Goal: Check status: Check status

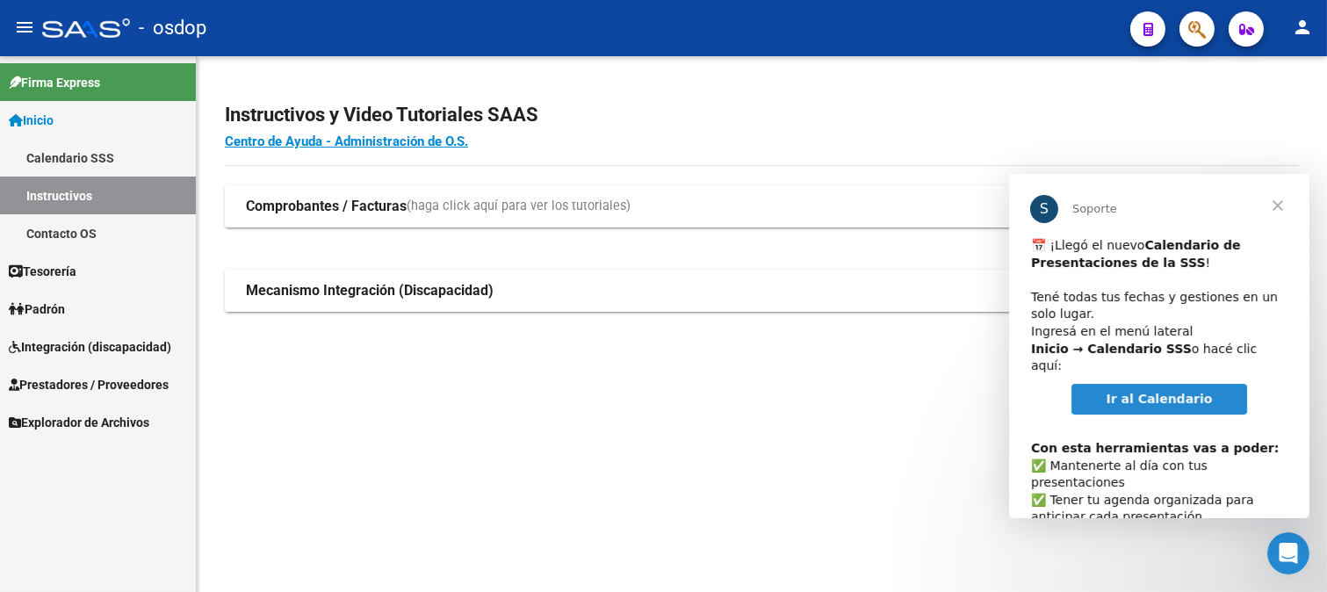
click at [624, 298] on mat-panel-title "Mecanismo Integración (Discapacidad)" at bounding box center [751, 290] width 1010 height 19
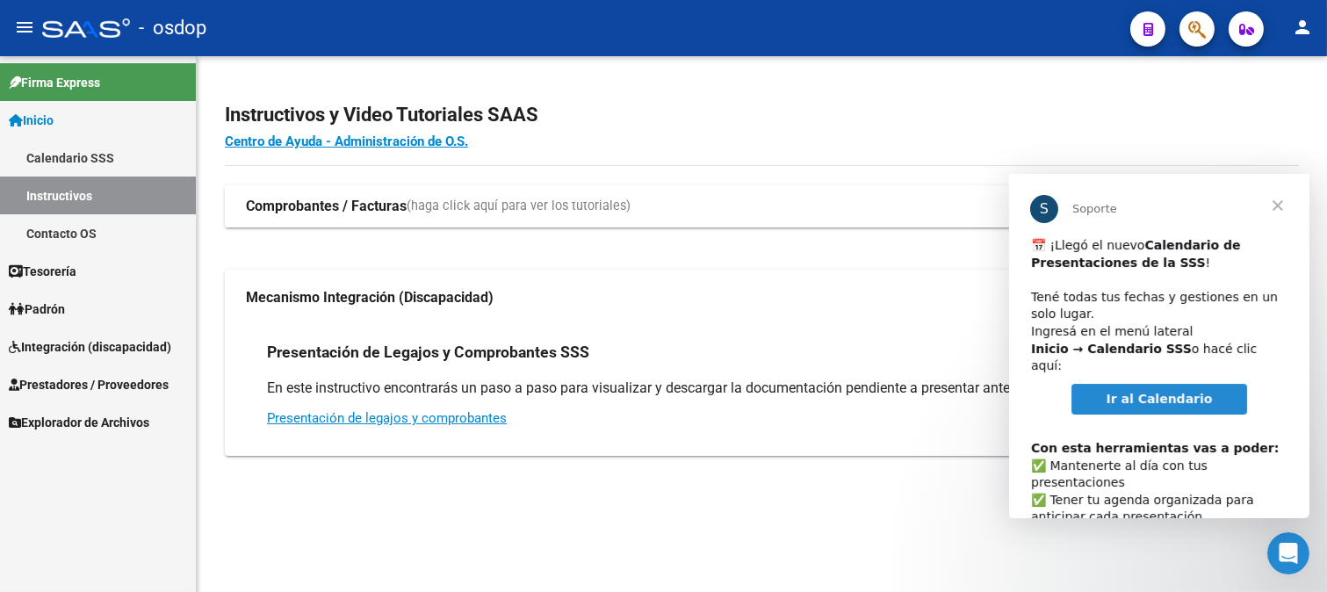
click at [594, 203] on span "(haga click aquí para ver los tutoriales)" at bounding box center [518, 206] width 224 height 19
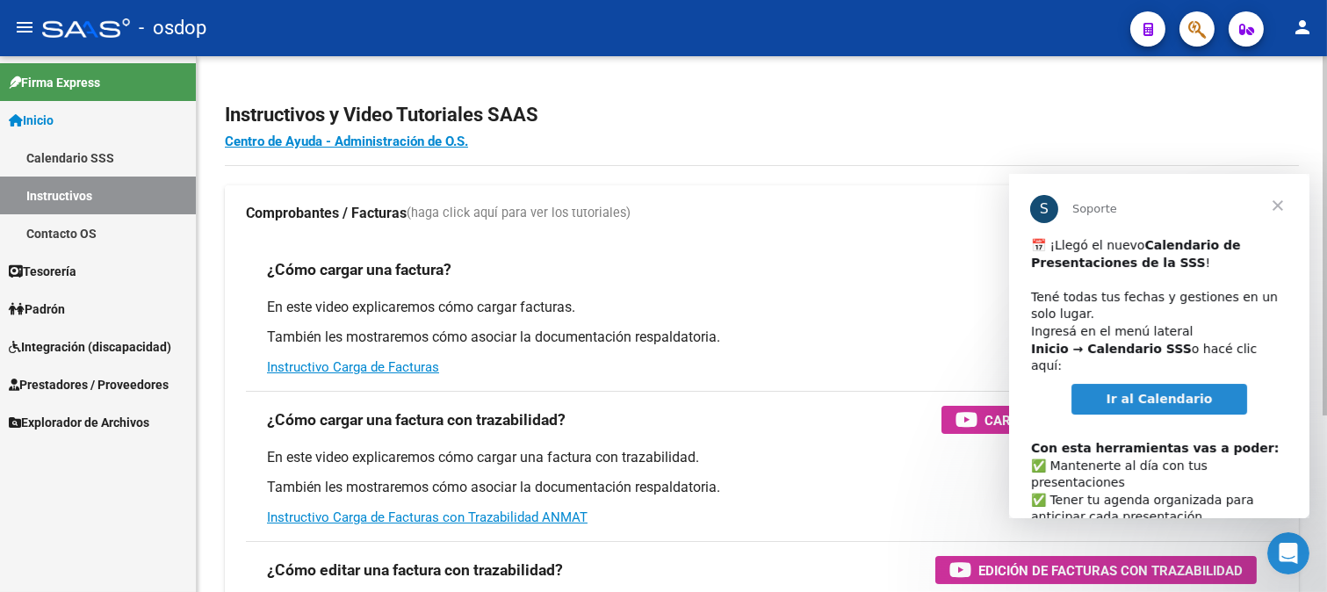
click at [722, 213] on mat-panel-title "Comprobantes / Facturas (haga click aquí para ver los tutoriales)" at bounding box center [751, 213] width 1010 height 19
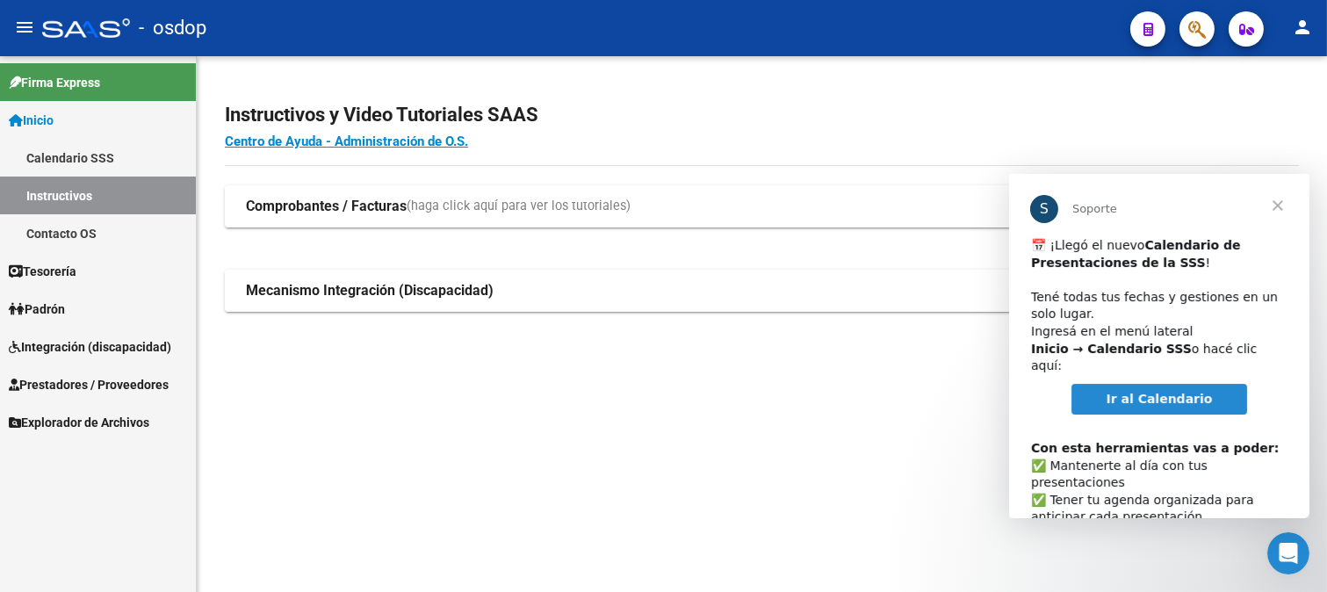
click at [299, 290] on strong "Mecanismo Integración (Discapacidad)" at bounding box center [370, 290] width 248 height 19
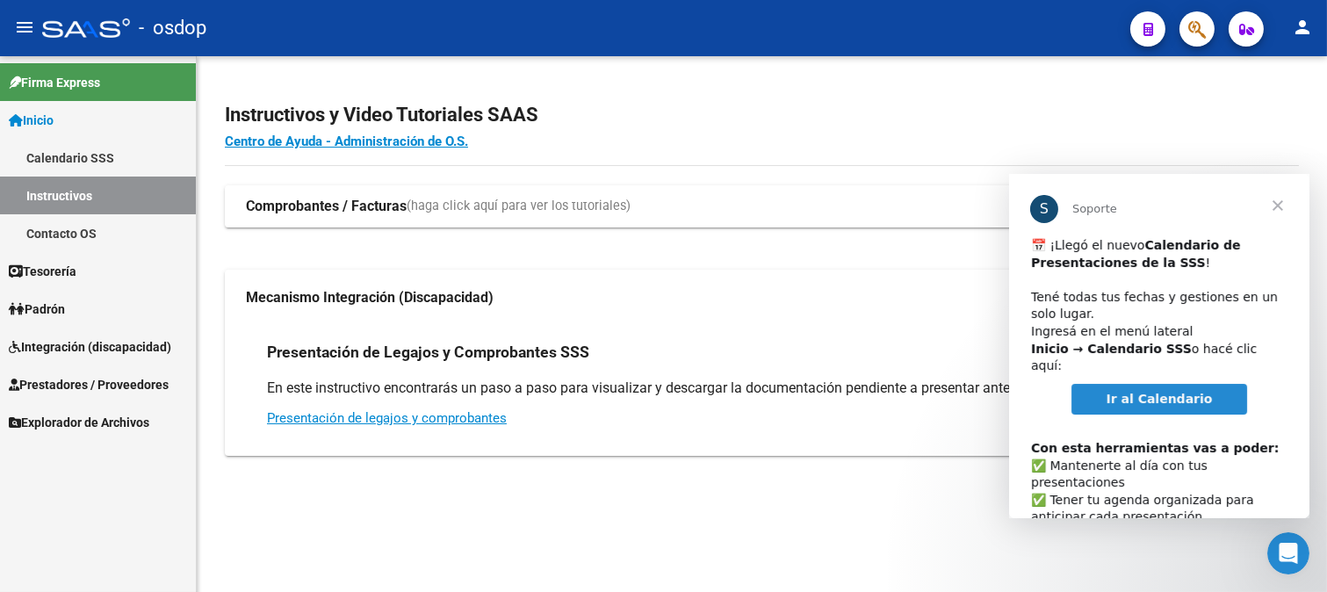
click at [47, 339] on span "Integración (discapacidad)" at bounding box center [90, 346] width 162 height 19
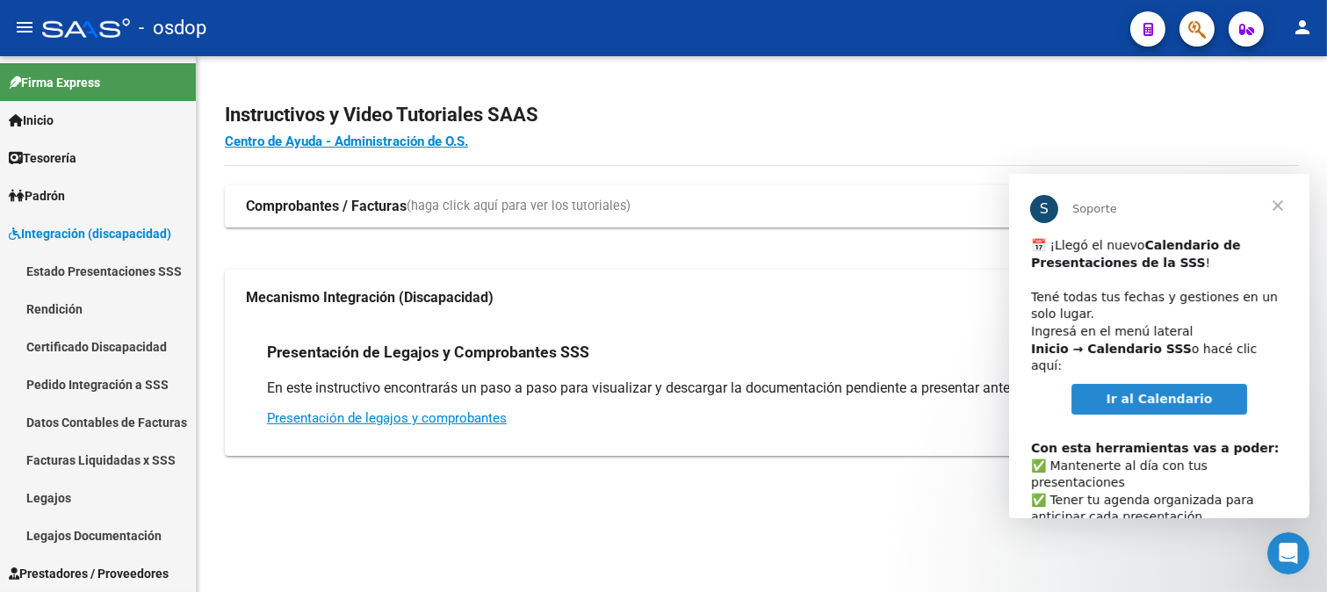
drag, startPoint x: 90, startPoint y: 274, endPoint x: 196, endPoint y: 283, distance: 105.7
click at [92, 274] on link "Estado Presentaciones SSS" at bounding box center [98, 271] width 196 height 38
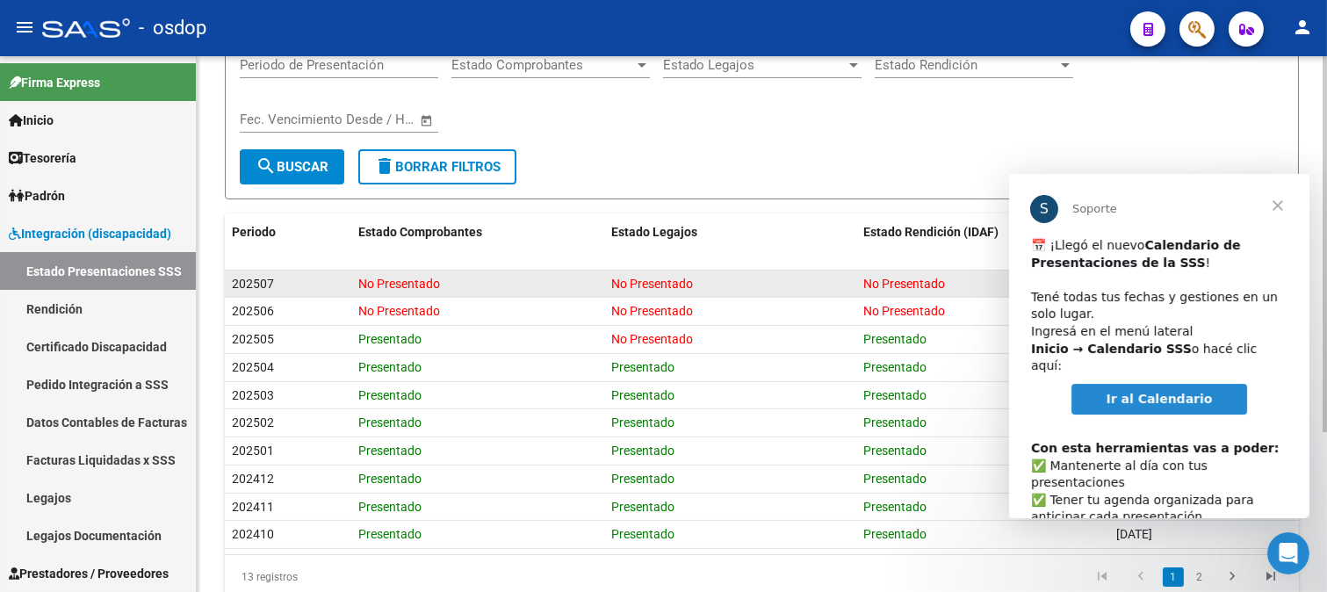
scroll to position [195, 0]
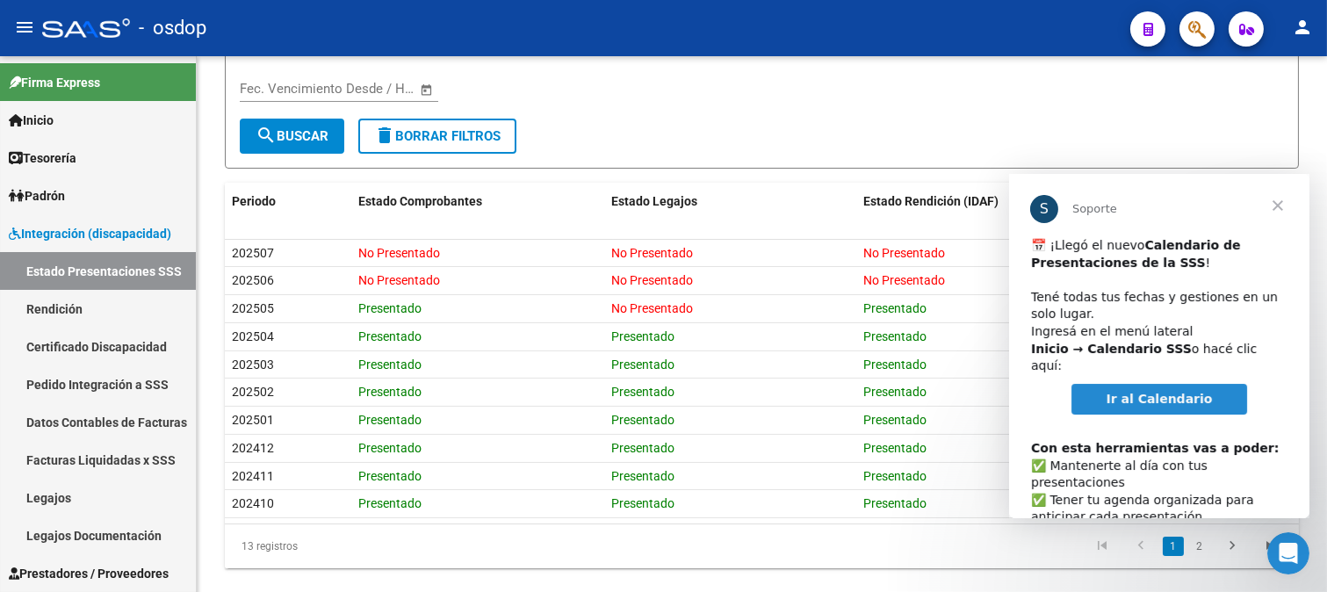
click at [1283, 201] on span "Cerrar" at bounding box center [1276, 205] width 63 height 63
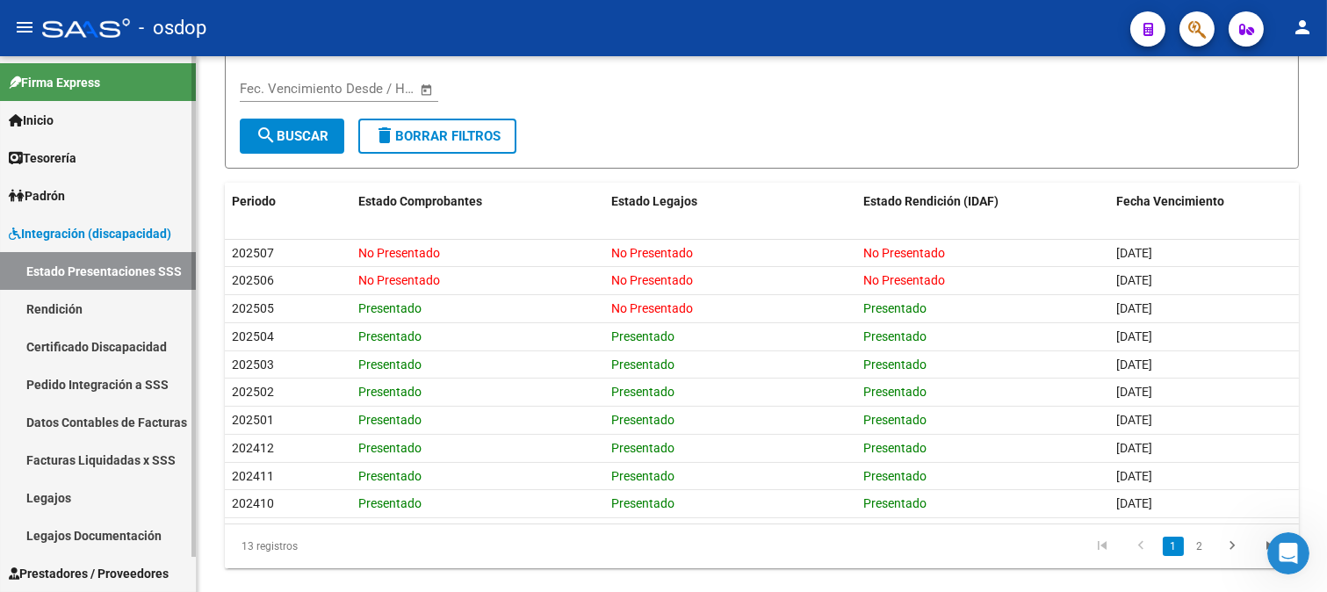
click at [132, 384] on link "Pedido Integración a SSS" at bounding box center [98, 384] width 196 height 38
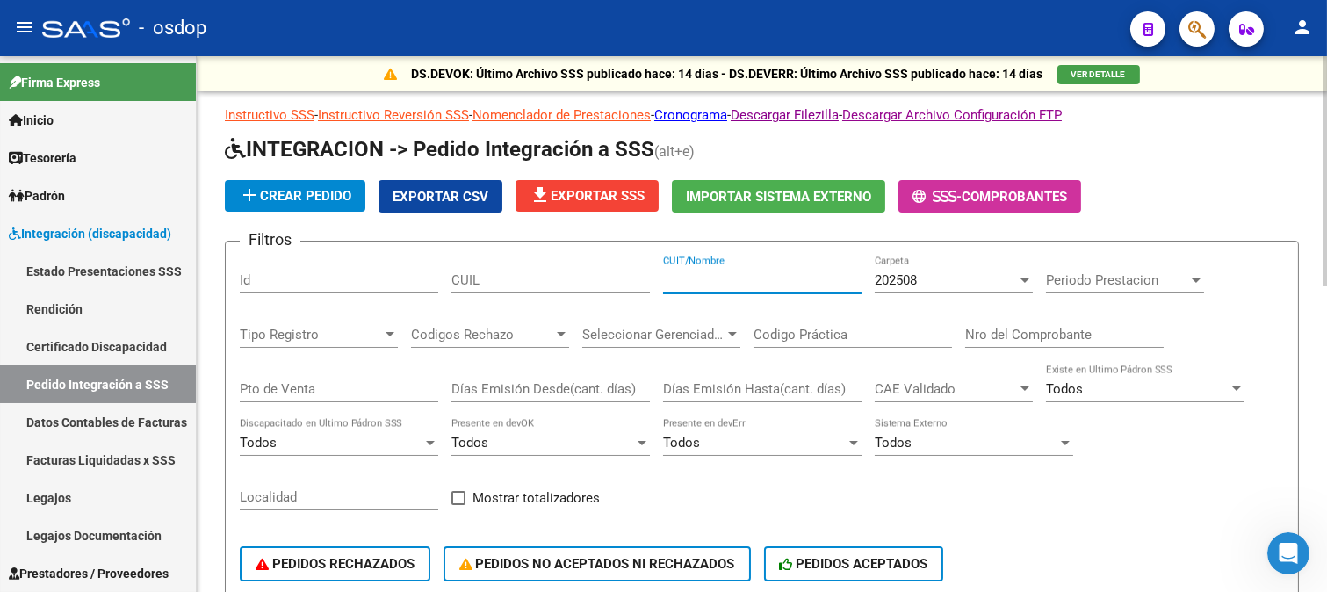
click at [787, 286] on input "CUIT/Nombre" at bounding box center [762, 280] width 198 height 16
paste input "33-71559950-9"
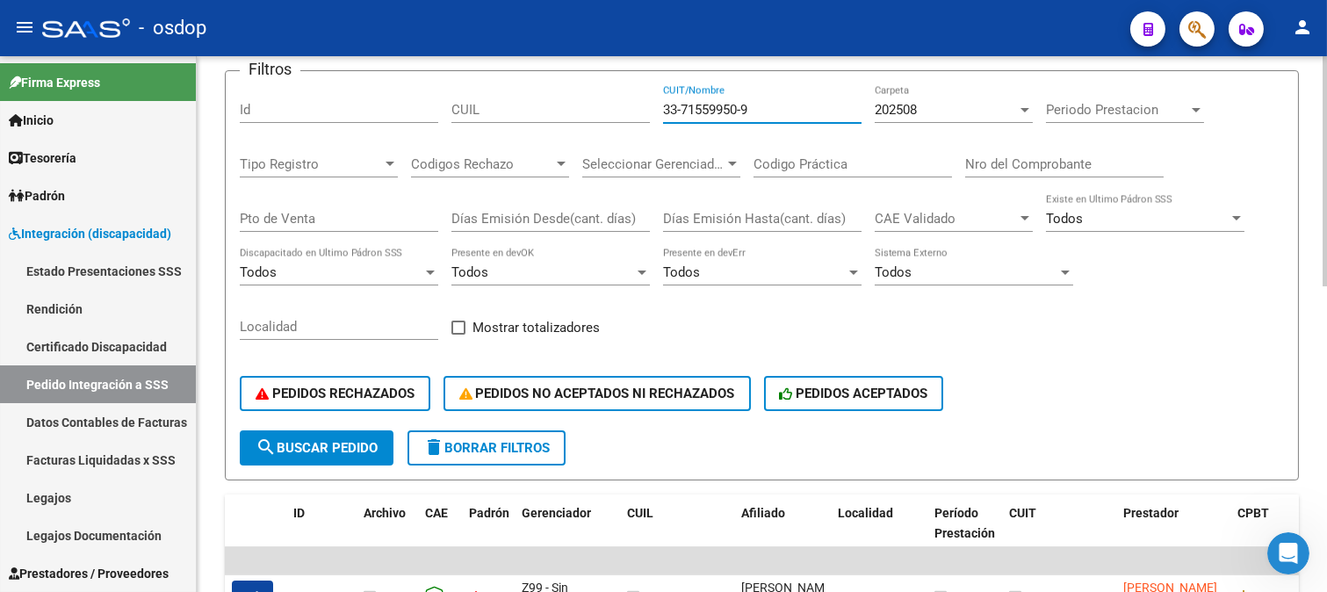
scroll to position [195, 0]
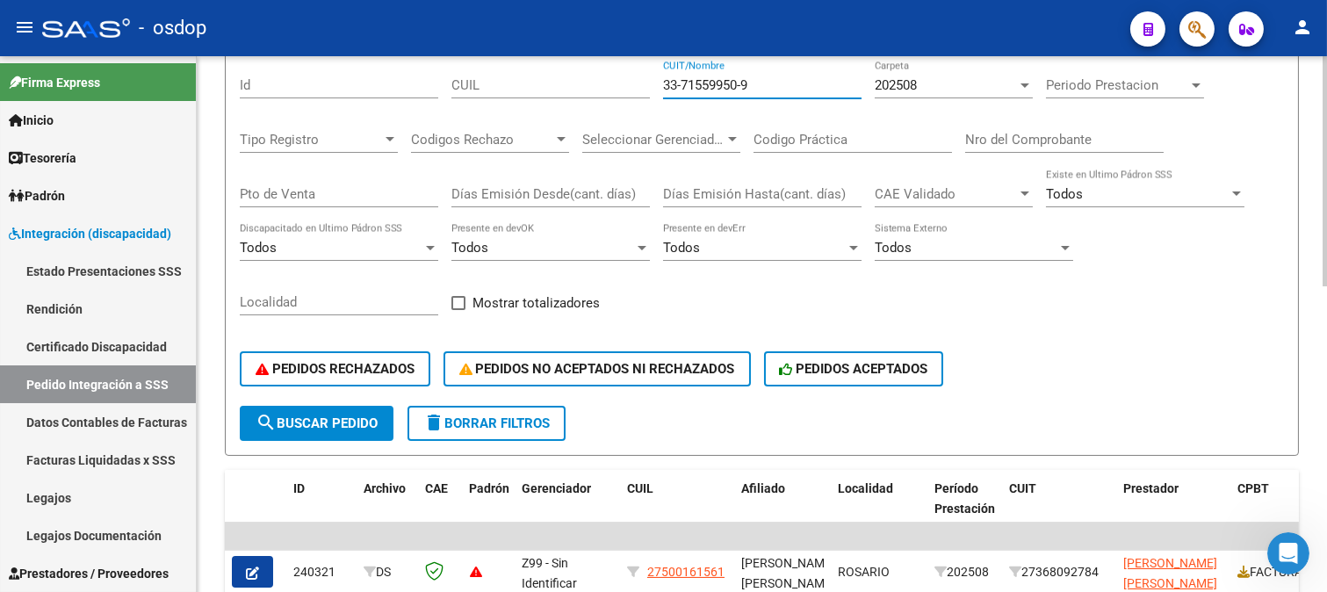
click at [367, 420] on span "search Buscar Pedido" at bounding box center [316, 423] width 122 height 16
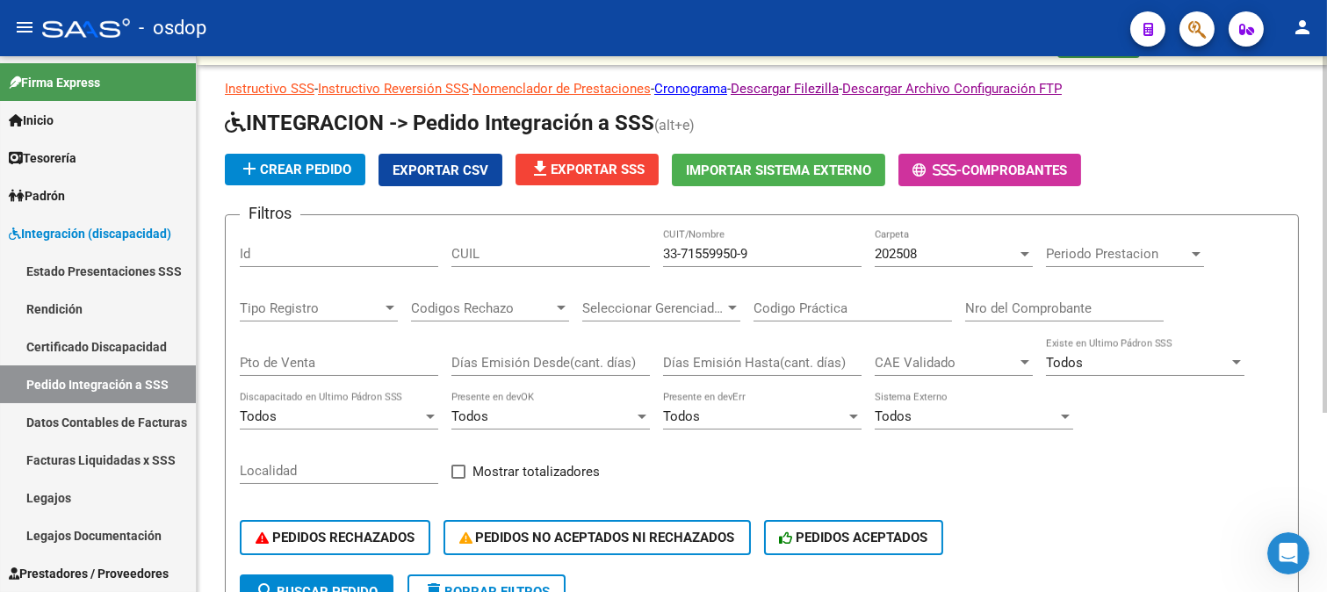
scroll to position [0, 0]
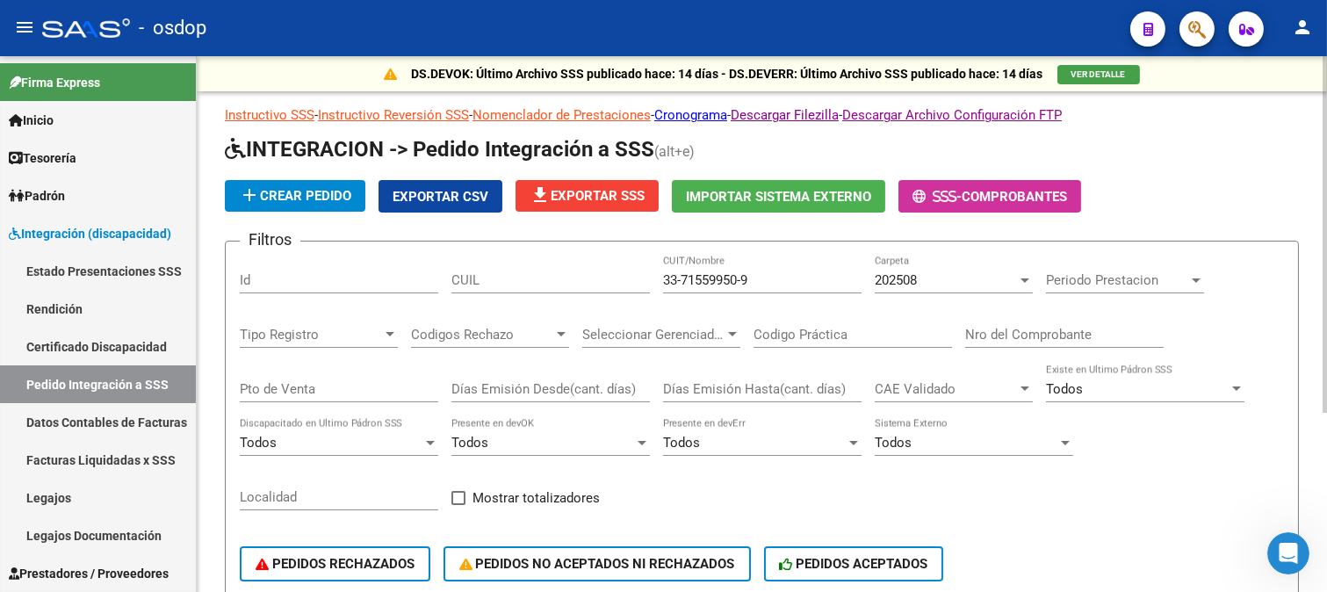
click at [678, 281] on input "33-71559950-9" at bounding box center [762, 280] width 198 height 16
click at [736, 277] on input "3371559950-9" at bounding box center [762, 280] width 198 height 16
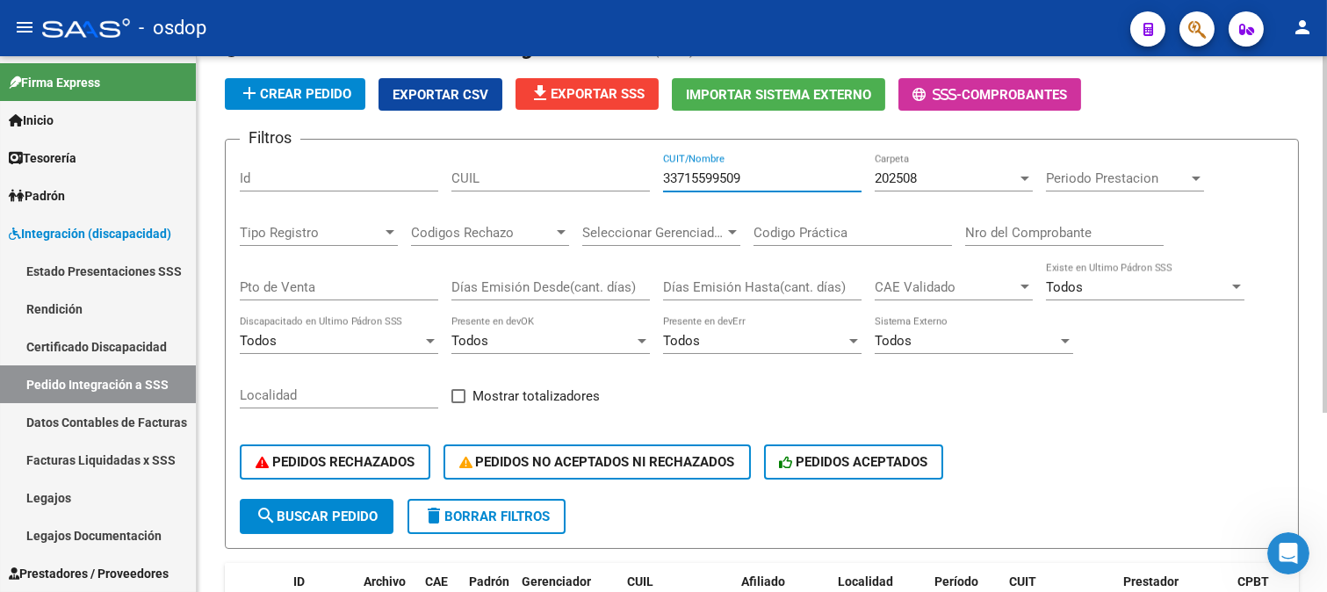
scroll to position [195, 0]
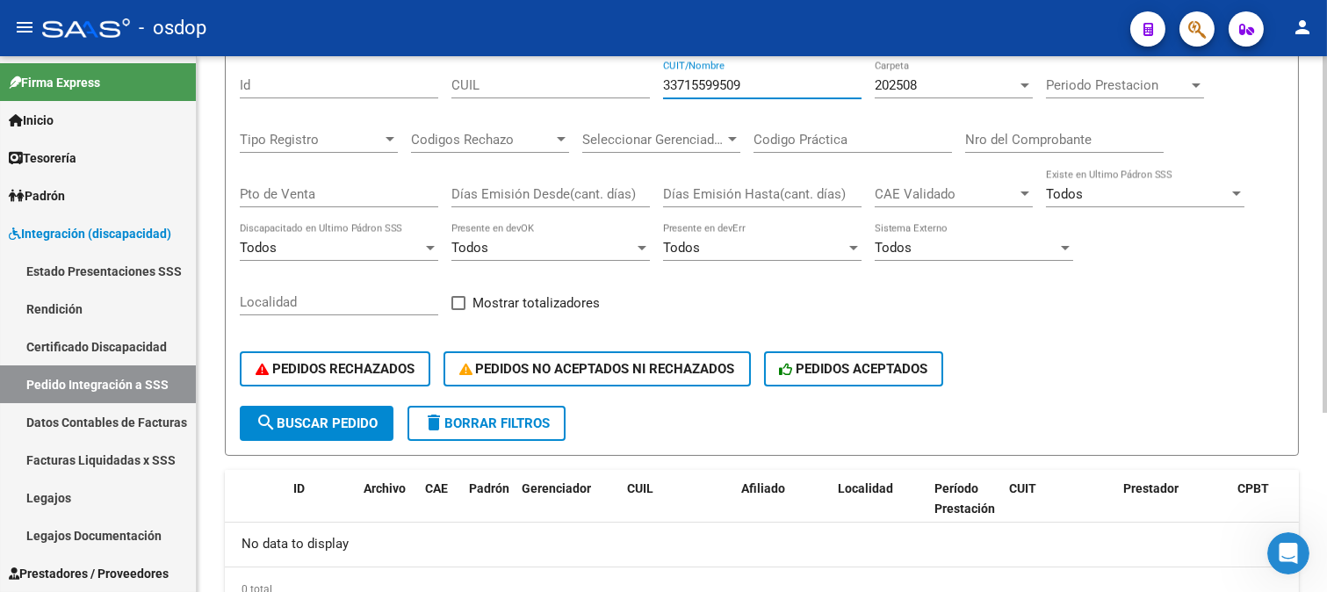
type input "33715599509"
drag, startPoint x: 353, startPoint y: 421, endPoint x: 390, endPoint y: 425, distance: 37.0
click at [353, 422] on span "search Buscar Pedido" at bounding box center [316, 423] width 122 height 16
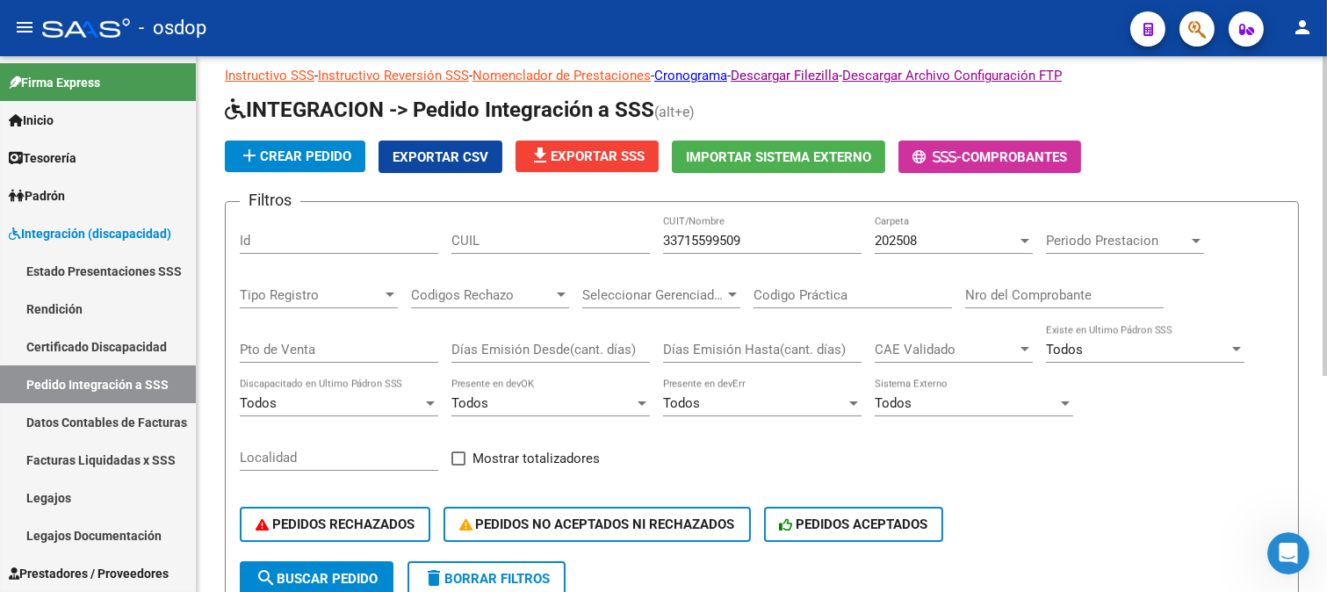
scroll to position [0, 0]
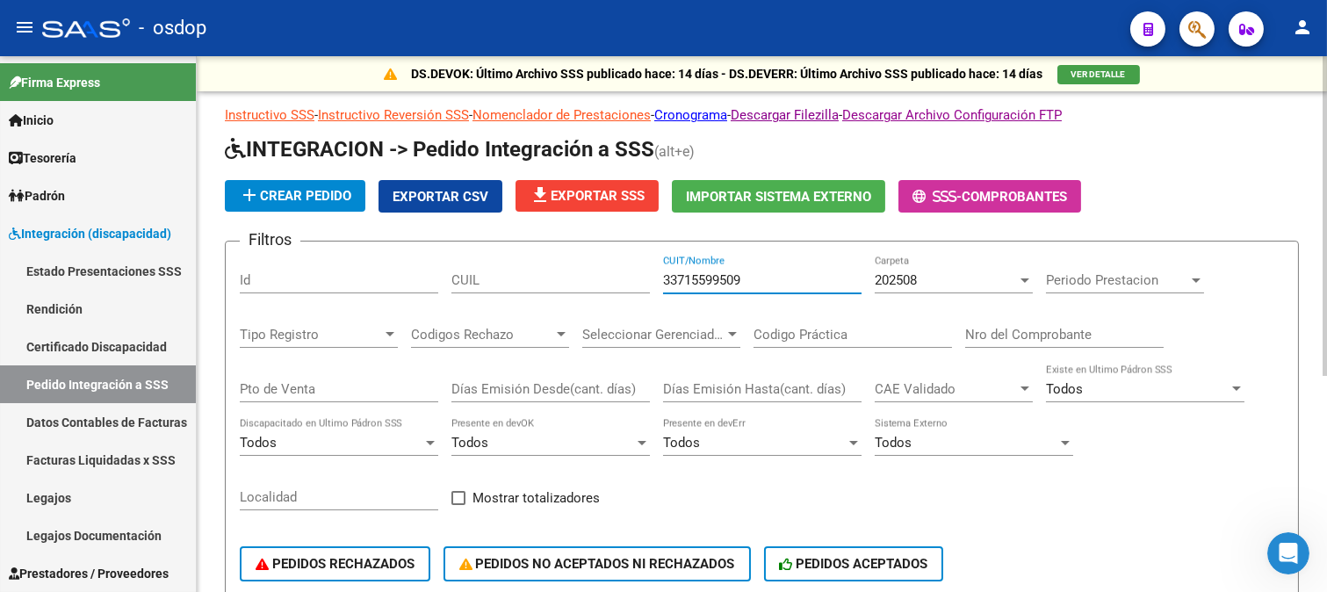
click at [773, 276] on input "33715599509" at bounding box center [762, 280] width 198 height 16
click at [779, 276] on input "33715599509" at bounding box center [762, 280] width 198 height 16
click at [780, 276] on input "33715599509" at bounding box center [762, 280] width 198 height 16
click at [924, 282] on div "202508" at bounding box center [945, 280] width 142 height 16
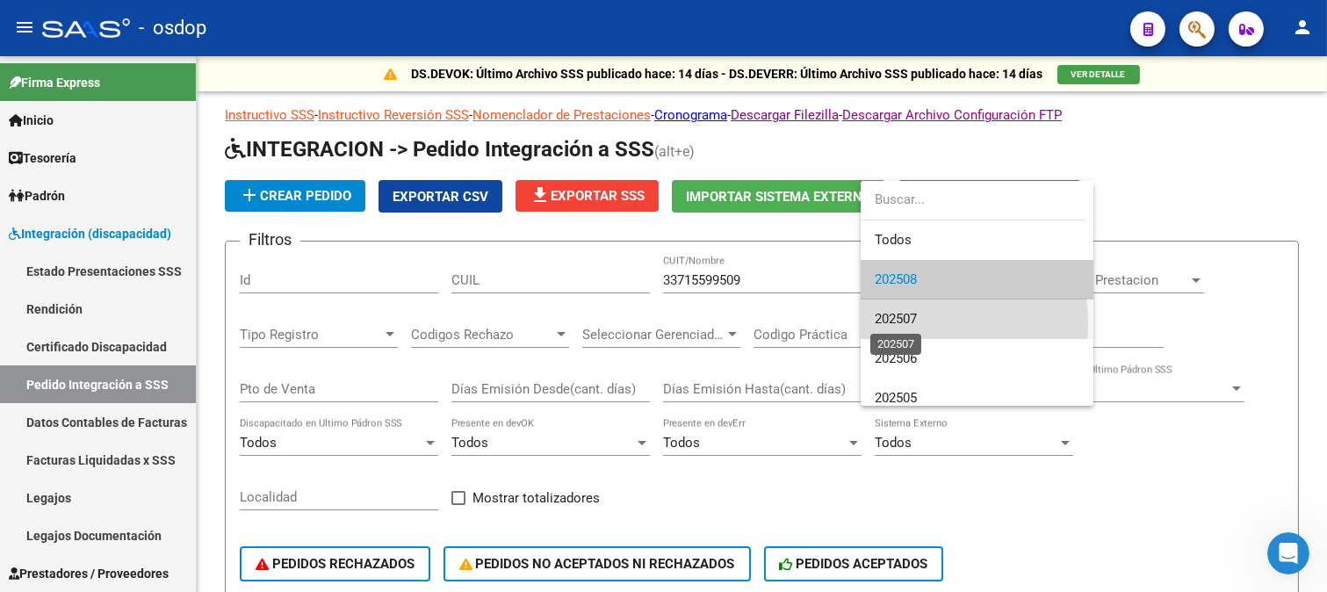
click at [908, 325] on span "202507" at bounding box center [895, 319] width 42 height 16
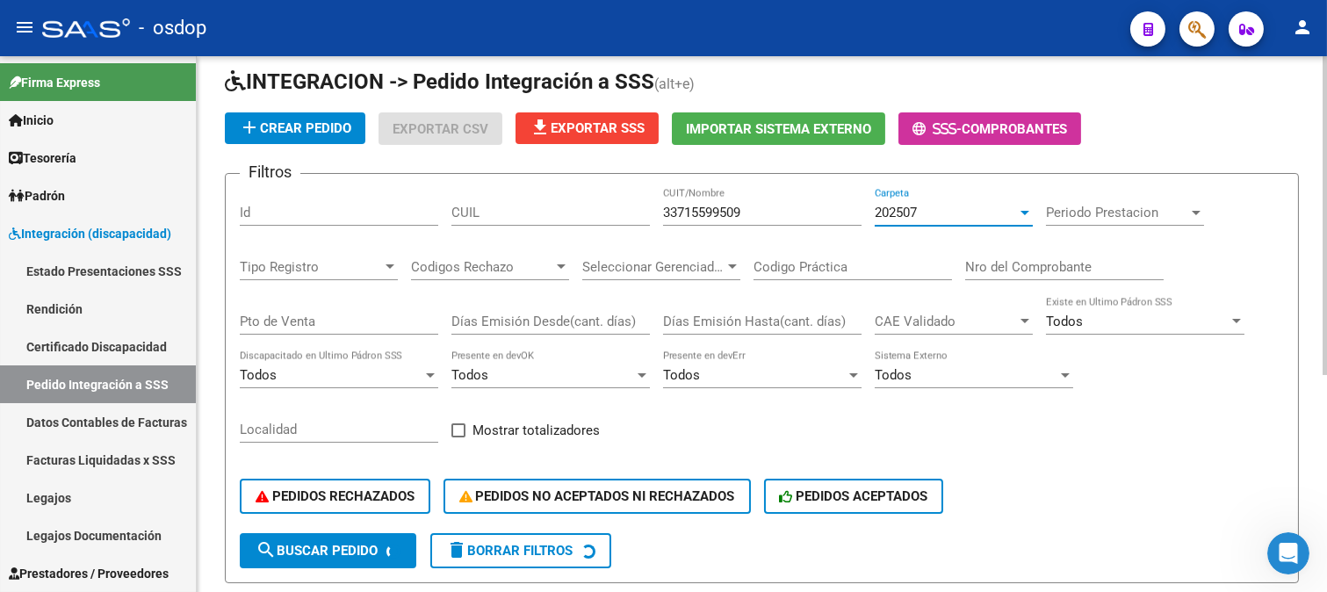
scroll to position [97, 0]
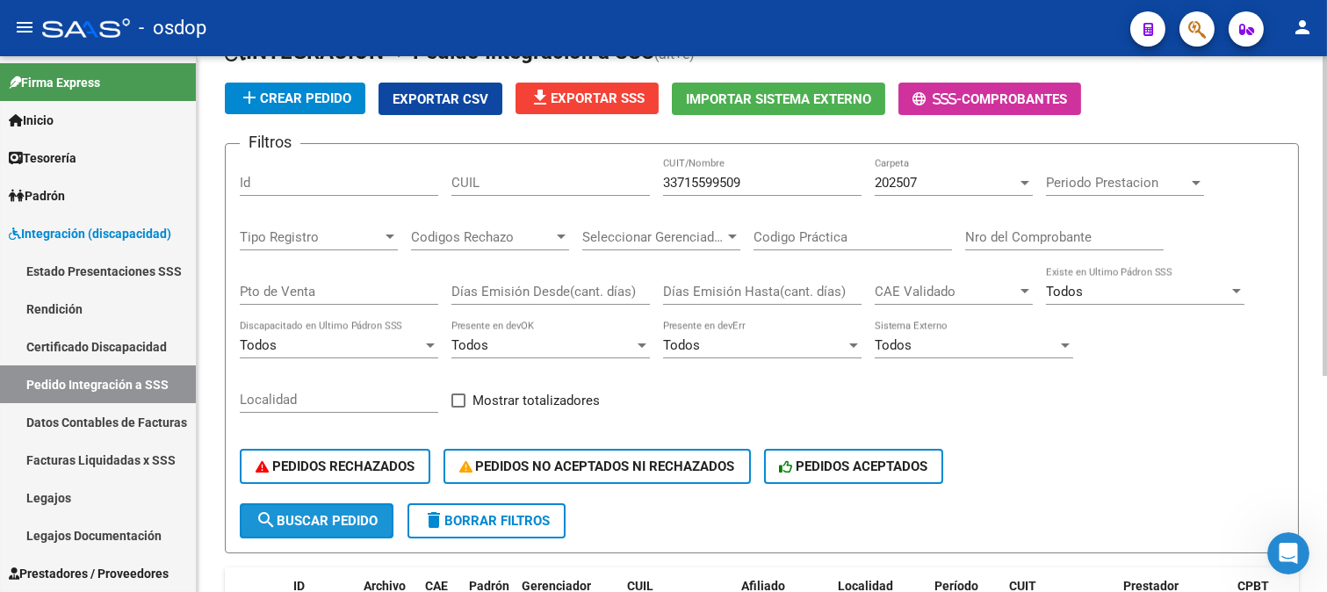
click at [345, 525] on span "search Buscar Pedido" at bounding box center [316, 521] width 122 height 16
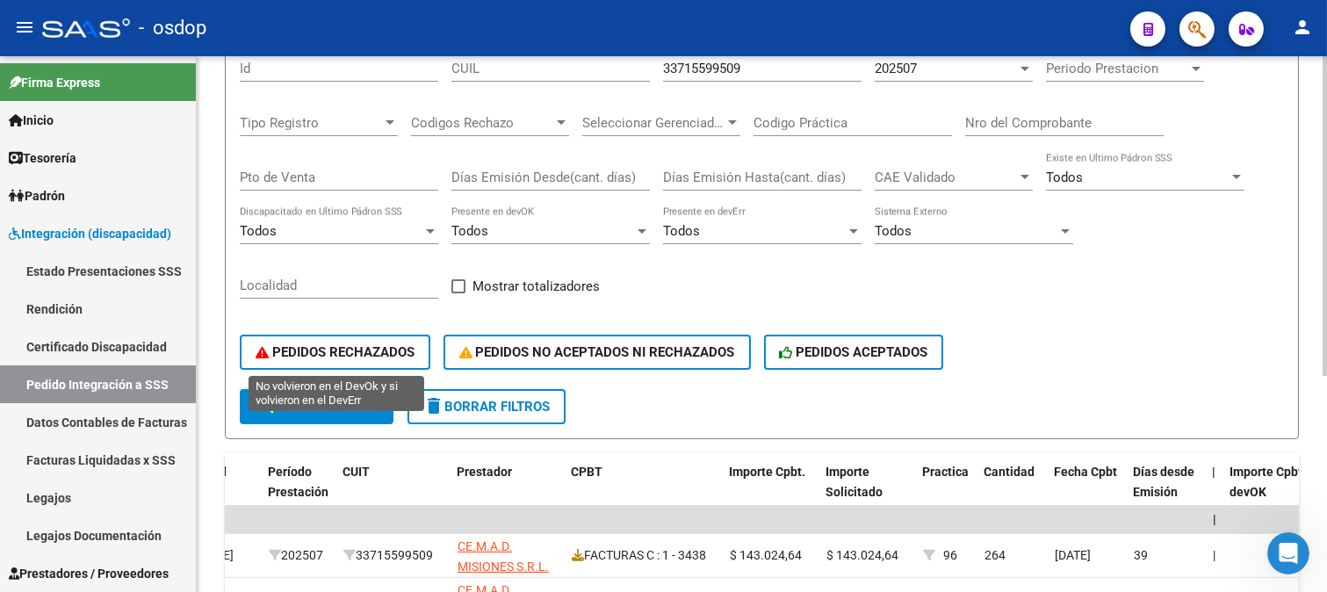
scroll to position [0, 0]
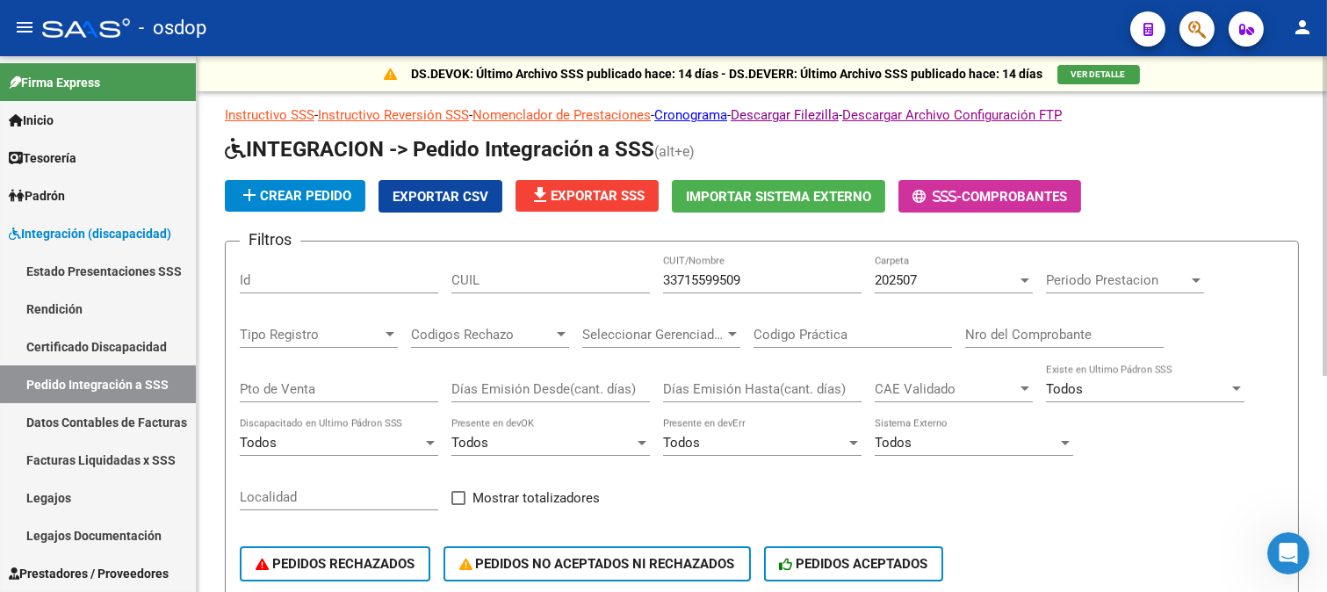
click at [540, 279] on input "CUIL" at bounding box center [550, 280] width 198 height 16
paste input "27491094805"
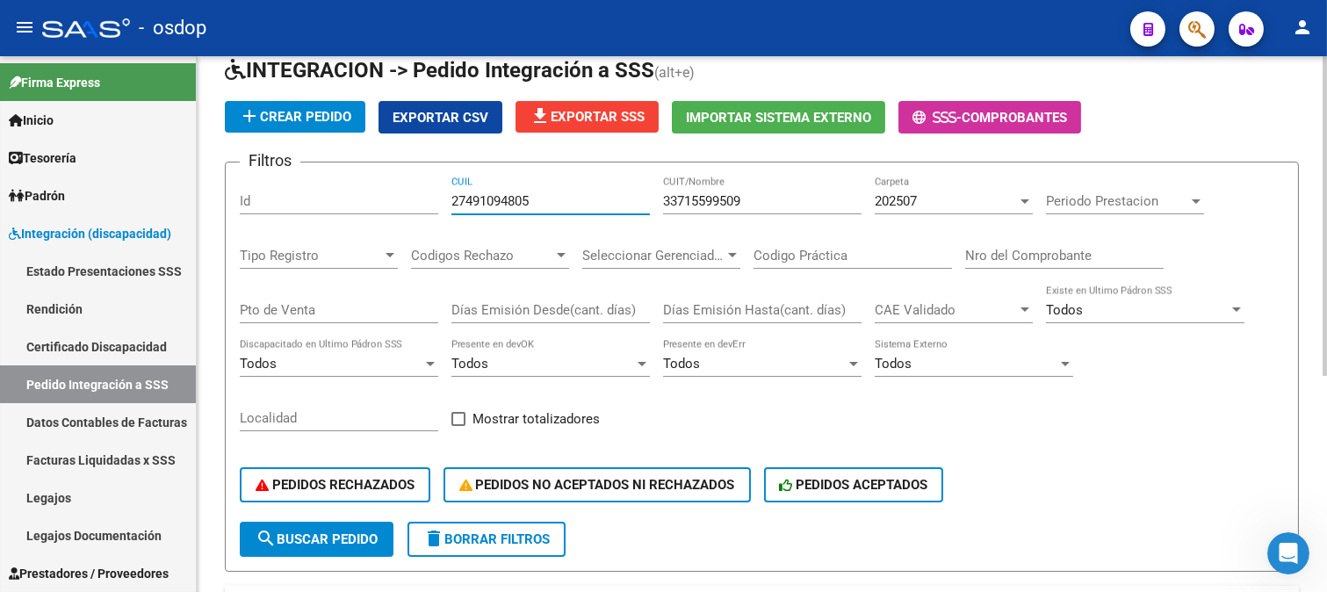
scroll to position [195, 0]
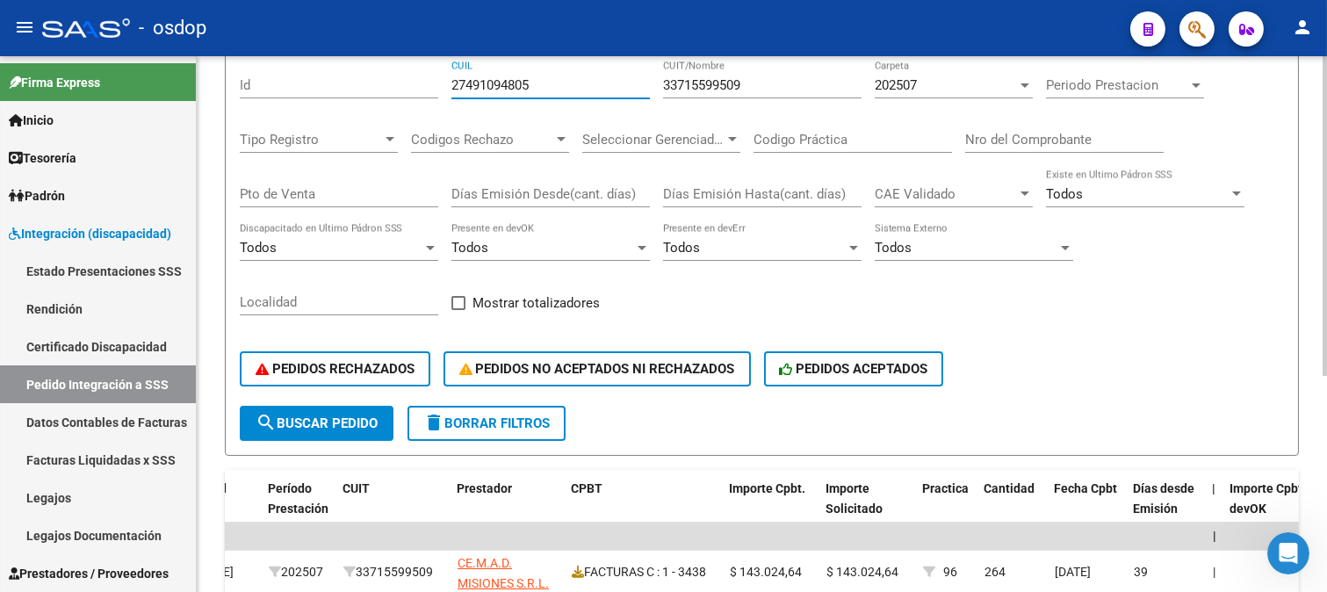
type input "27491094805"
click at [325, 422] on span "search Buscar Pedido" at bounding box center [316, 423] width 122 height 16
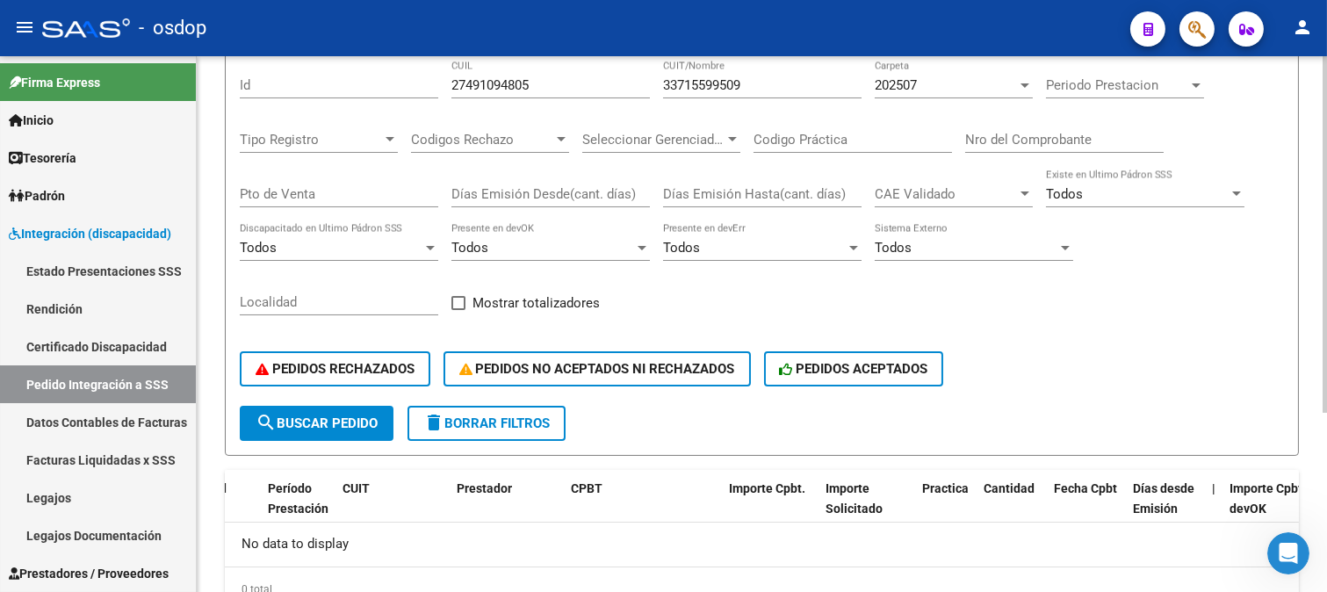
scroll to position [268, 0]
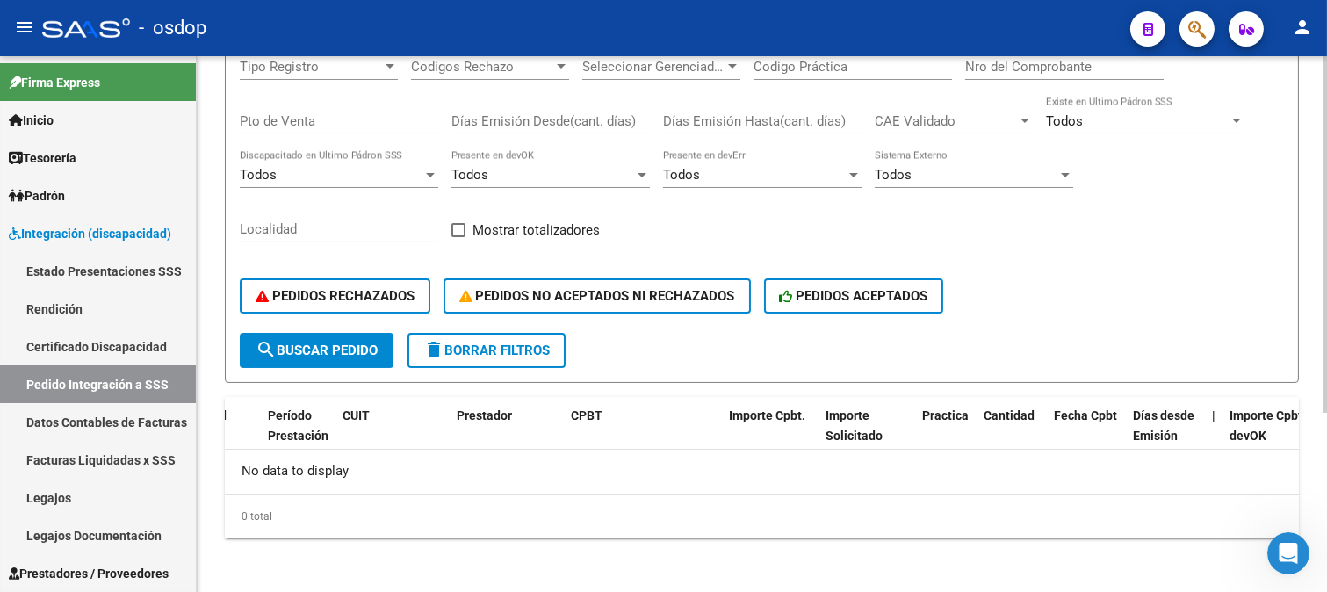
drag, startPoint x: 332, startPoint y: 341, endPoint x: 381, endPoint y: 343, distance: 49.2
click at [332, 342] on span "search Buscar Pedido" at bounding box center [316, 350] width 122 height 16
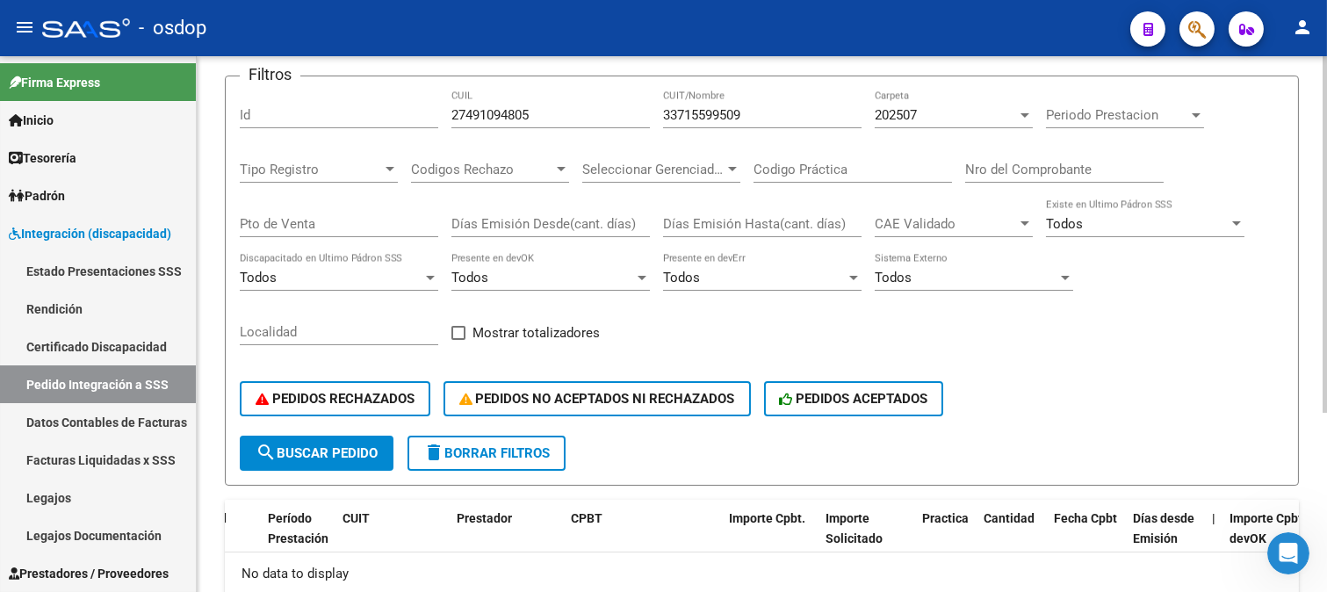
scroll to position [0, 0]
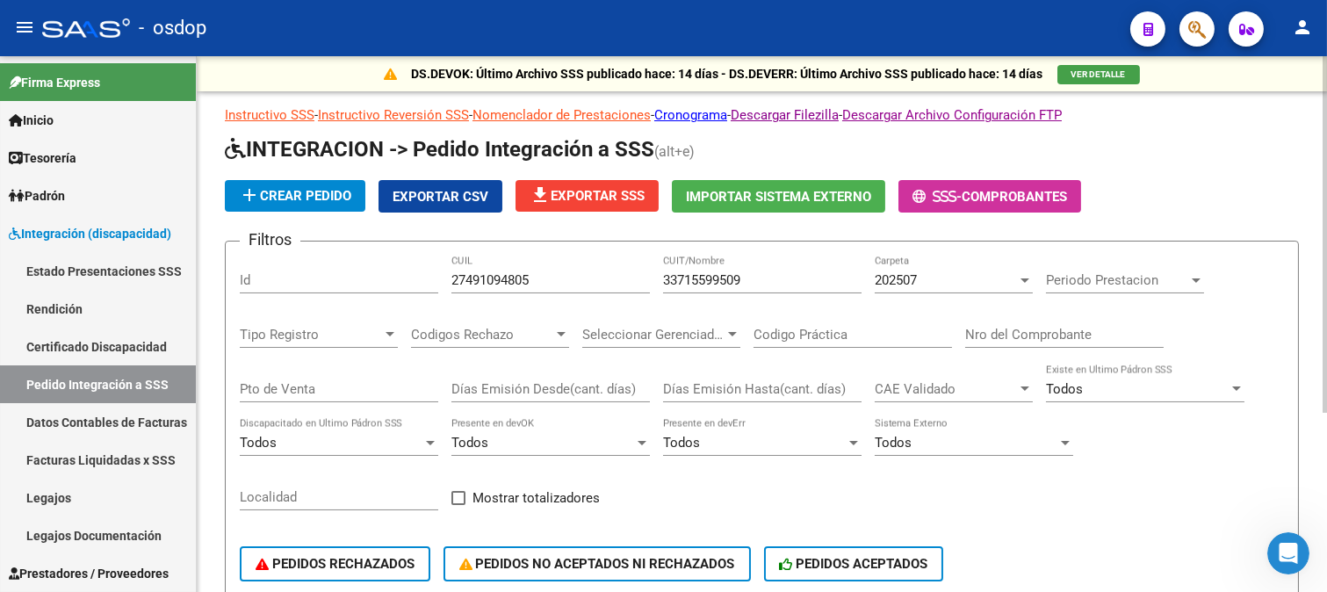
click at [770, 281] on input "33715599509" at bounding box center [762, 280] width 198 height 16
click at [941, 277] on div "202507" at bounding box center [945, 280] width 142 height 16
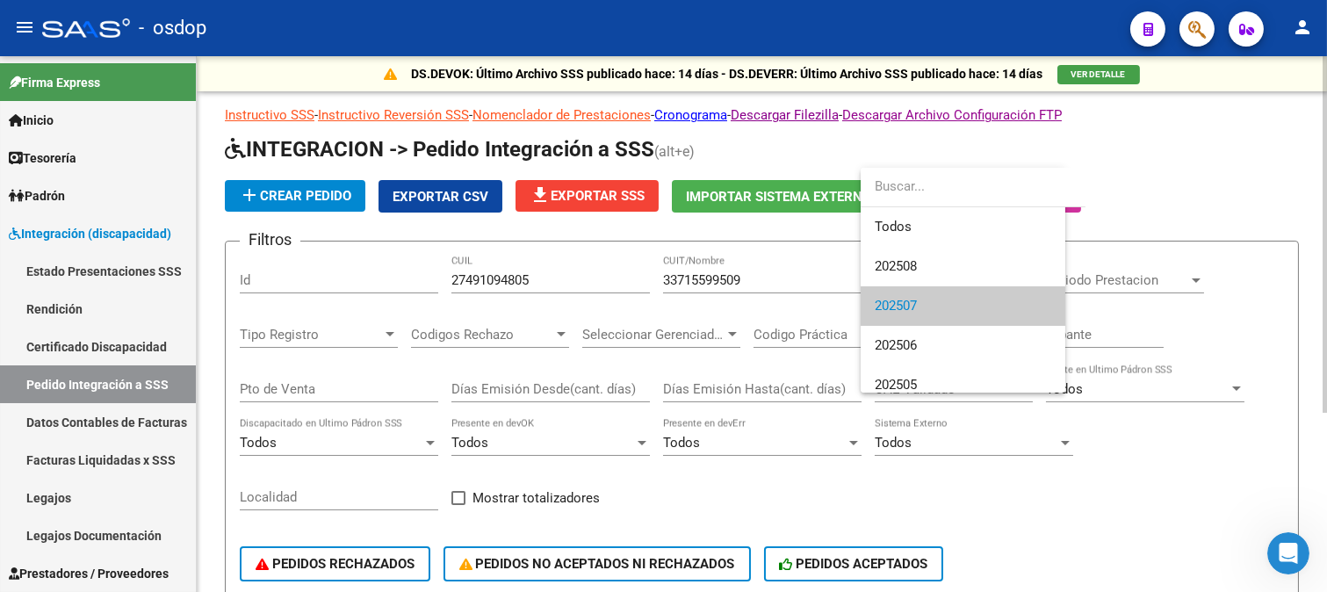
scroll to position [26, 0]
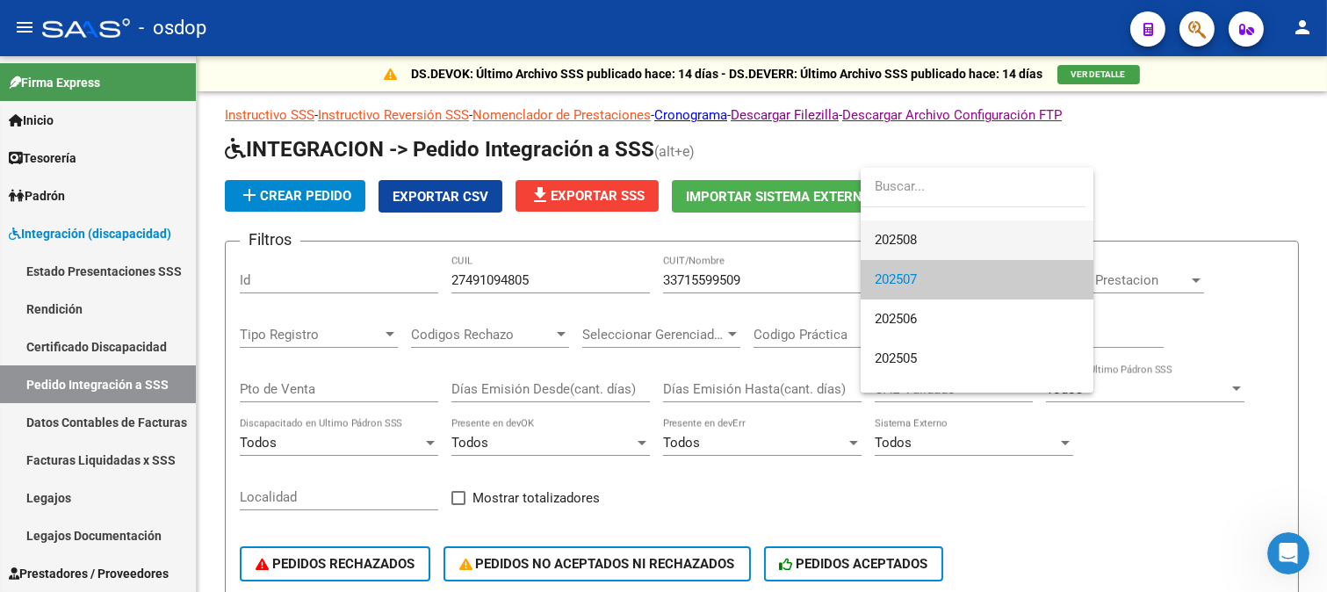
click at [943, 240] on span "202508" at bounding box center [976, 240] width 205 height 40
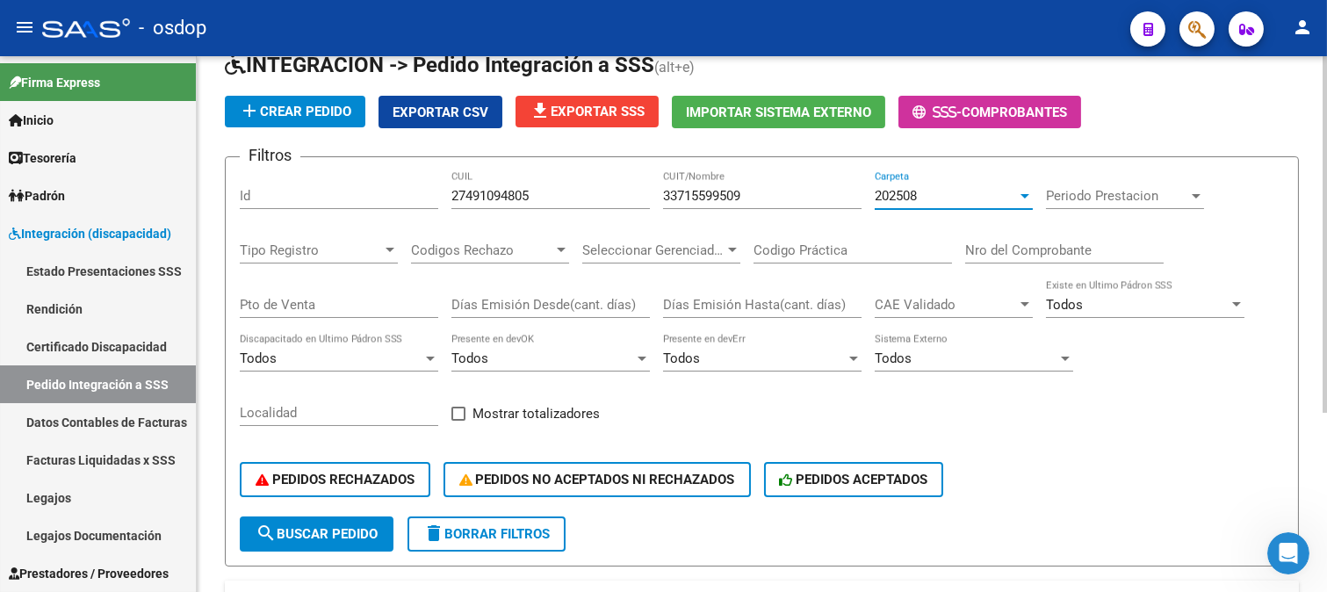
scroll to position [195, 0]
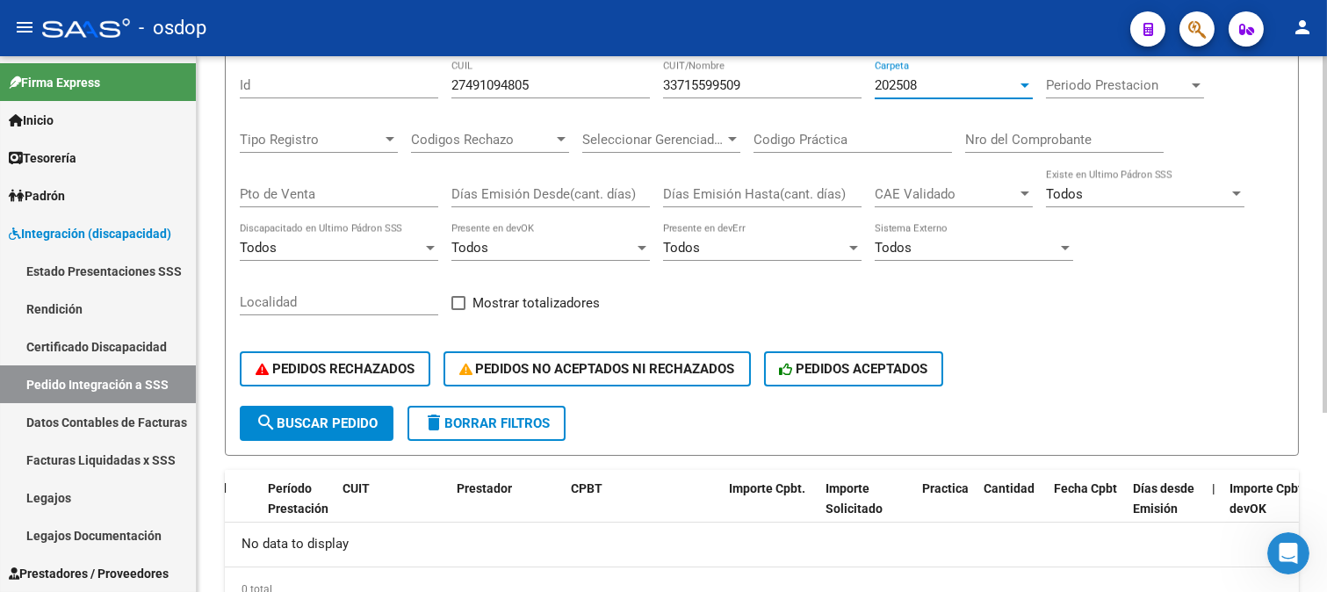
click at [346, 426] on span "search Buscar Pedido" at bounding box center [316, 423] width 122 height 16
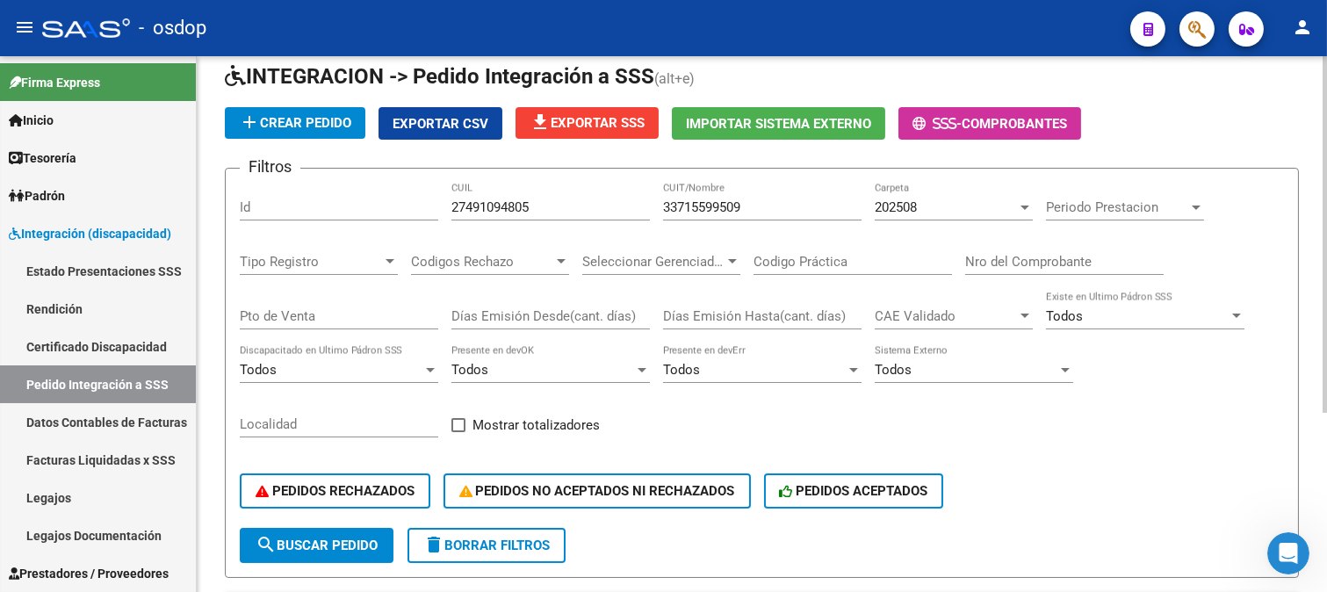
scroll to position [0, 0]
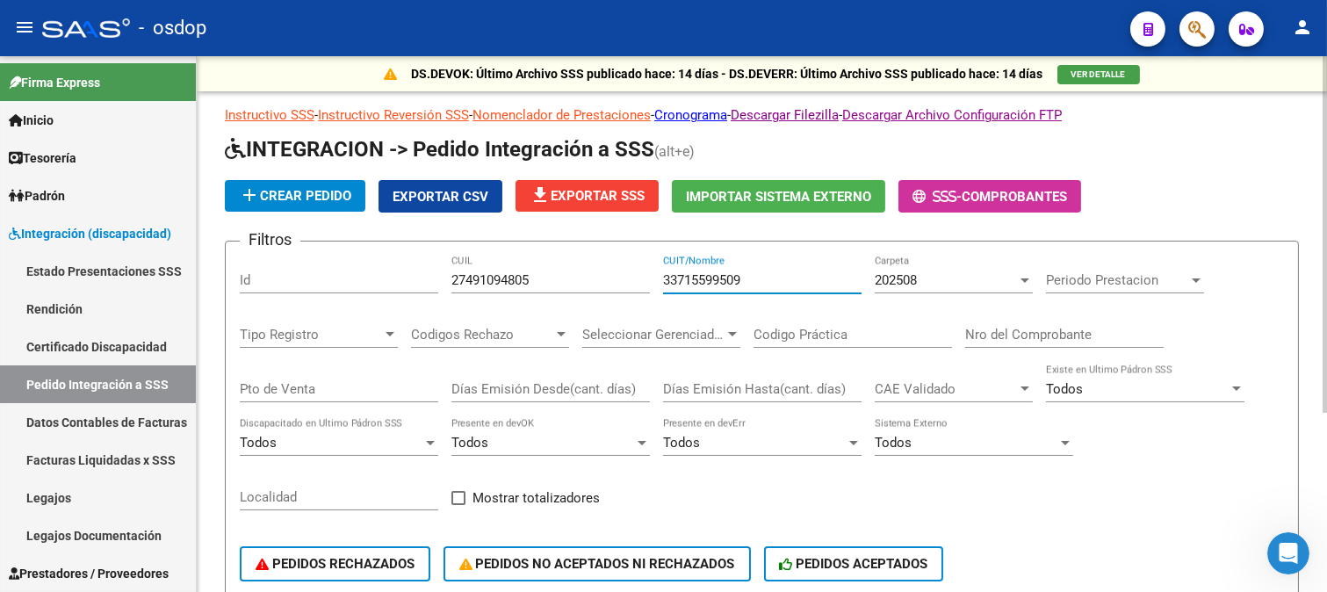
drag, startPoint x: 787, startPoint y: 285, endPoint x: 494, endPoint y: 284, distance: 292.4
click at [494, 284] on div "Filtros Id 27491094805 CUIL 33715599509 CUIT/Nombre 202508 Carpeta Periodo Pres…" at bounding box center [762, 427] width 1044 height 345
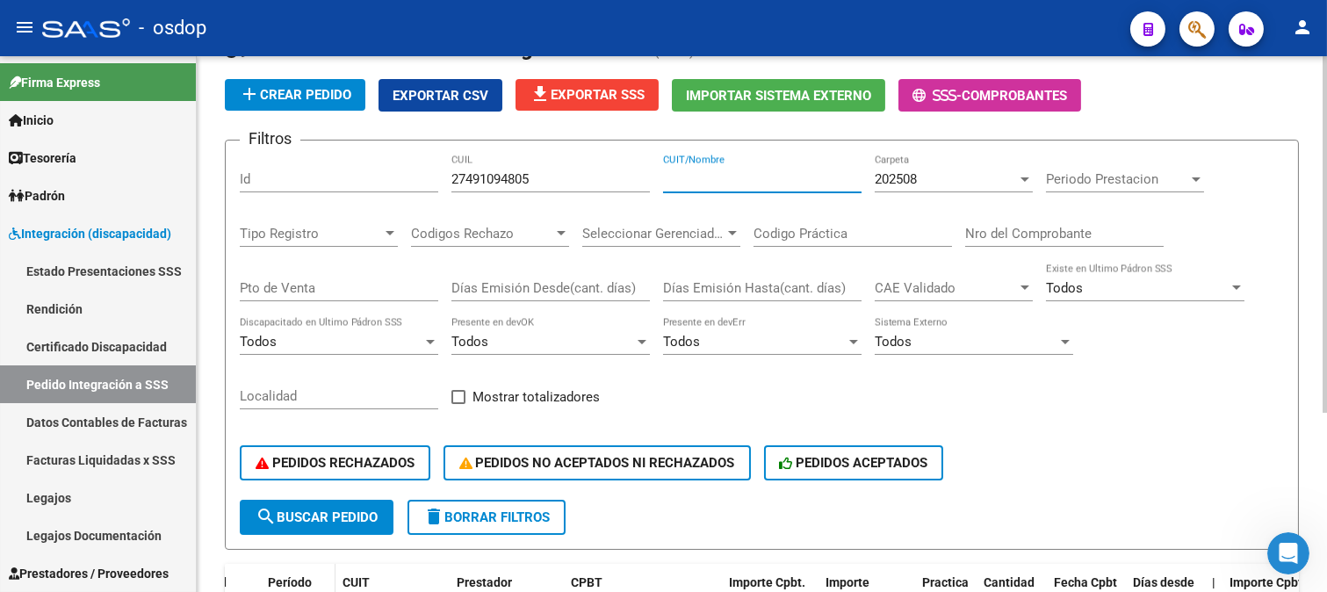
scroll to position [195, 0]
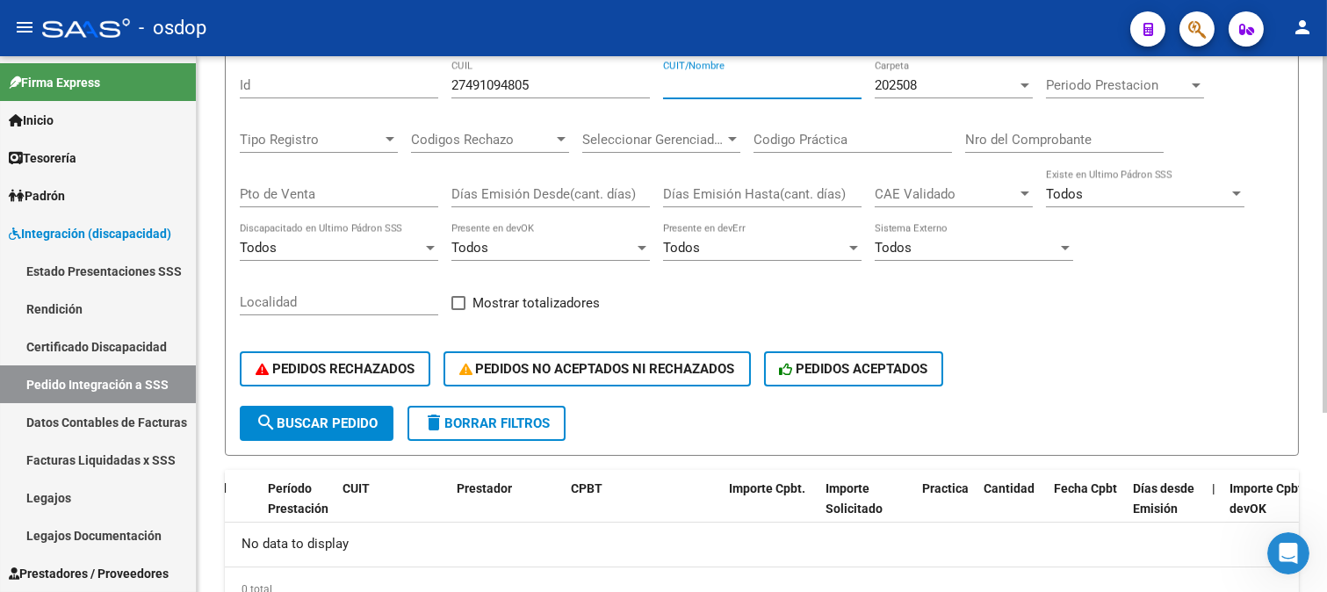
click at [356, 415] on span "search Buscar Pedido" at bounding box center [316, 423] width 122 height 16
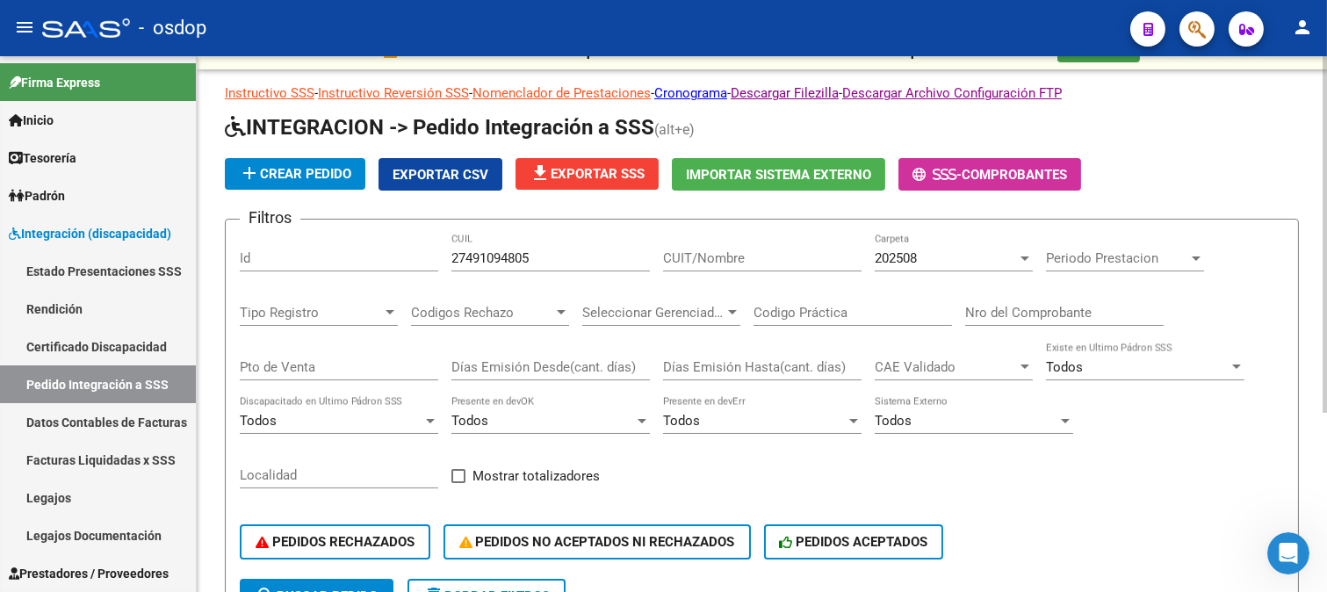
scroll to position [0, 0]
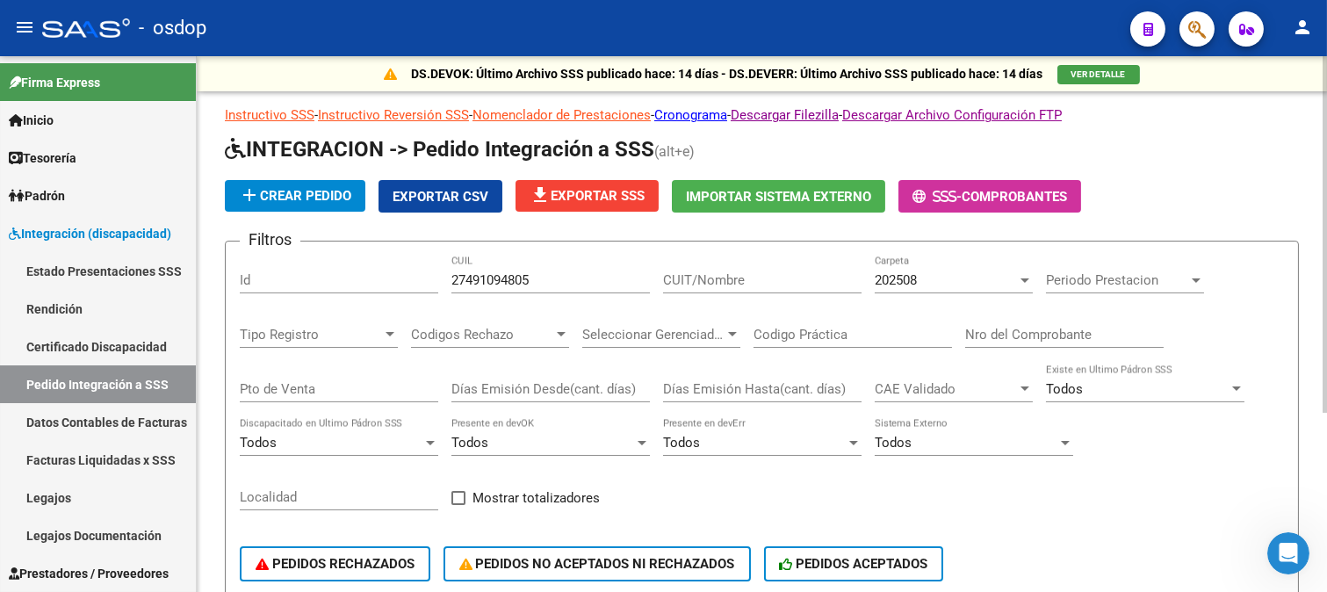
click at [566, 284] on input "27491094805" at bounding box center [550, 280] width 198 height 16
drag, startPoint x: 133, startPoint y: 455, endPoint x: 140, endPoint y: 448, distance: 10.6
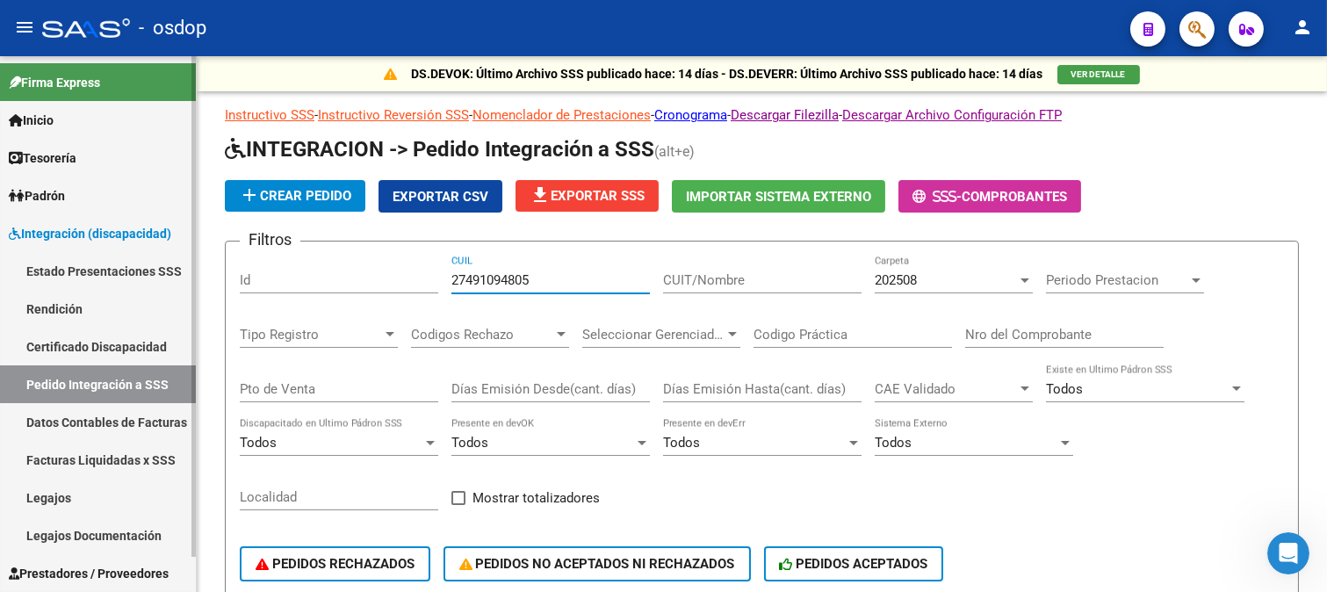
click at [133, 454] on link "Facturas Liquidadas x SSS" at bounding box center [98, 460] width 196 height 38
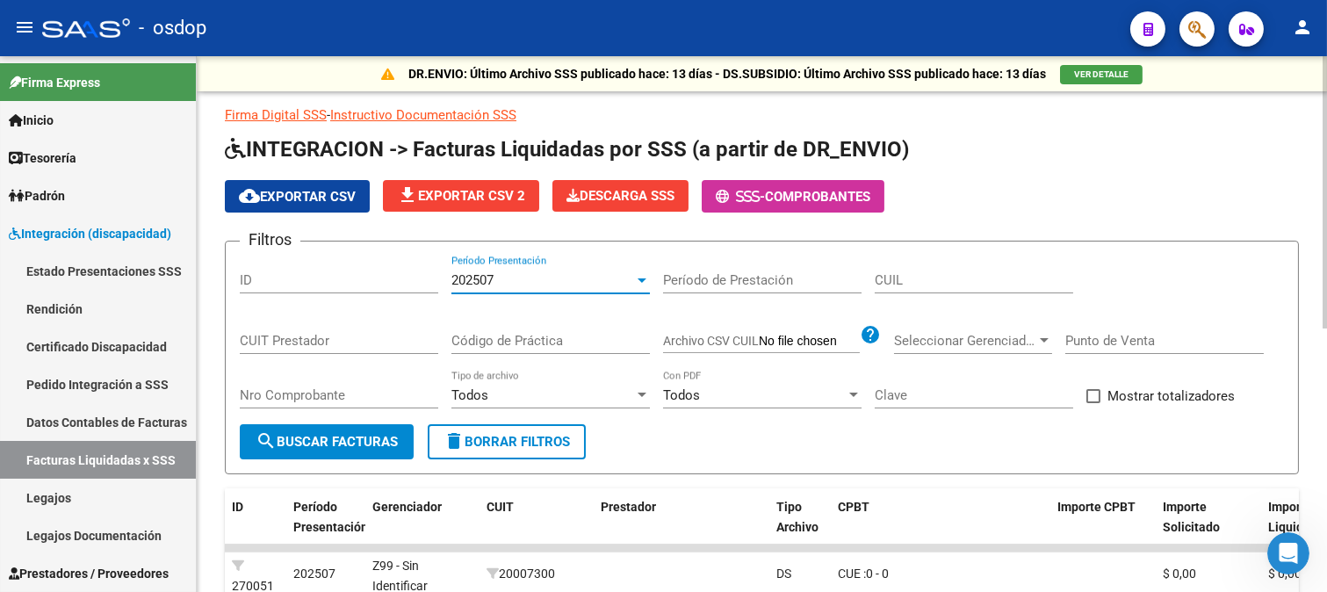
click at [584, 285] on div "202507" at bounding box center [542, 280] width 183 height 16
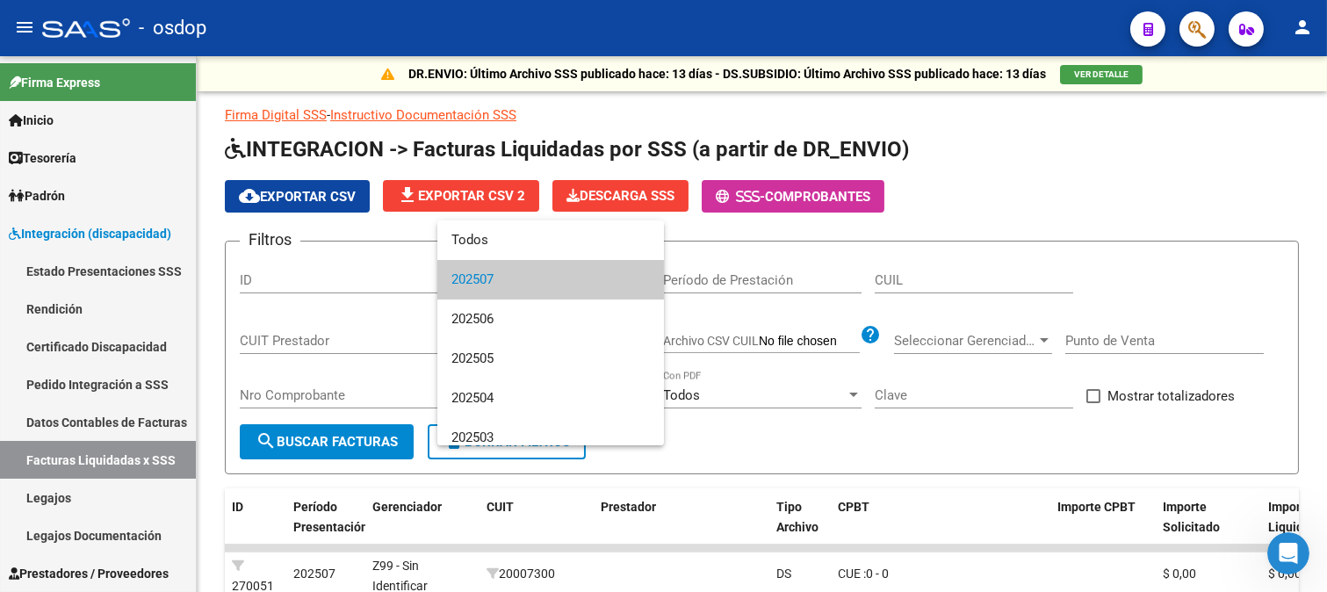
click at [565, 279] on span "202507" at bounding box center [550, 280] width 198 height 40
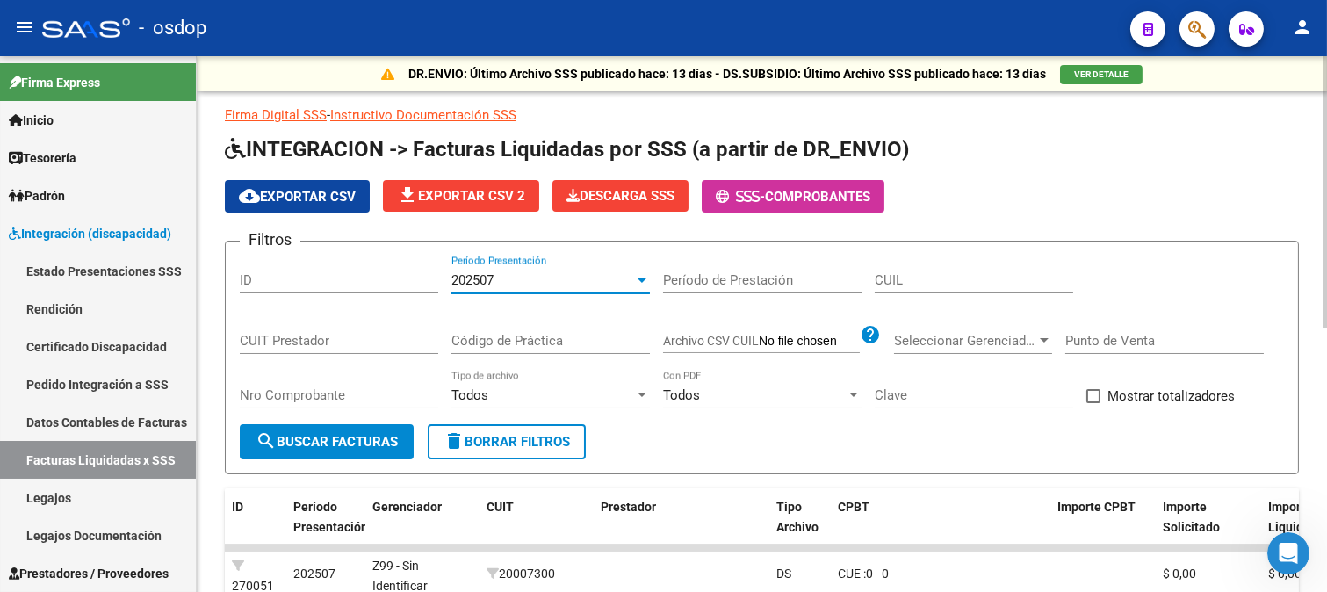
click at [799, 281] on input "Período de Prestación" at bounding box center [762, 280] width 198 height 16
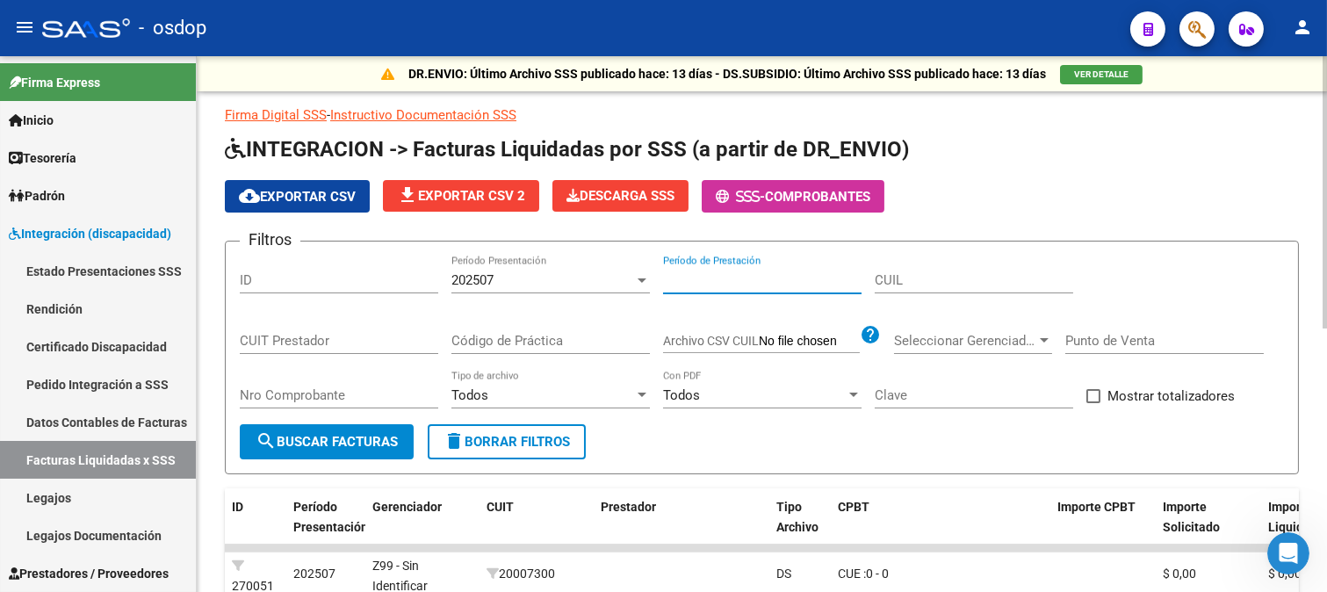
click at [681, 278] on input "Período de Prestación" at bounding box center [762, 280] width 198 height 16
click at [917, 283] on input "CUIL" at bounding box center [973, 280] width 198 height 16
paste input "27-49109480-5"
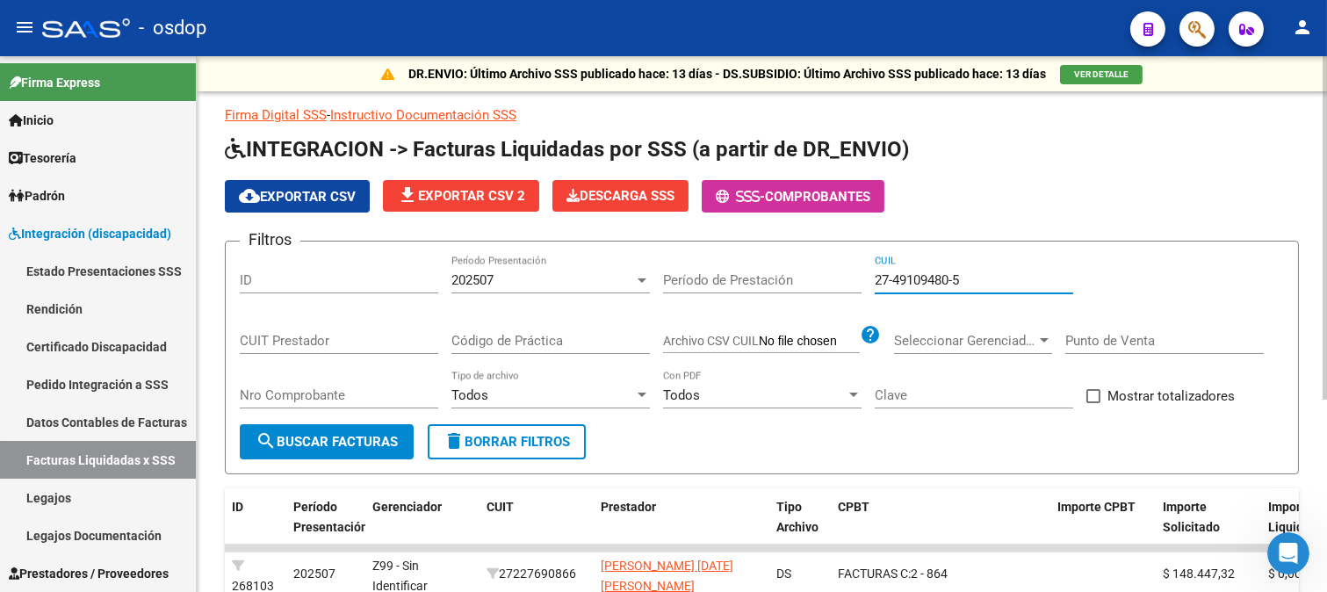
type input "27-49109480-5"
click at [645, 278] on div at bounding box center [641, 280] width 9 height 4
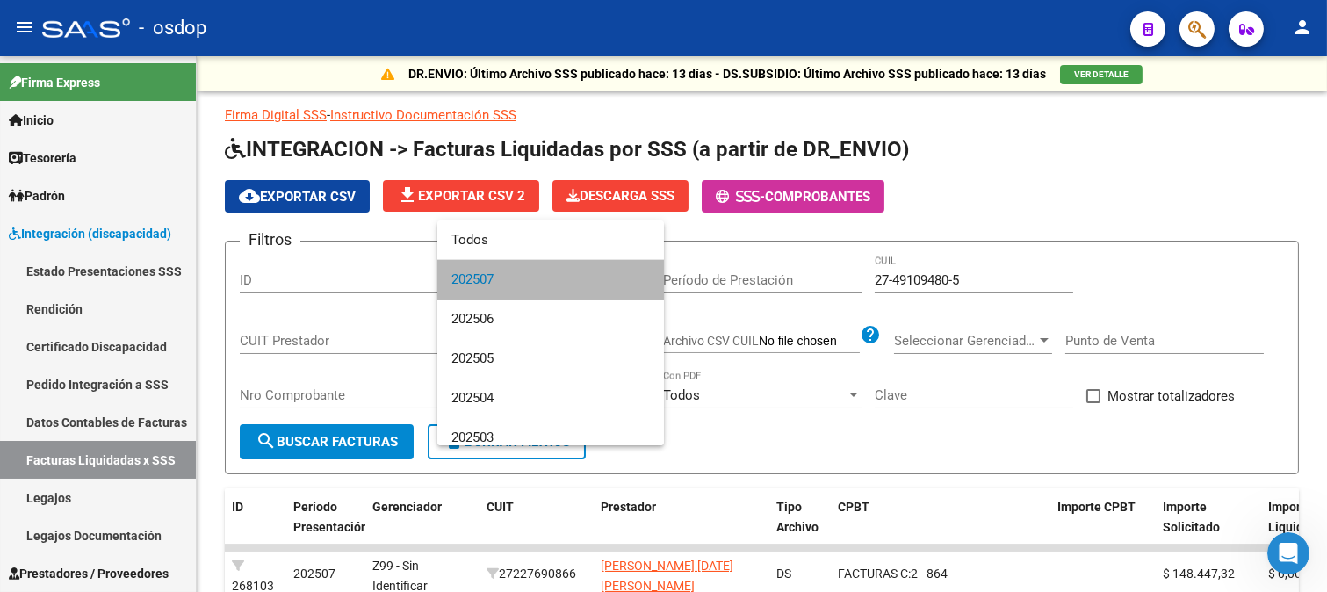
drag, startPoint x: 568, startPoint y: 259, endPoint x: 564, endPoint y: 270, distance: 12.2
click at [568, 260] on span "202507" at bounding box center [550, 280] width 198 height 40
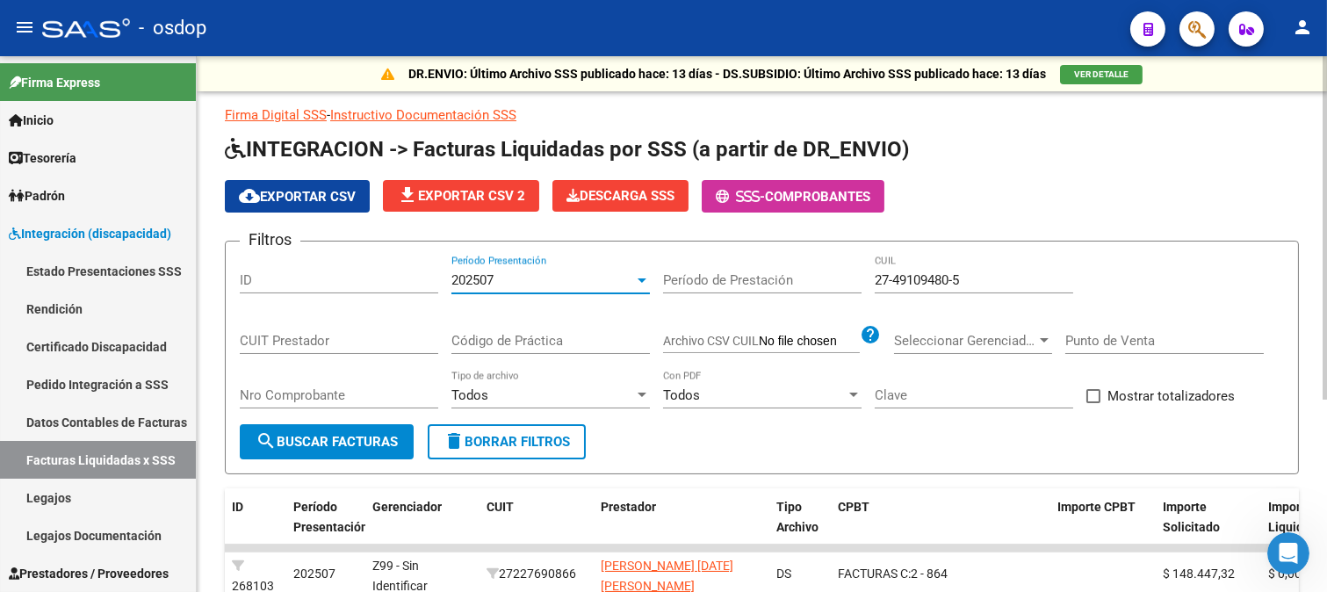
click at [560, 278] on div "202507" at bounding box center [542, 280] width 183 height 16
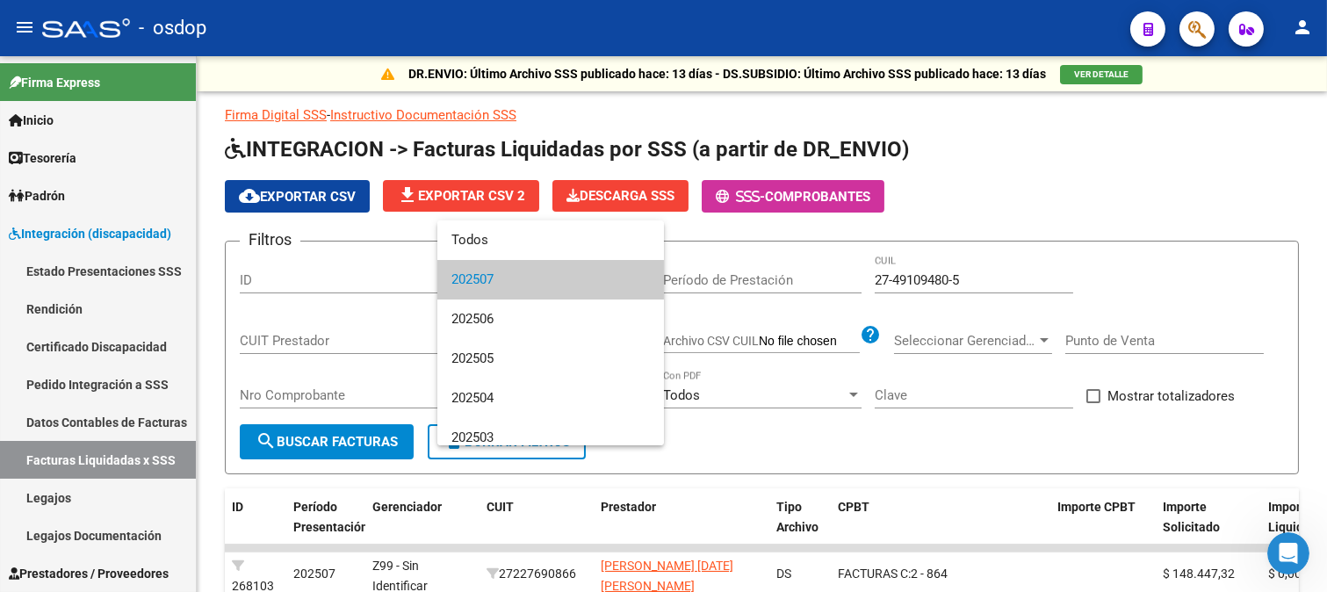
click at [717, 284] on div at bounding box center [663, 296] width 1327 height 592
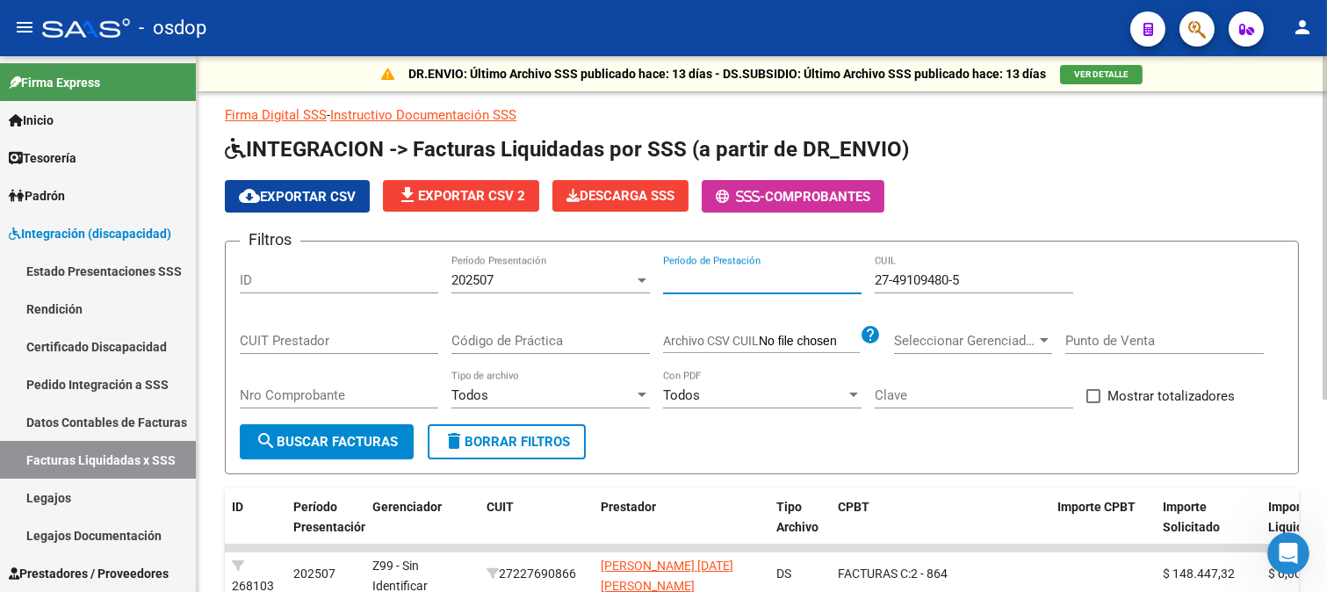
click at [698, 285] on input "Período de Prestación" at bounding box center [762, 280] width 198 height 16
click at [681, 275] on input "Período de Prestación" at bounding box center [762, 280] width 198 height 16
type input "202508"
click at [365, 435] on span "search Buscar Facturas" at bounding box center [326, 442] width 142 height 16
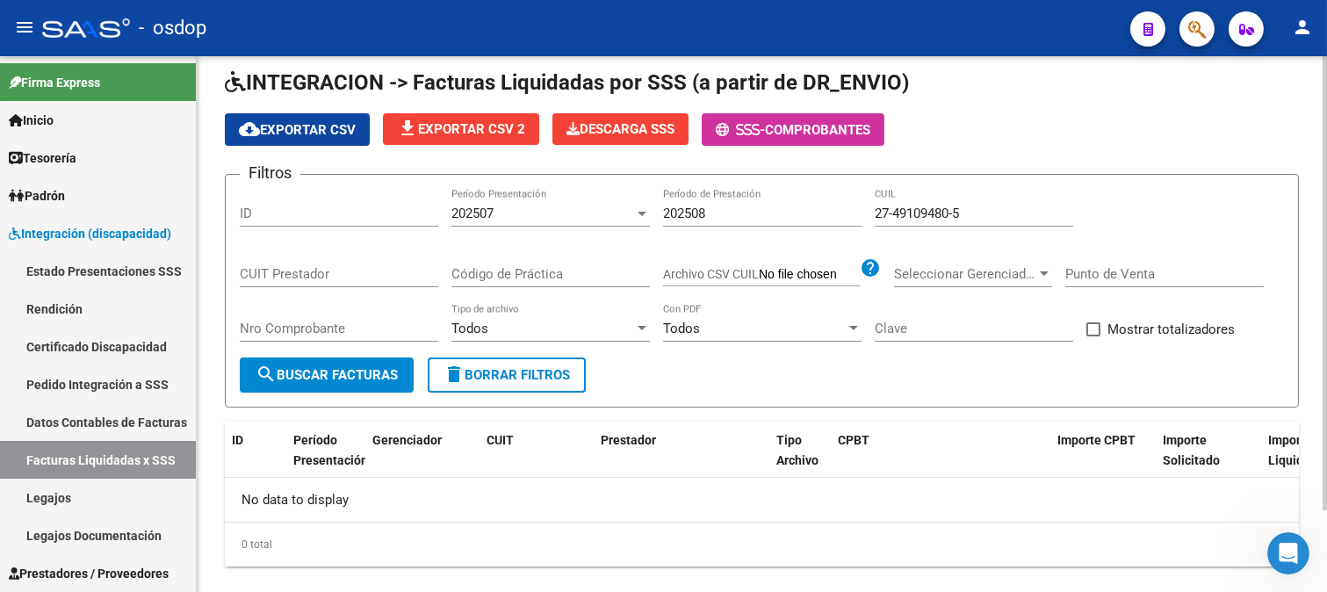
scroll to position [95, 0]
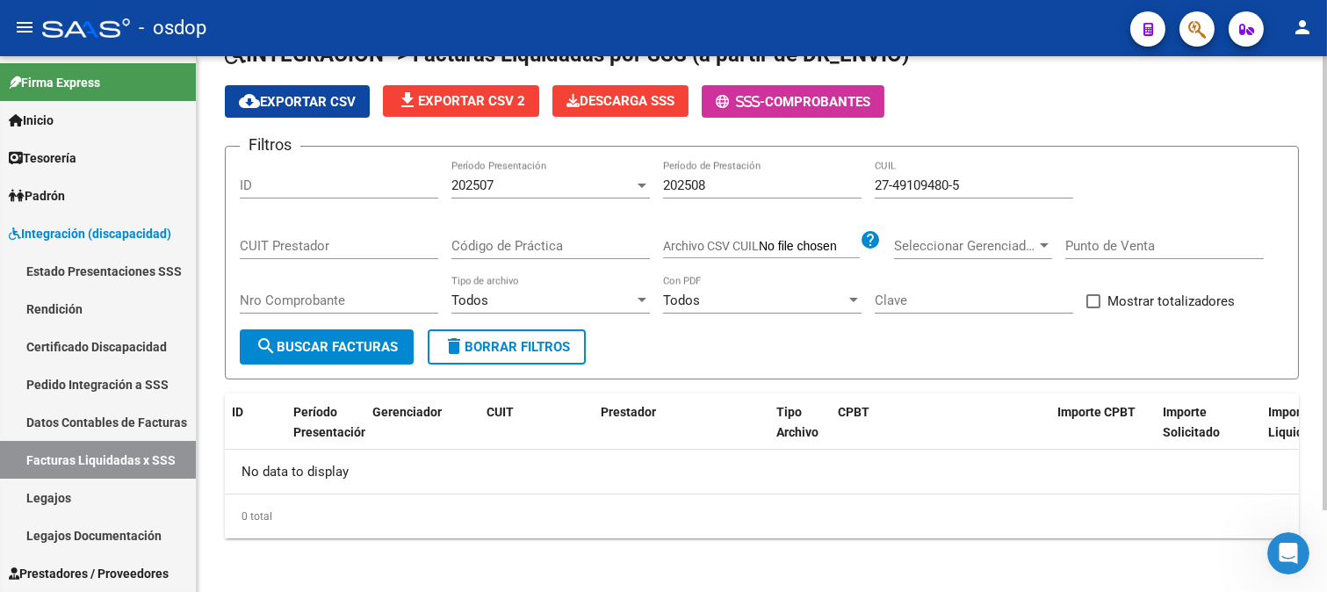
click at [569, 187] on div "202507" at bounding box center [542, 185] width 183 height 16
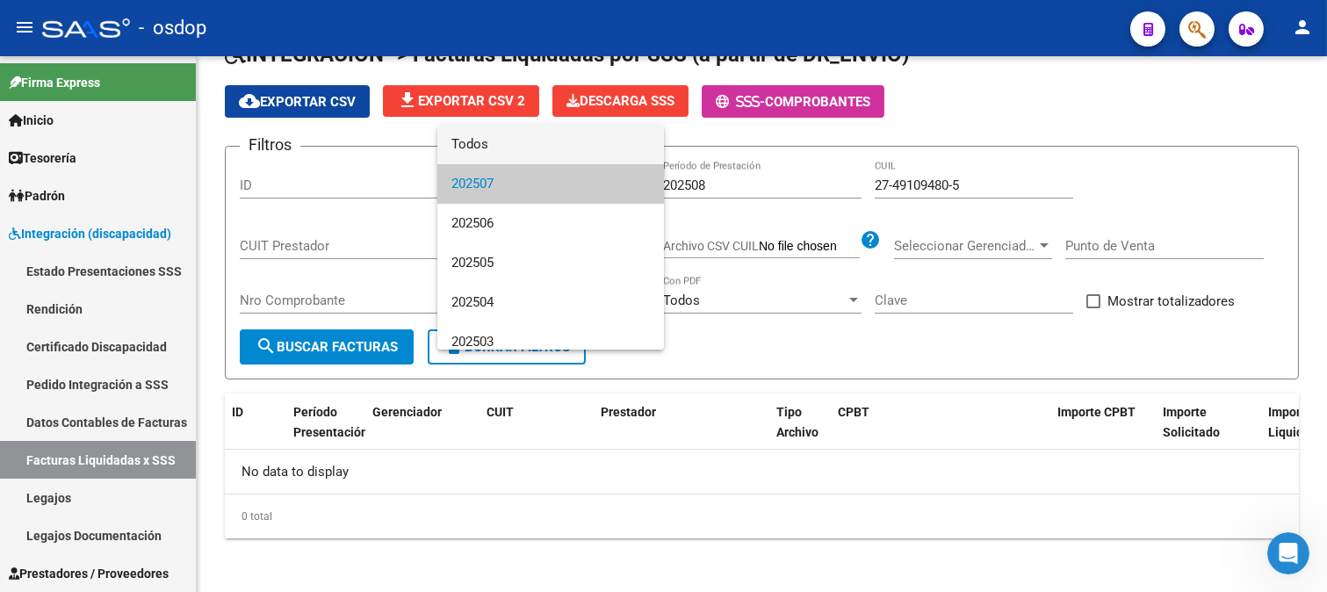
click at [598, 145] on span "Todos" at bounding box center [550, 145] width 198 height 40
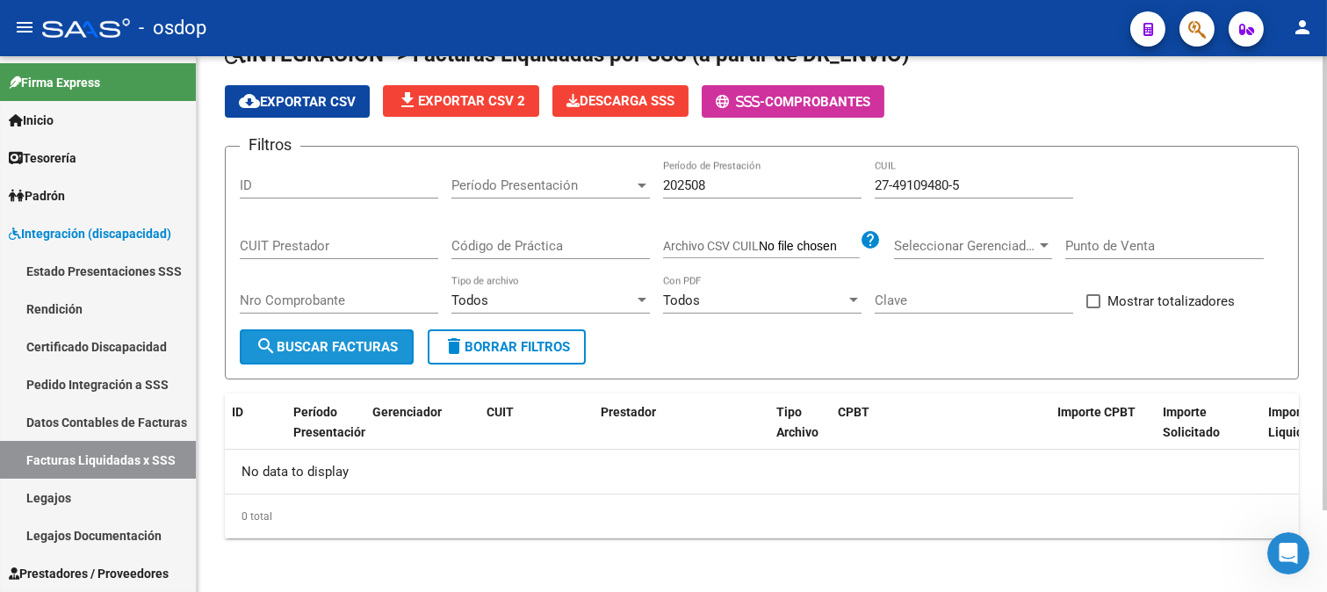
click at [372, 346] on span "search Buscar Facturas" at bounding box center [326, 347] width 142 height 16
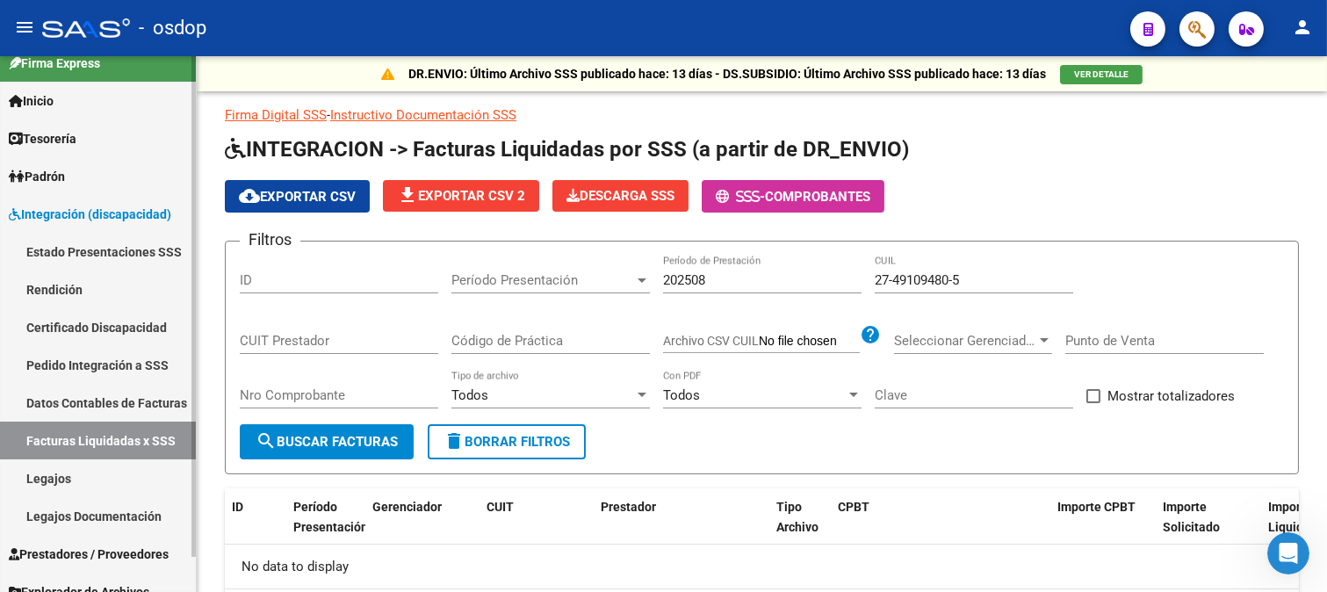
scroll to position [37, 0]
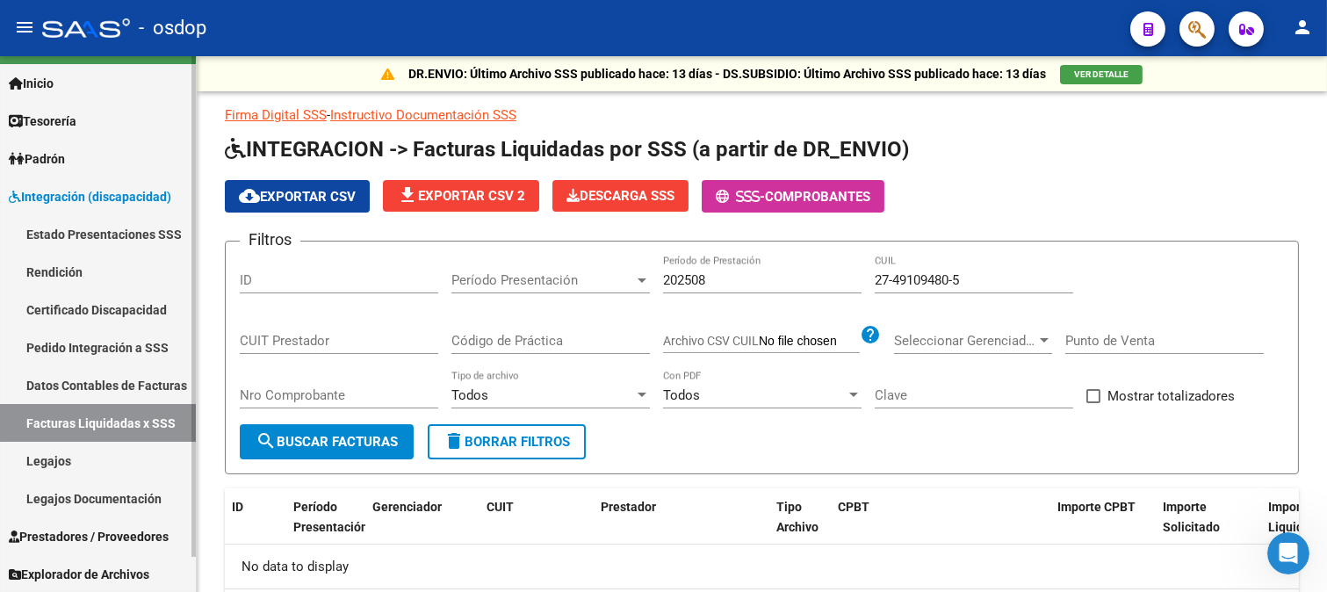
click at [110, 346] on link "Pedido Integración a SSS" at bounding box center [98, 347] width 196 height 38
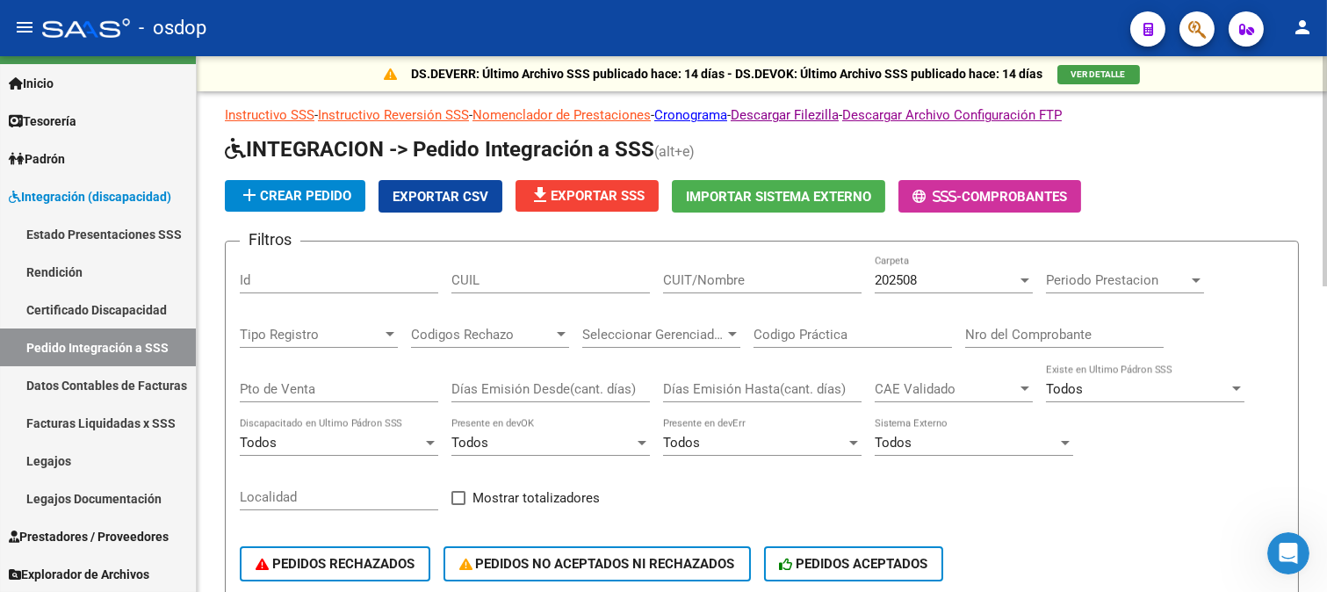
click at [764, 278] on input "CUIT/Nombre" at bounding box center [762, 280] width 198 height 16
paste input "27491094805"
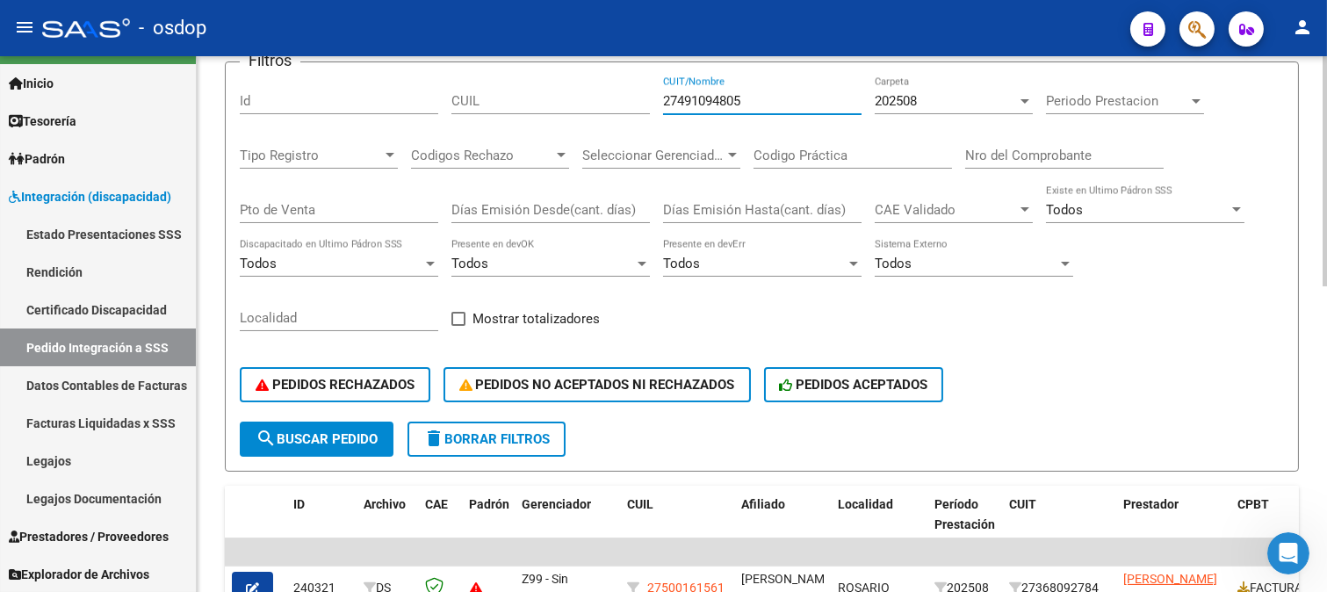
scroll to position [195, 0]
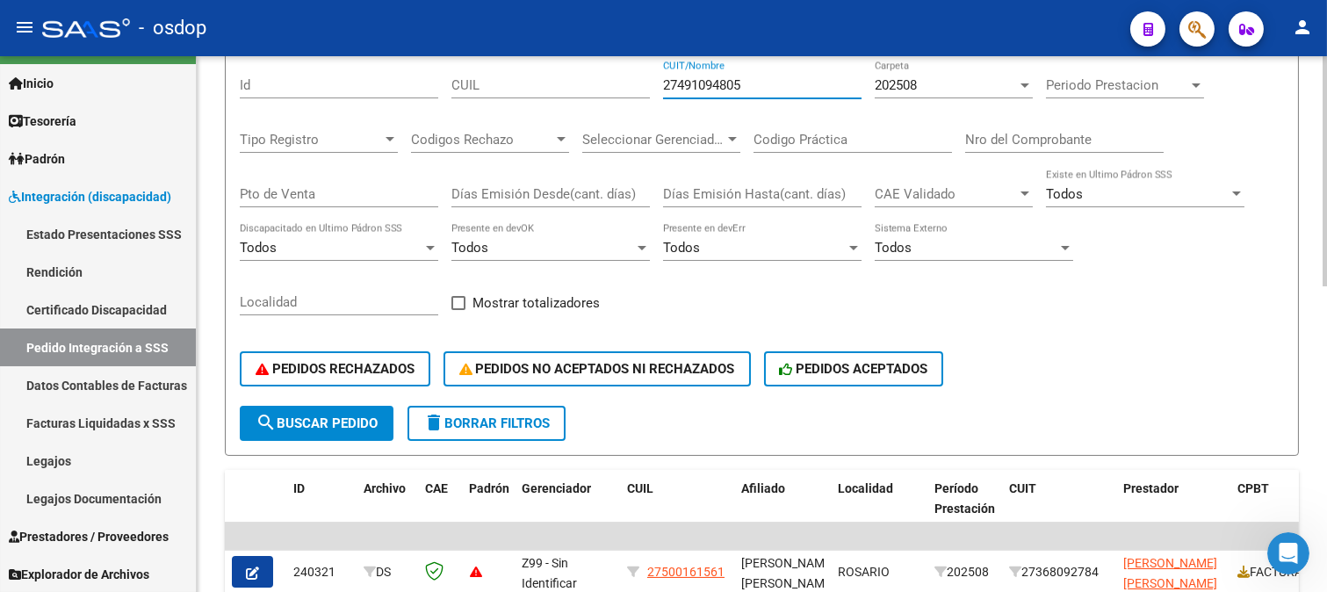
type input "27491094805"
click at [337, 425] on span "search Buscar Pedido" at bounding box center [316, 423] width 122 height 16
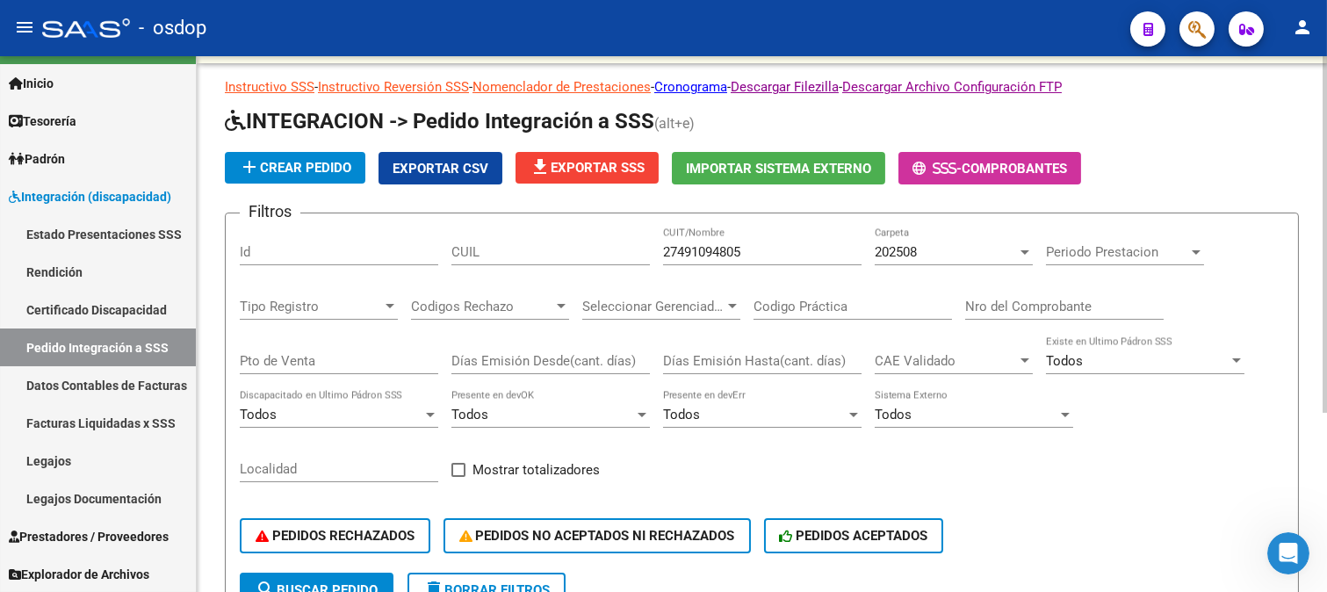
scroll to position [0, 0]
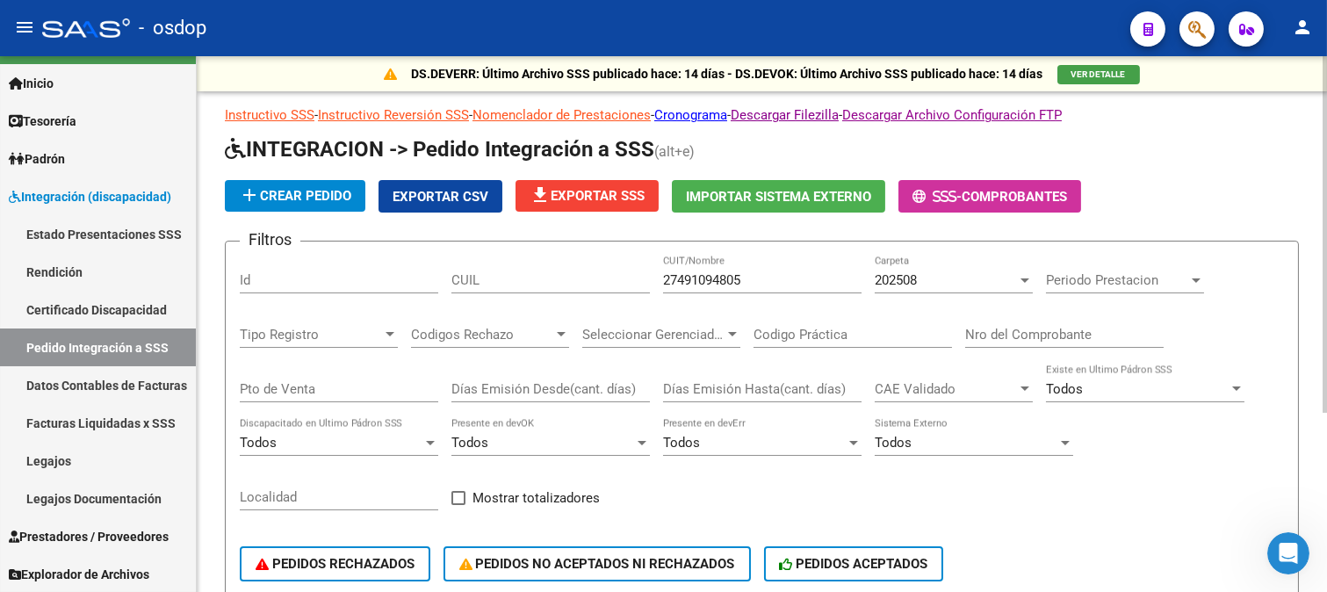
click at [773, 282] on input "27491094805" at bounding box center [762, 280] width 198 height 16
click at [577, 277] on input "CUIL" at bounding box center [550, 280] width 198 height 16
paste input "27491094805"
type input "27491094805"
click at [760, 278] on input "27491094805" at bounding box center [762, 280] width 198 height 16
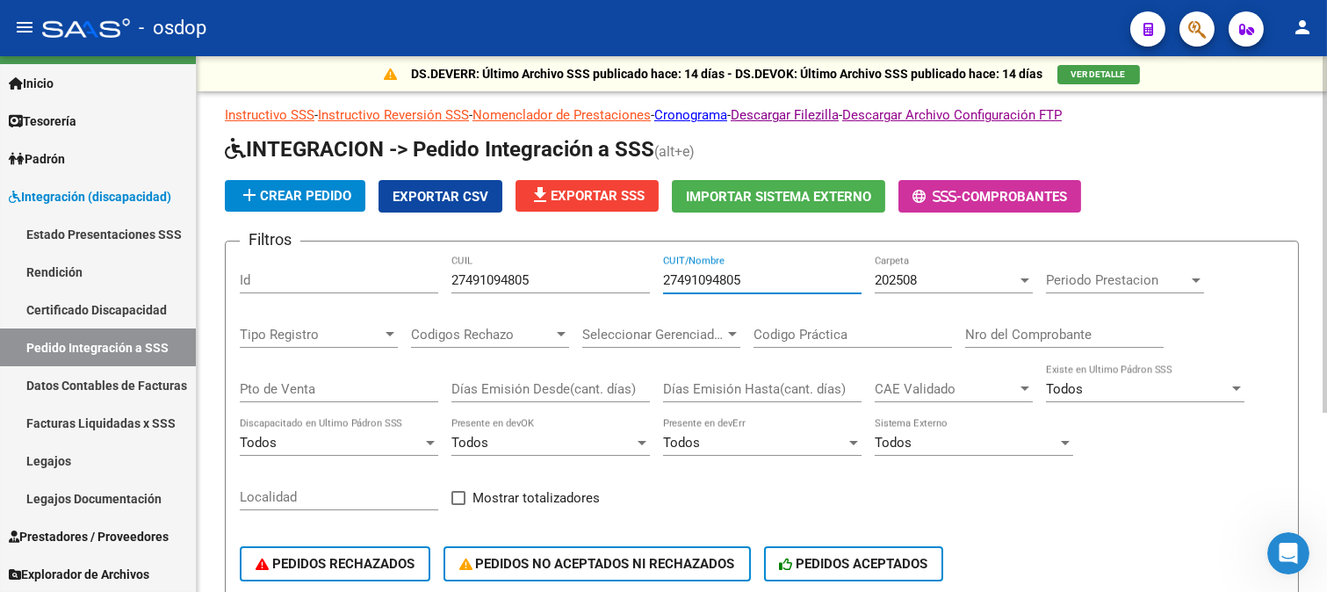
click at [760, 278] on input "27491094805" at bounding box center [762, 280] width 198 height 16
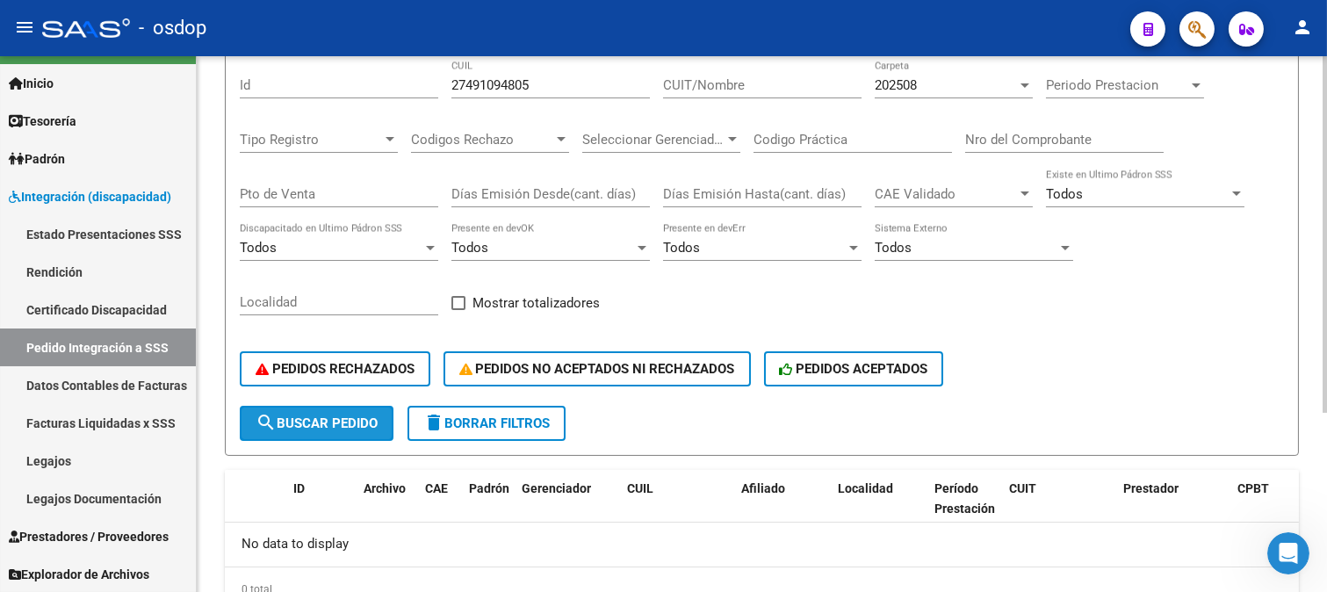
drag, startPoint x: 345, startPoint y: 423, endPoint x: 384, endPoint y: 430, distance: 39.3
click at [346, 423] on span "search Buscar Pedido" at bounding box center [316, 423] width 122 height 16
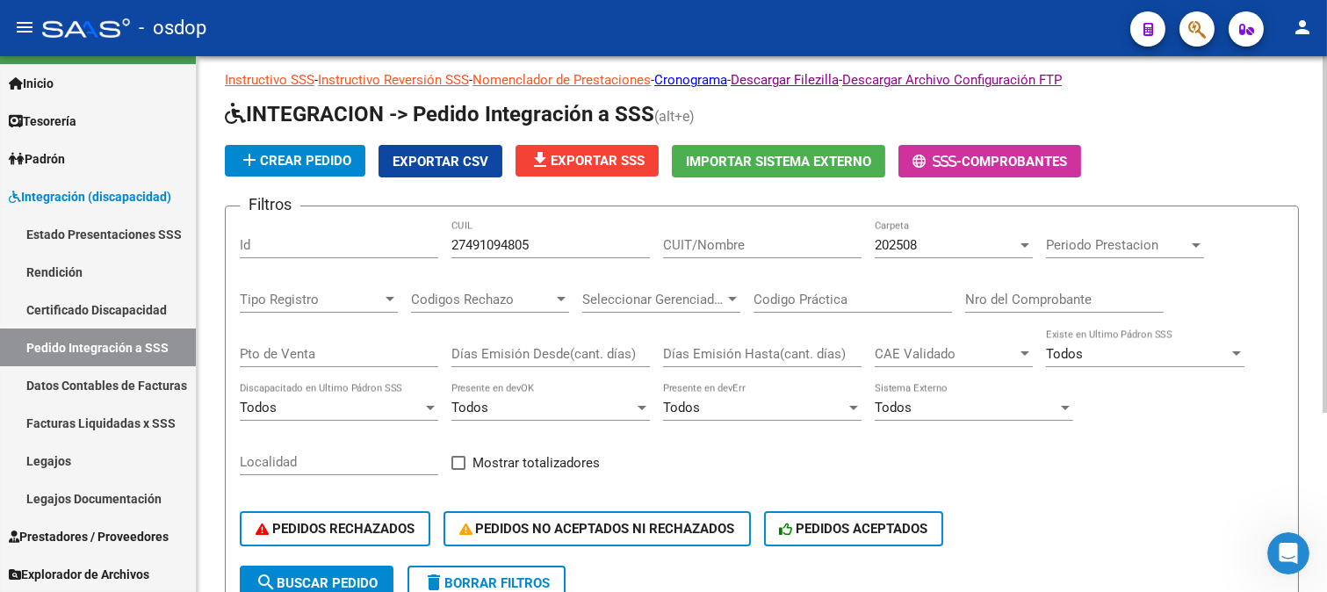
scroll to position [0, 0]
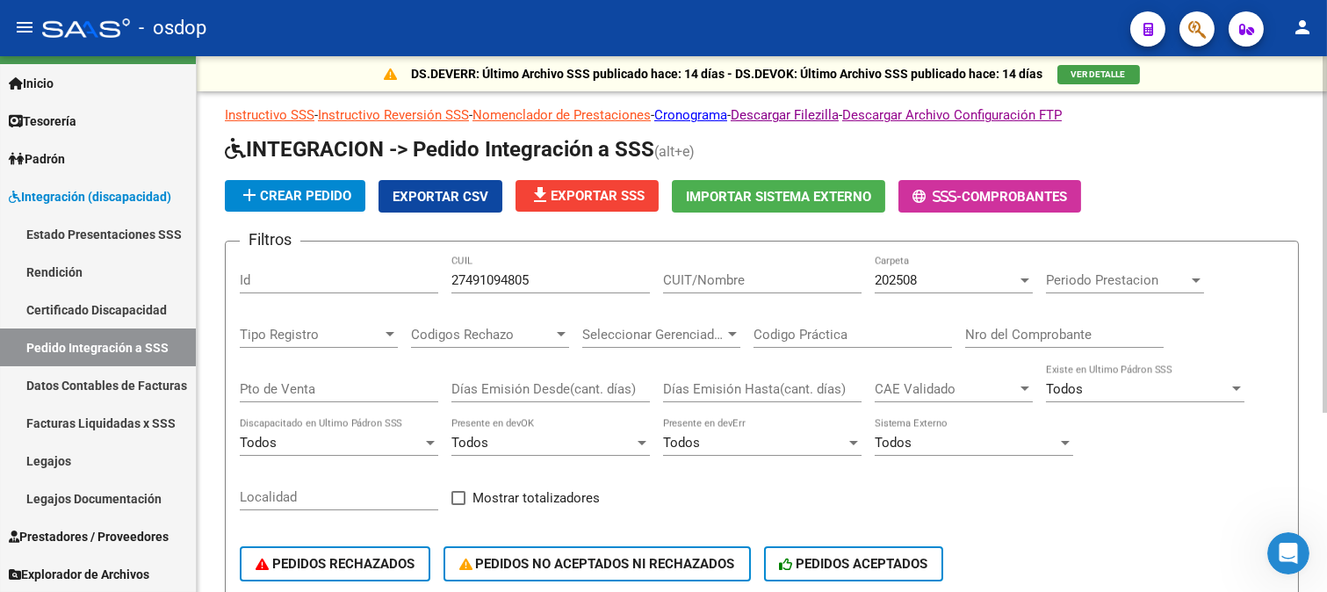
click at [731, 284] on input "CUIT/Nombre" at bounding box center [762, 280] width 198 height 16
click at [569, 282] on input "27491094805" at bounding box center [550, 280] width 198 height 16
drag, startPoint x: 395, startPoint y: 284, endPoint x: 420, endPoint y: 290, distance: 25.3
click at [398, 284] on input "Id" at bounding box center [339, 280] width 198 height 16
click at [478, 336] on span "Codigos Rechazo" at bounding box center [482, 335] width 142 height 16
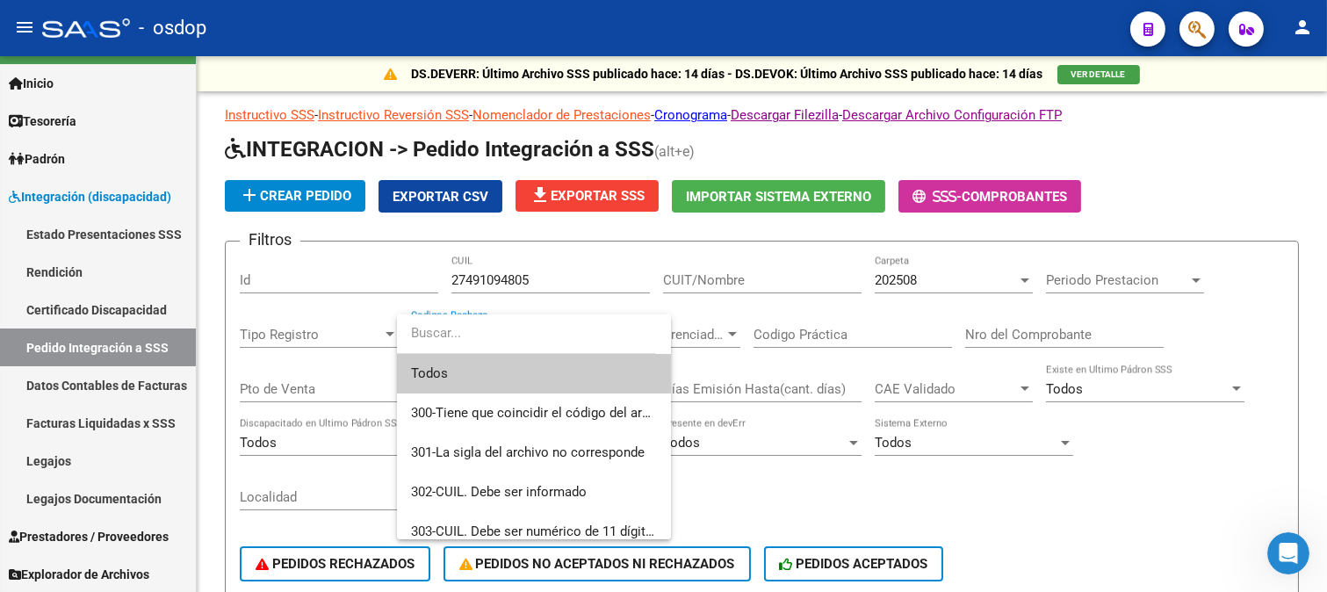
click at [825, 337] on div at bounding box center [663, 296] width 1327 height 592
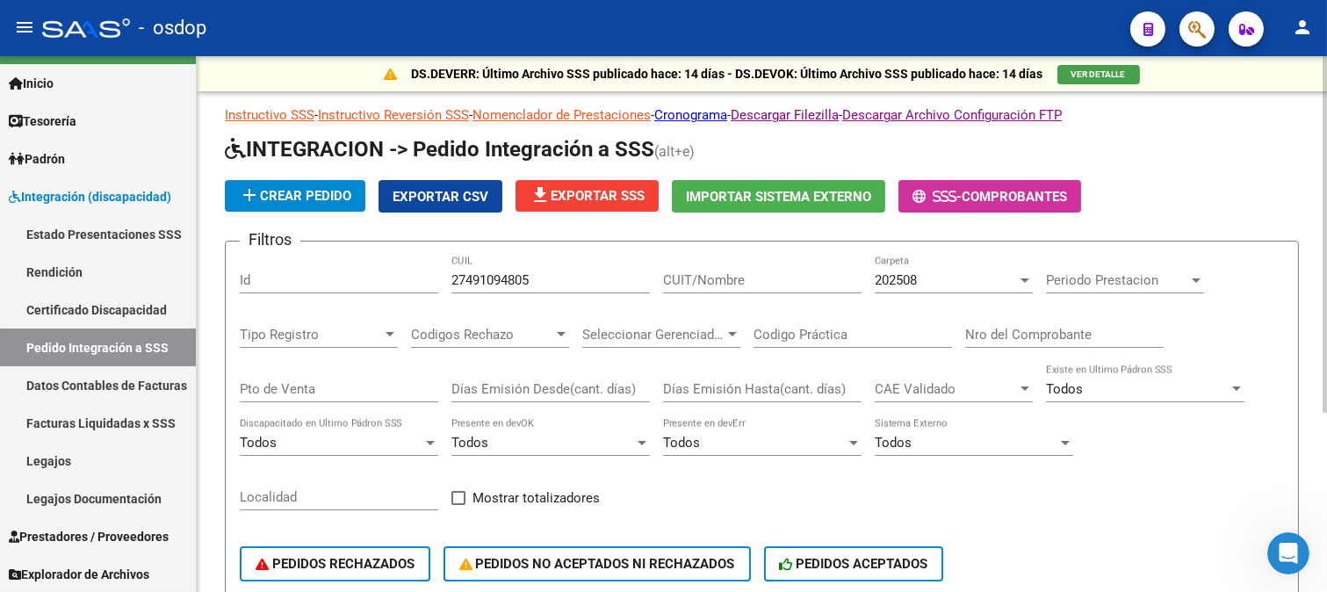
click at [781, 288] on div "CUIT/Nombre" at bounding box center [762, 274] width 198 height 38
click at [942, 281] on div "202508" at bounding box center [945, 280] width 142 height 16
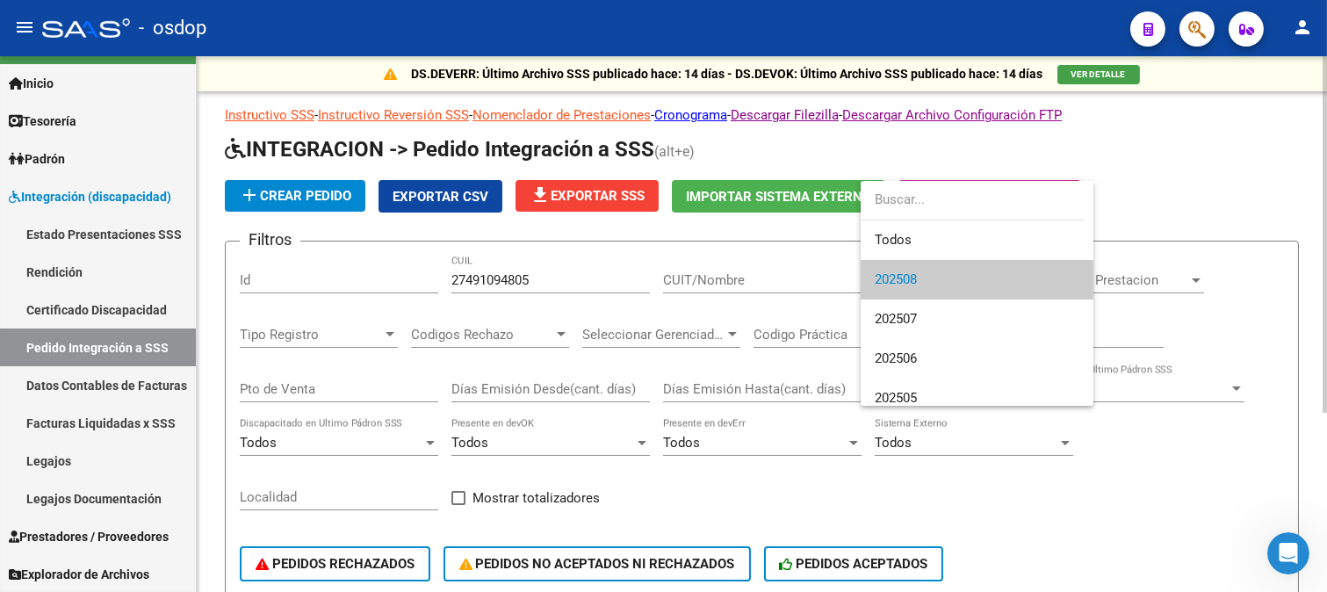
click at [946, 263] on span "202508" at bounding box center [976, 280] width 205 height 40
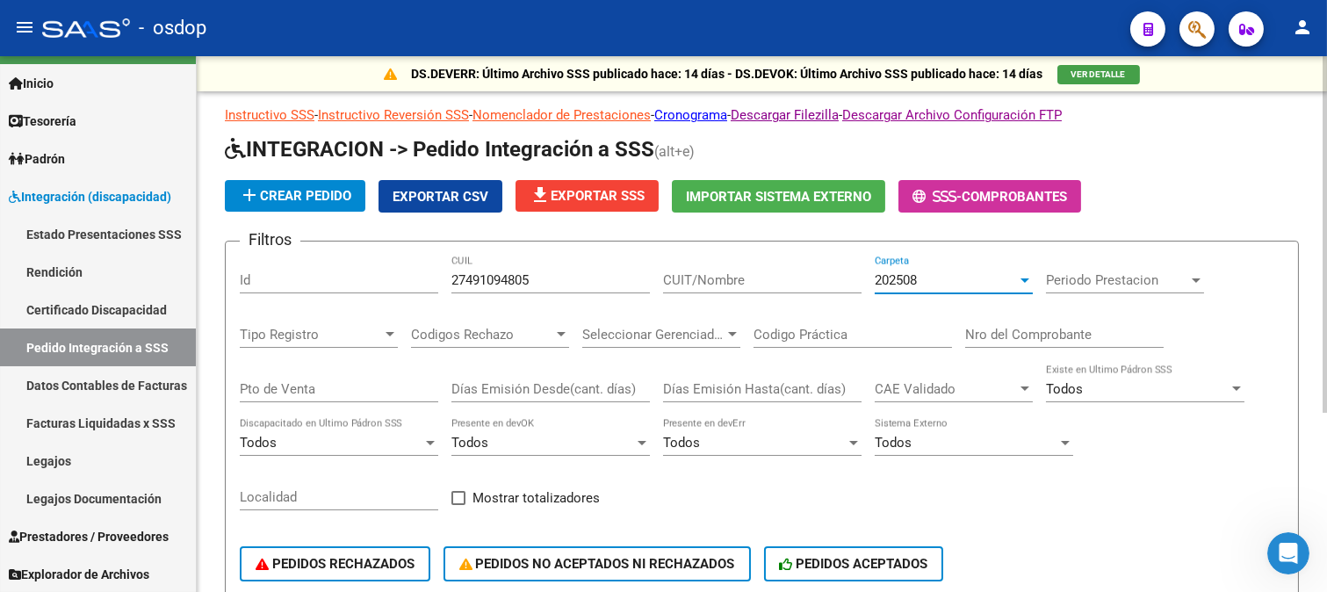
click at [992, 279] on div "202508" at bounding box center [945, 280] width 142 height 16
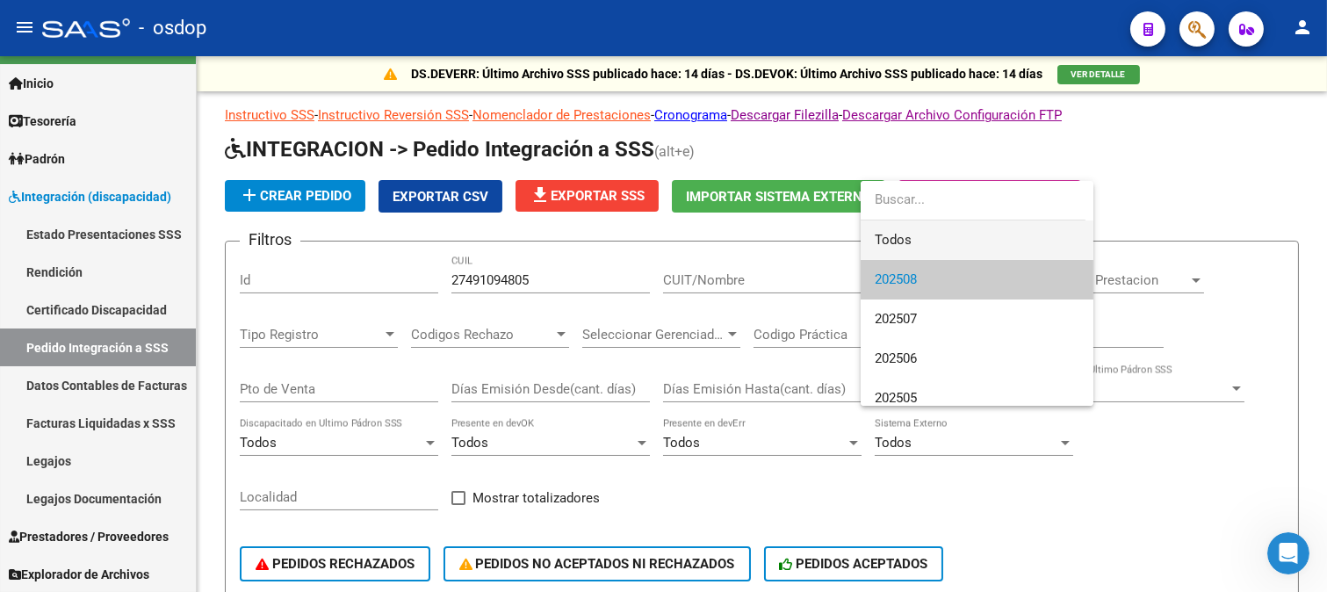
click at [946, 239] on span "Todos" at bounding box center [976, 240] width 205 height 40
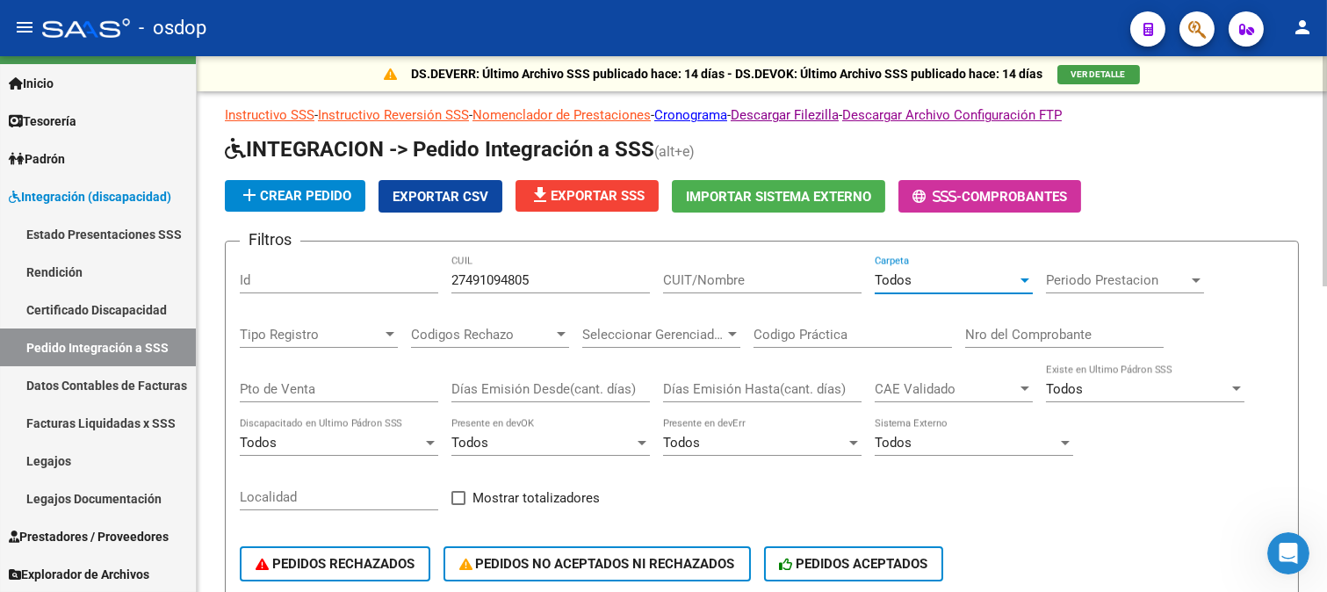
scroll to position [195, 0]
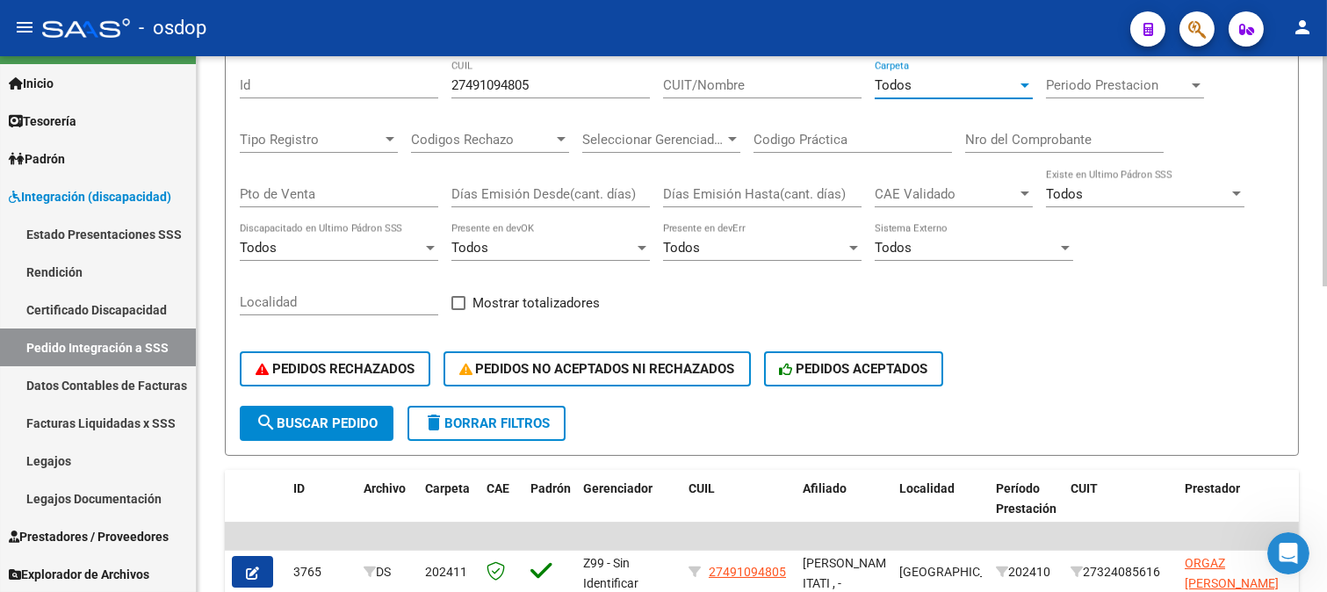
drag, startPoint x: 314, startPoint y: 407, endPoint x: 366, endPoint y: 410, distance: 51.9
click at [316, 407] on button "search Buscar Pedido" at bounding box center [317, 423] width 154 height 35
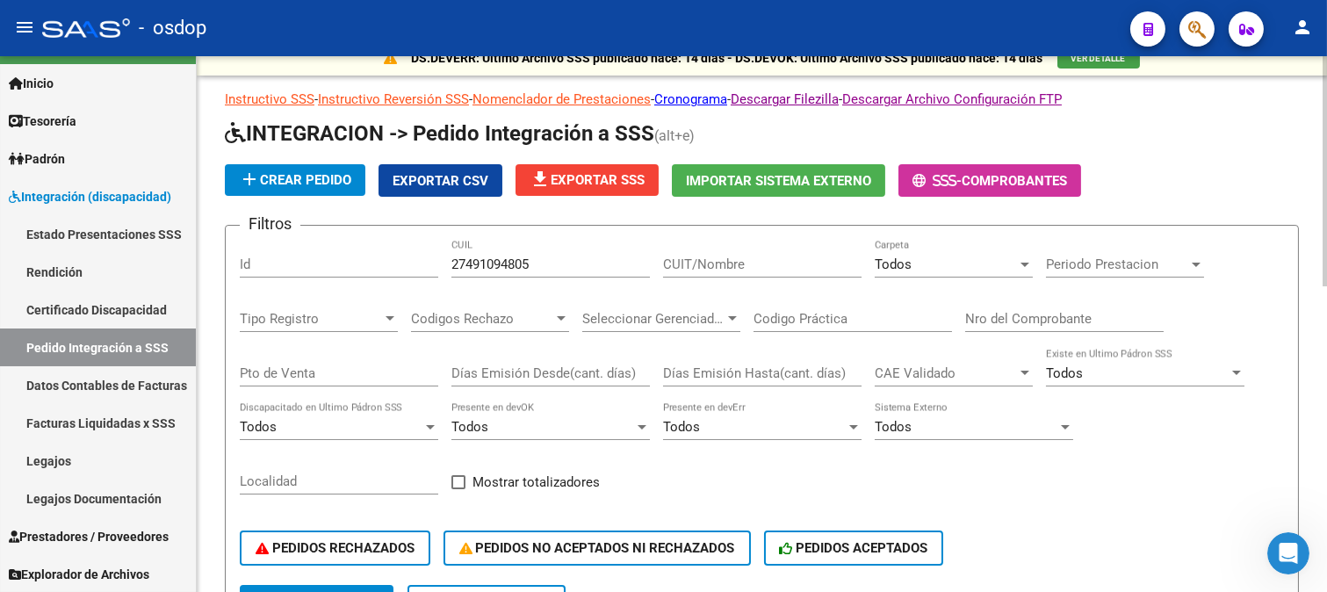
scroll to position [0, 0]
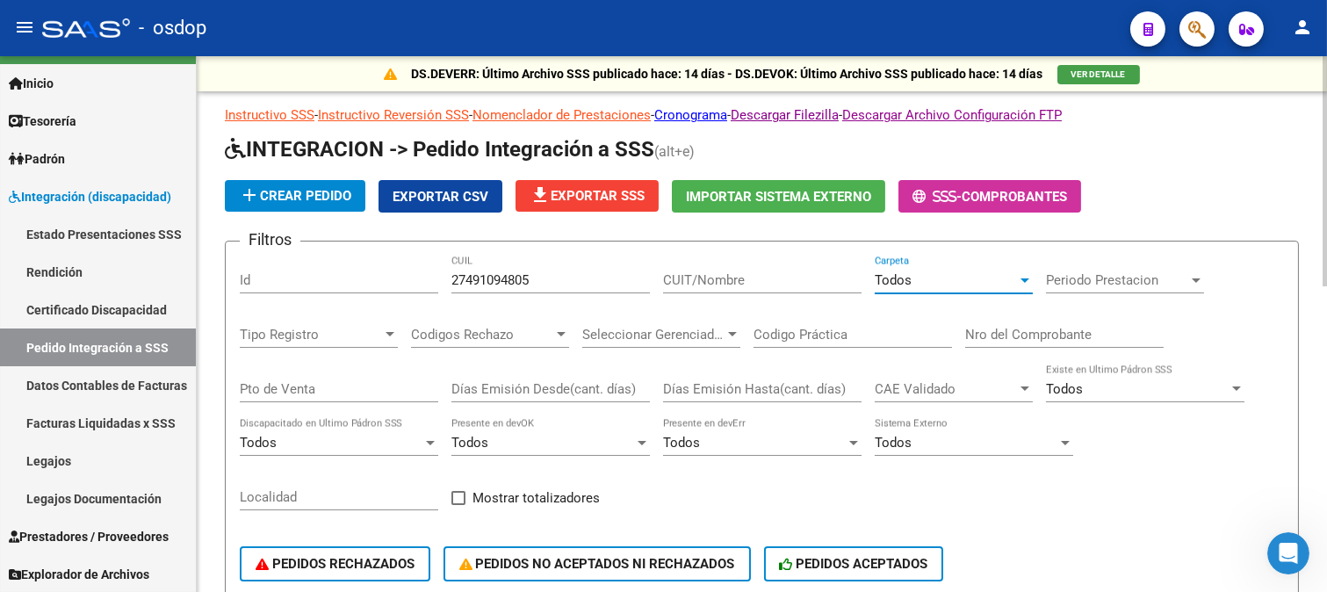
click at [976, 277] on div "Todos" at bounding box center [945, 280] width 142 height 16
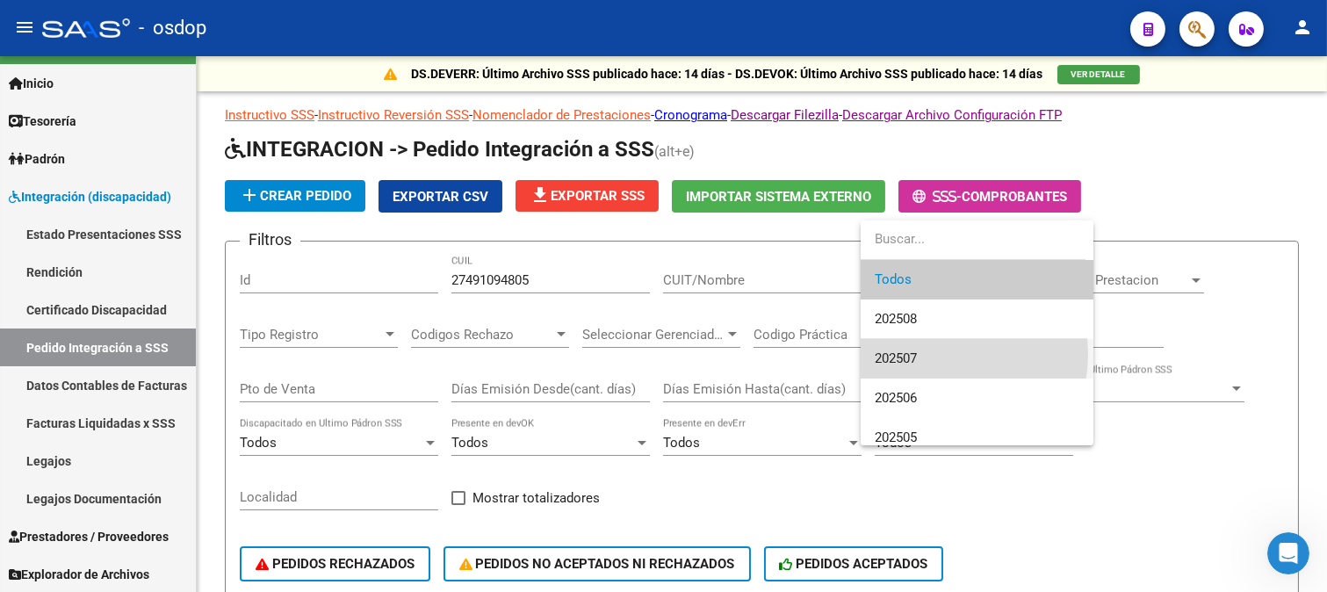
click at [937, 354] on span "202507" at bounding box center [976, 359] width 205 height 40
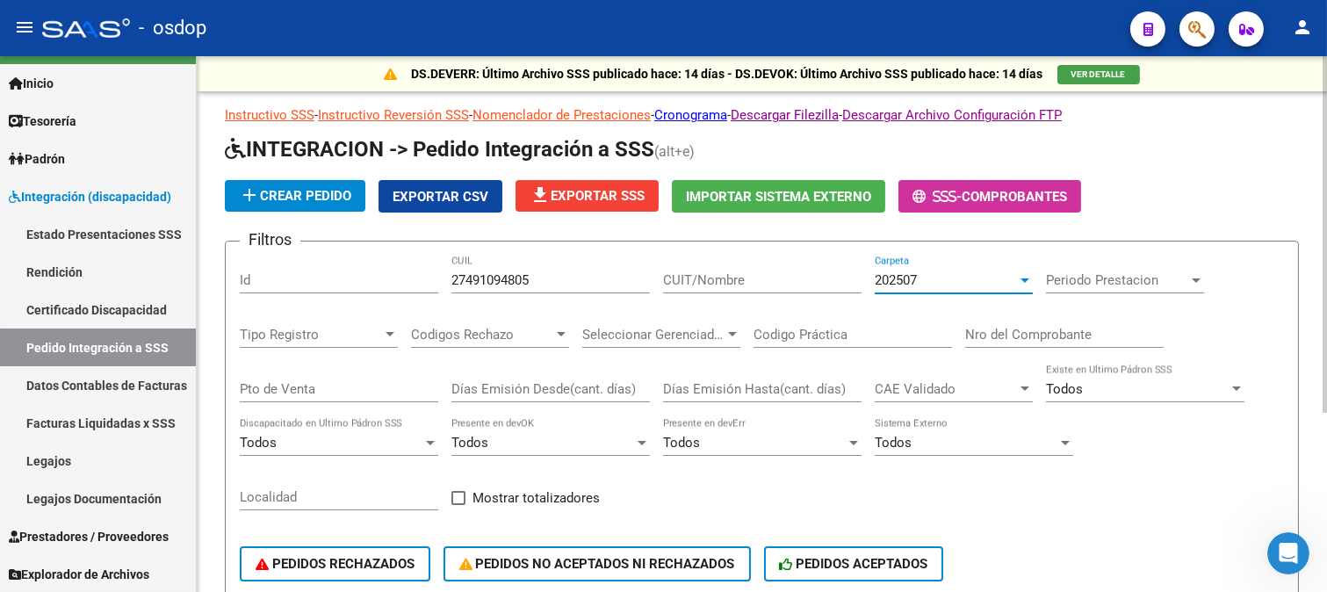
click at [949, 278] on div "202507" at bounding box center [945, 280] width 142 height 16
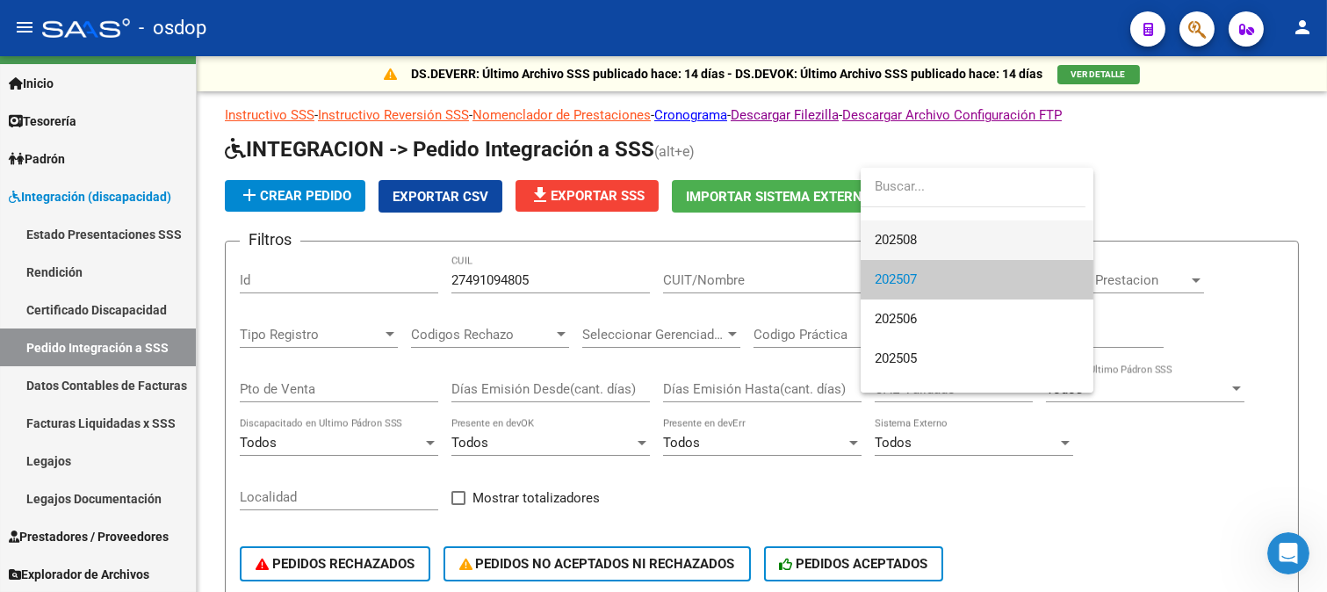
click at [951, 234] on span "202508" at bounding box center [976, 240] width 205 height 40
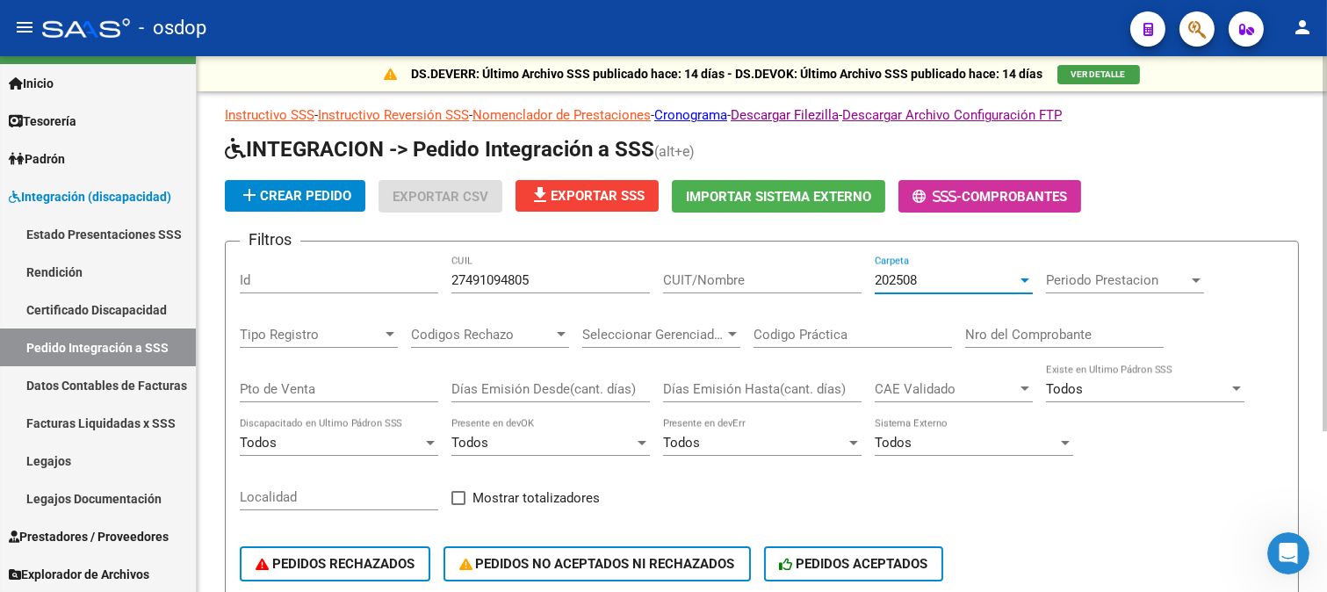
scroll to position [40, 0]
click at [753, 291] on div "CUIT/Nombre" at bounding box center [762, 274] width 198 height 38
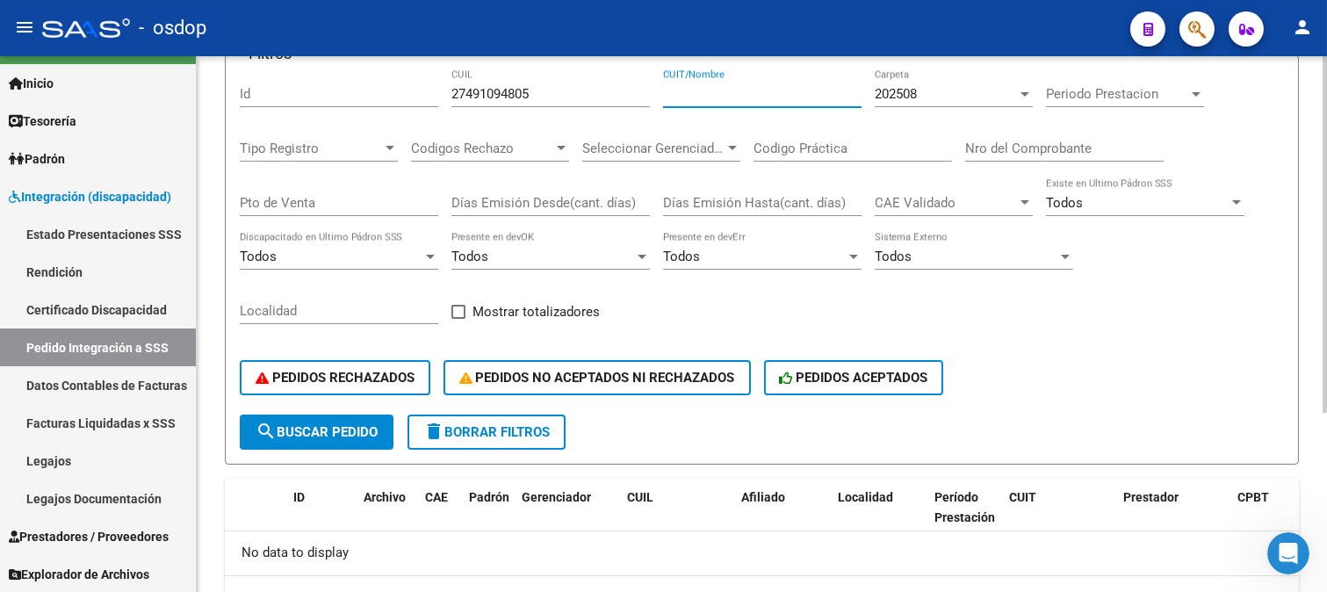
scroll to position [195, 0]
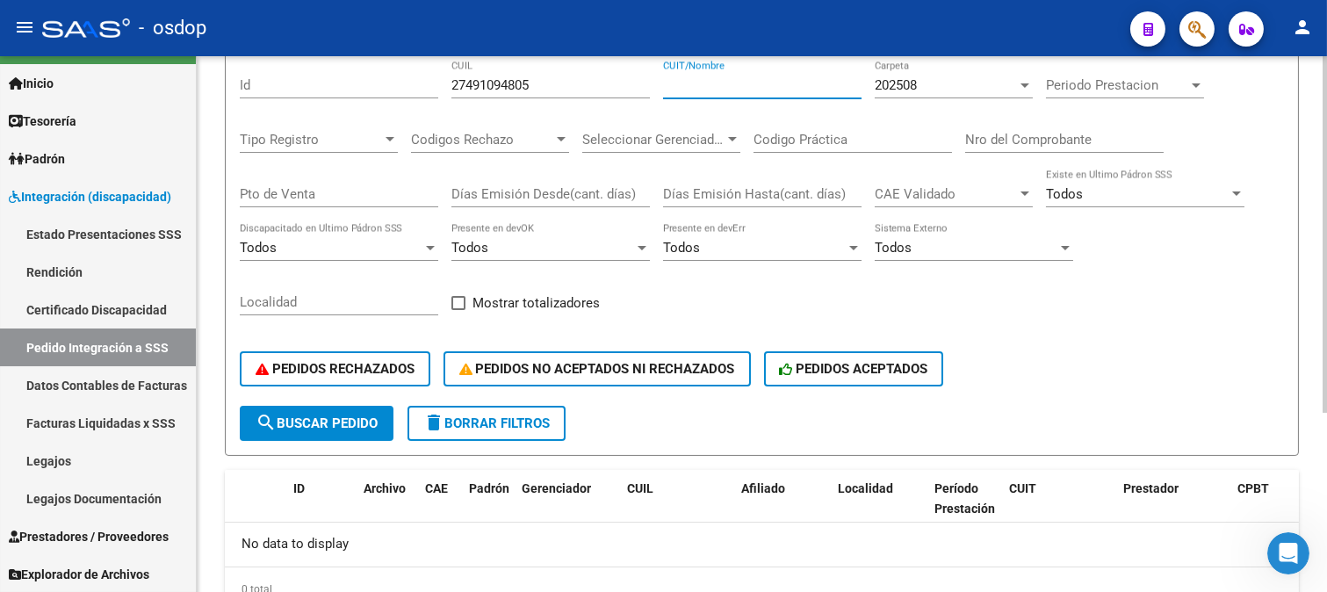
drag, startPoint x: 341, startPoint y: 424, endPoint x: 518, endPoint y: 449, distance: 179.0
click at [344, 424] on span "search Buscar Pedido" at bounding box center [316, 423] width 122 height 16
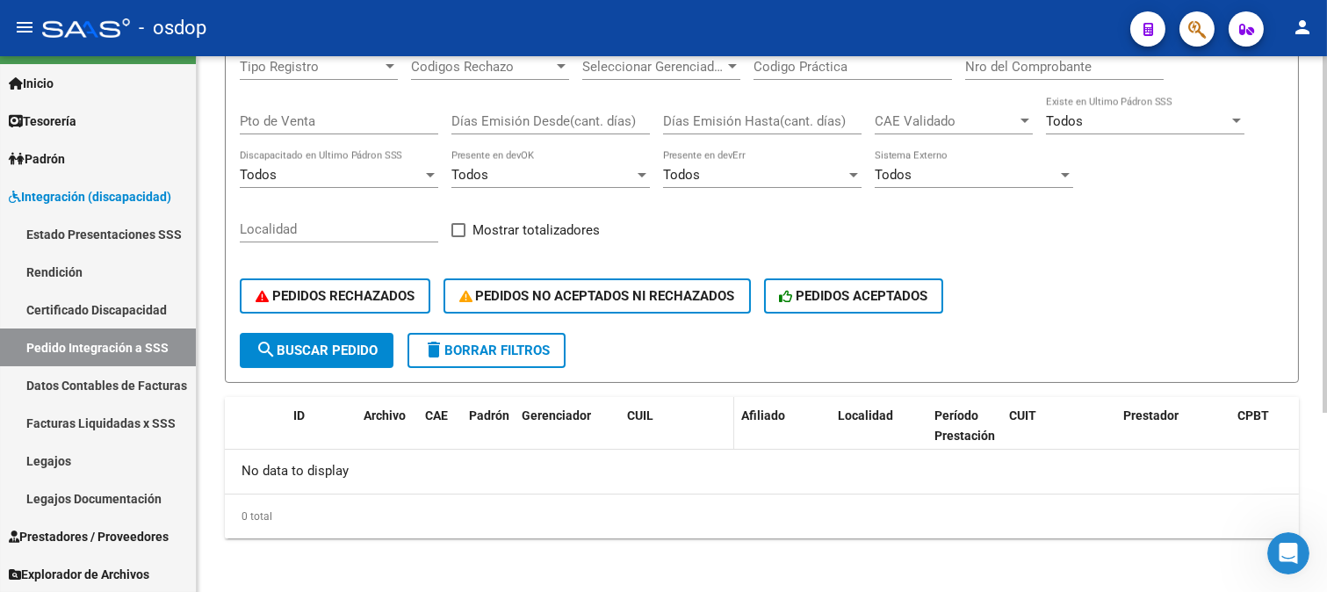
scroll to position [0, 0]
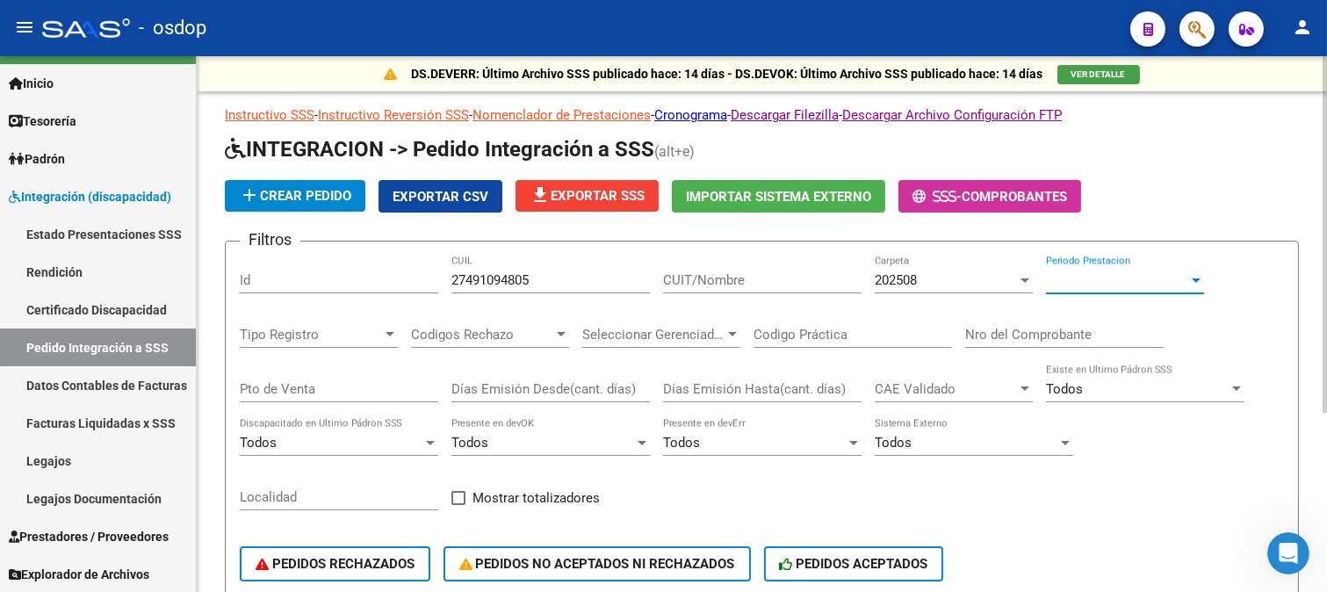
click at [1118, 281] on span "Periodo Prestacion" at bounding box center [1117, 280] width 142 height 16
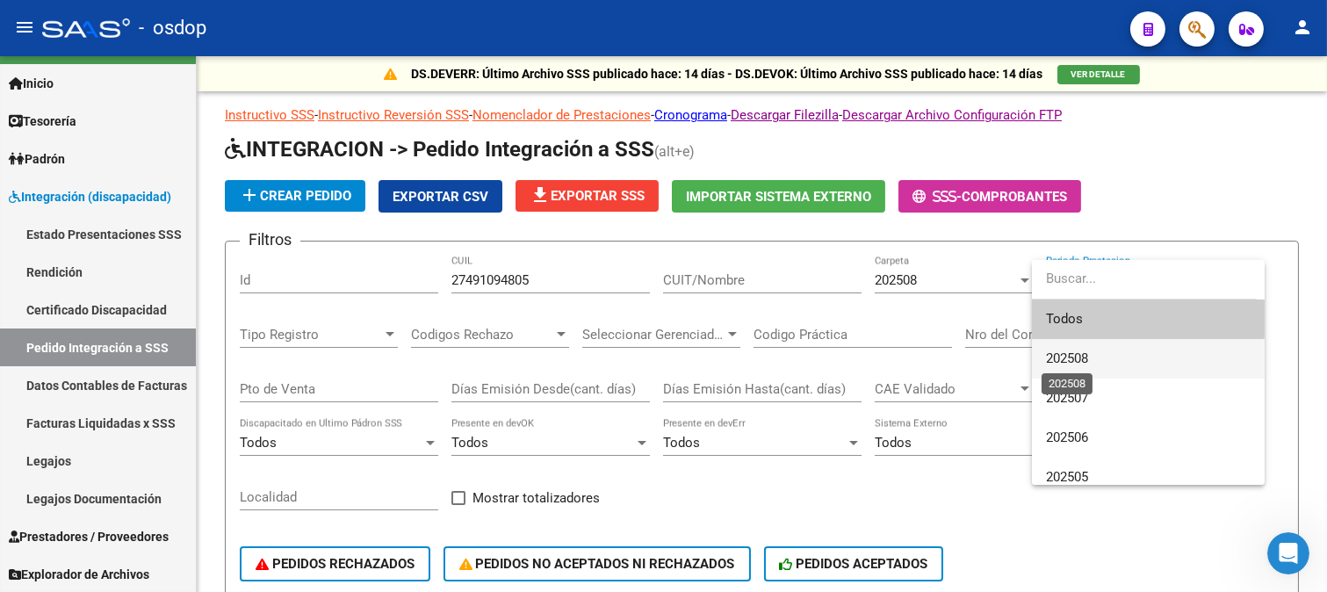
click at [1071, 353] on span "202508" at bounding box center [1067, 358] width 42 height 16
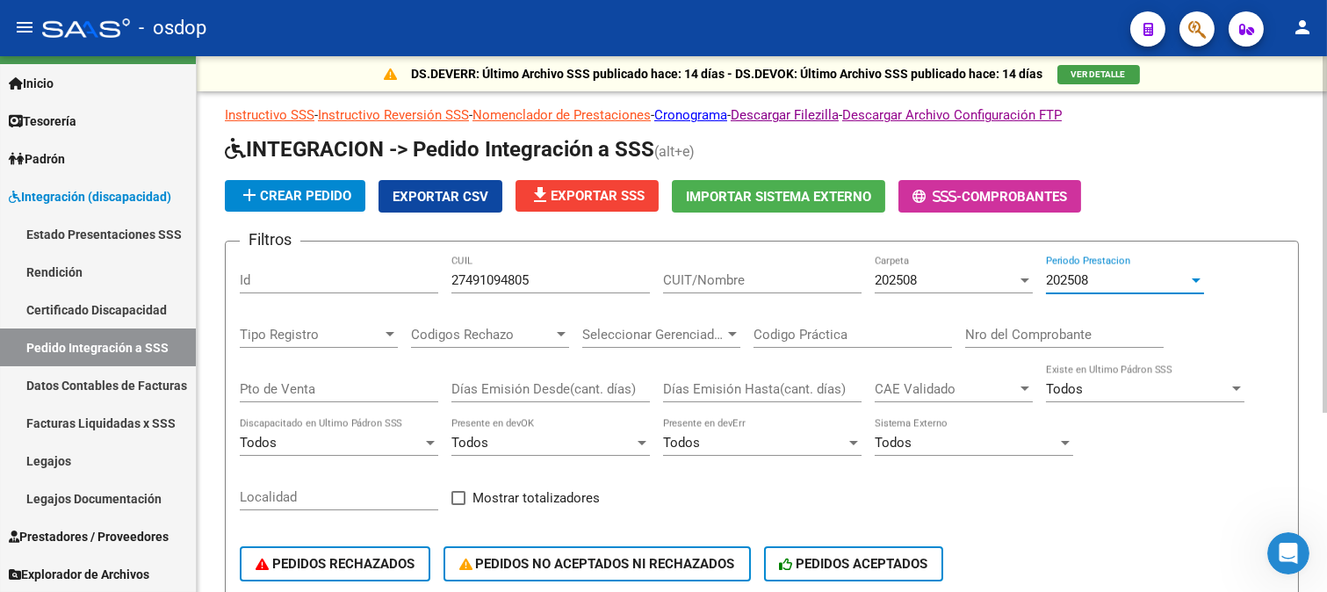
click at [935, 282] on div "202508" at bounding box center [945, 280] width 142 height 16
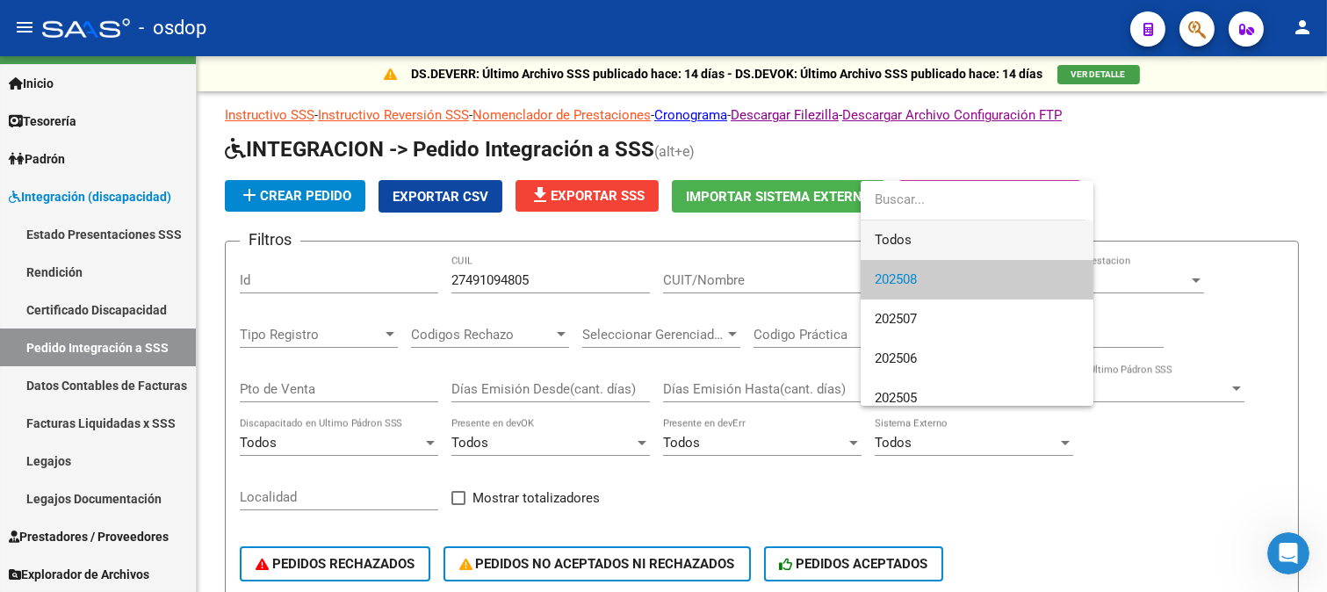
click at [914, 237] on span "Todos" at bounding box center [976, 240] width 205 height 40
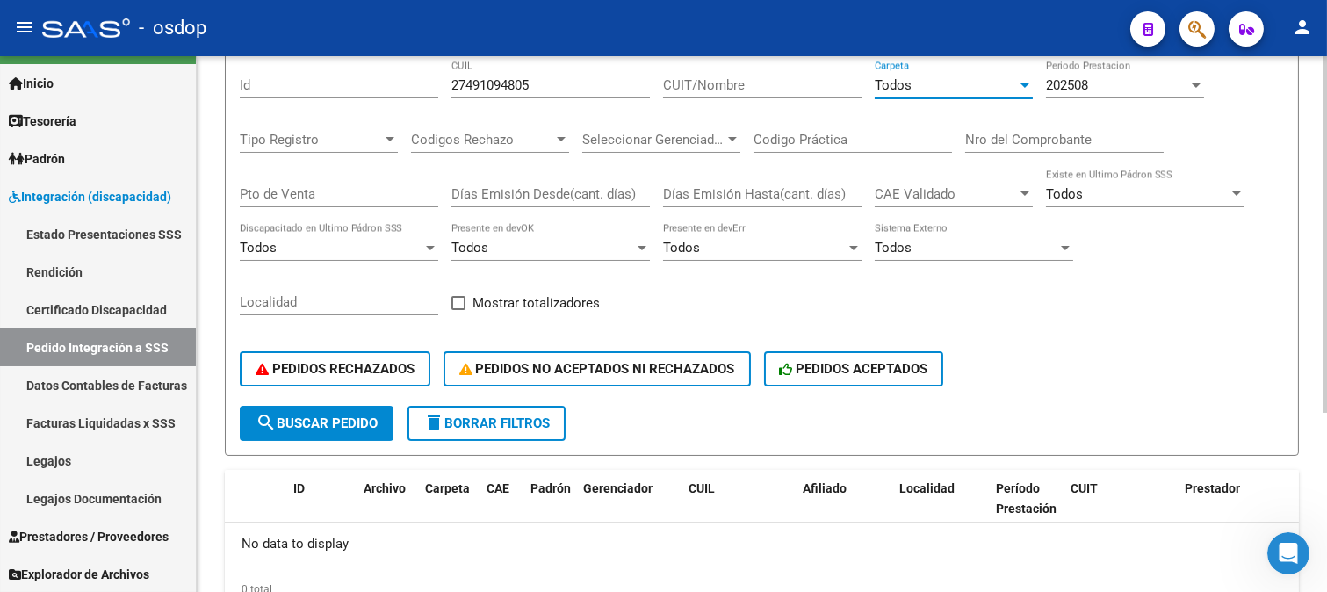
scroll to position [268, 0]
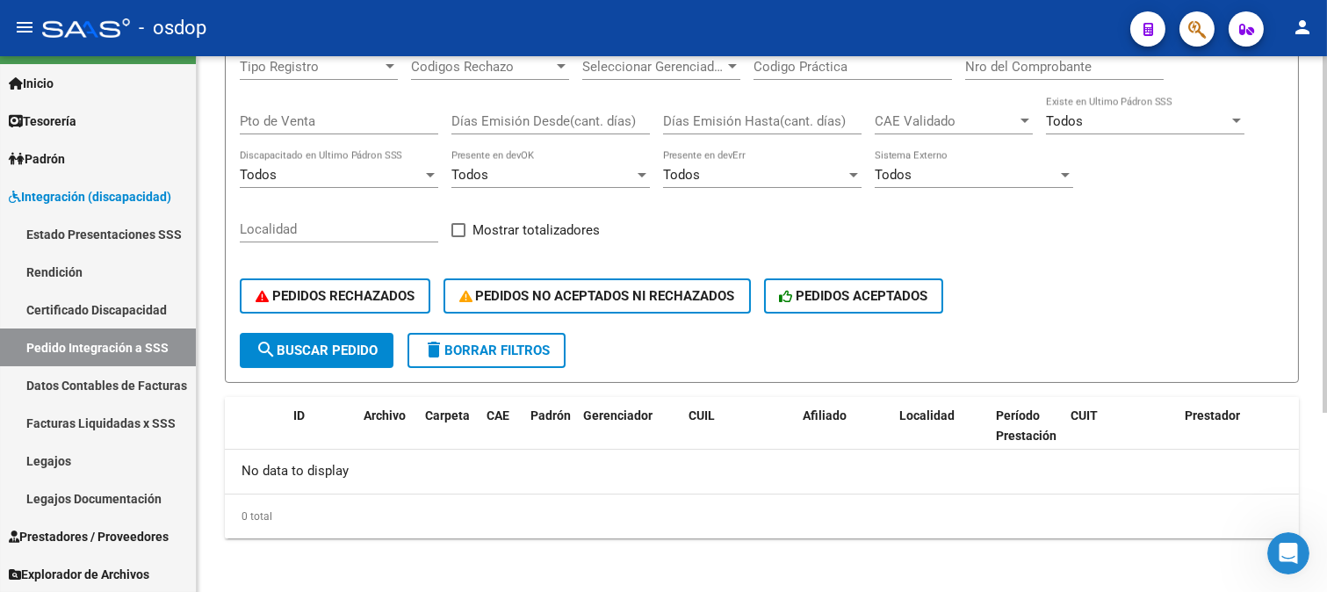
click at [360, 349] on span "search Buscar Pedido" at bounding box center [316, 350] width 122 height 16
click at [339, 343] on span "search Buscar Pedido" at bounding box center [316, 350] width 122 height 16
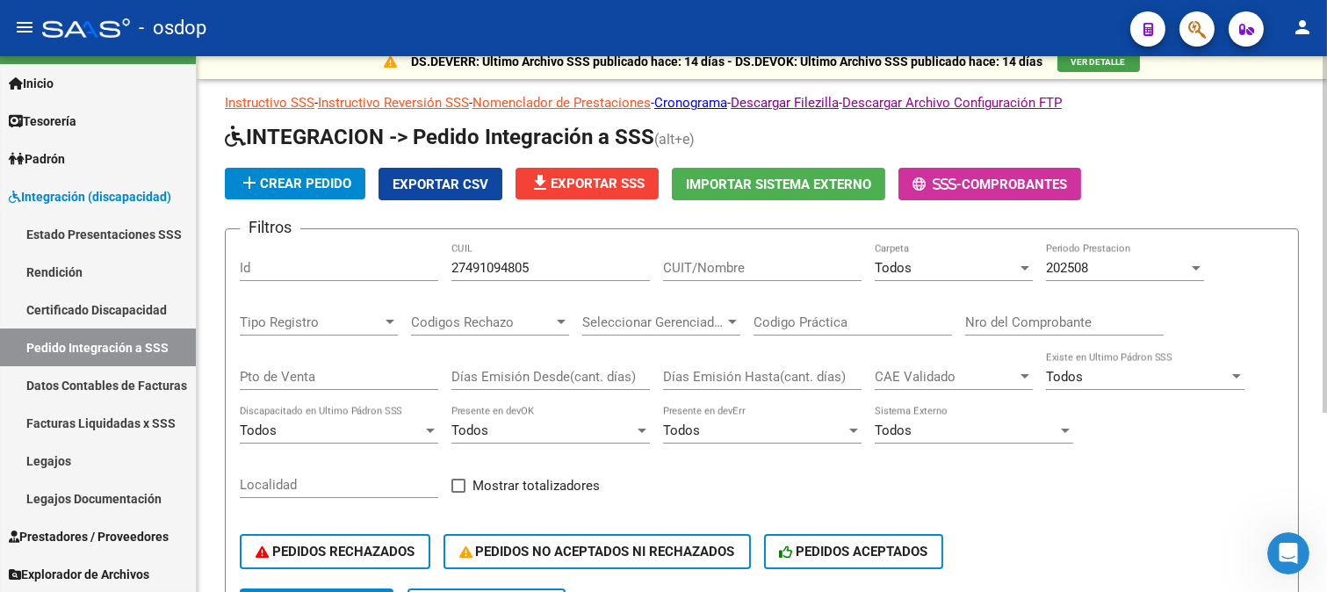
scroll to position [0, 0]
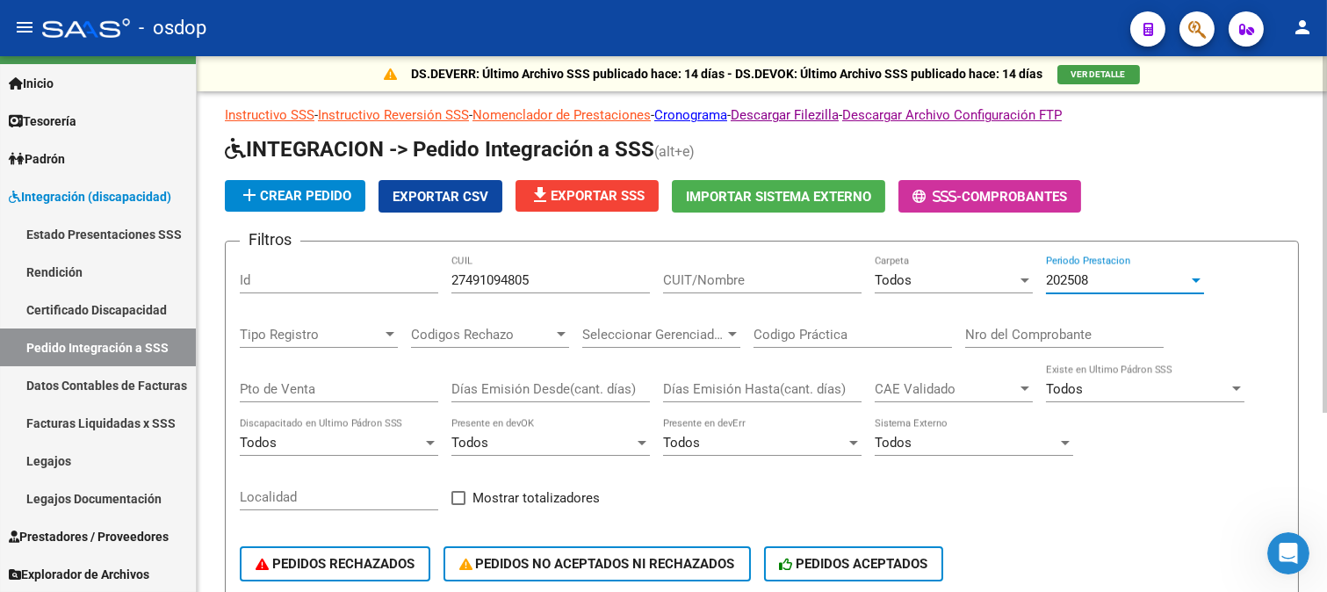
click at [1104, 285] on div "202508" at bounding box center [1117, 280] width 142 height 16
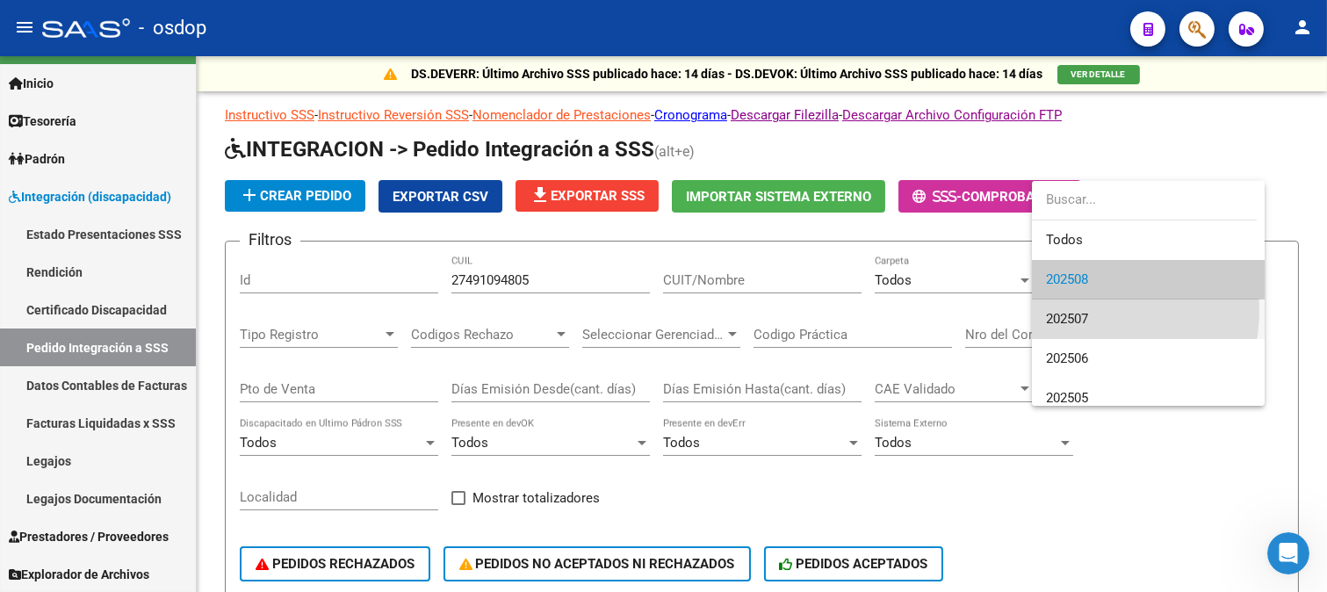
click at [1075, 310] on span "202507" at bounding box center [1148, 319] width 205 height 40
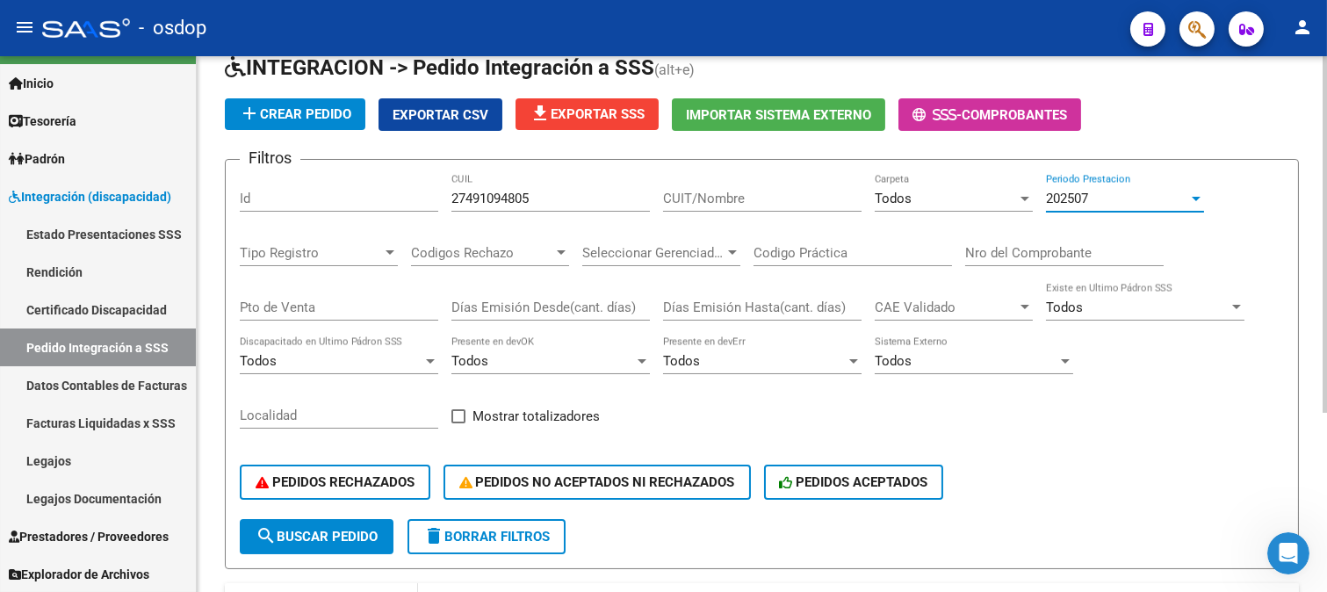
scroll to position [195, 0]
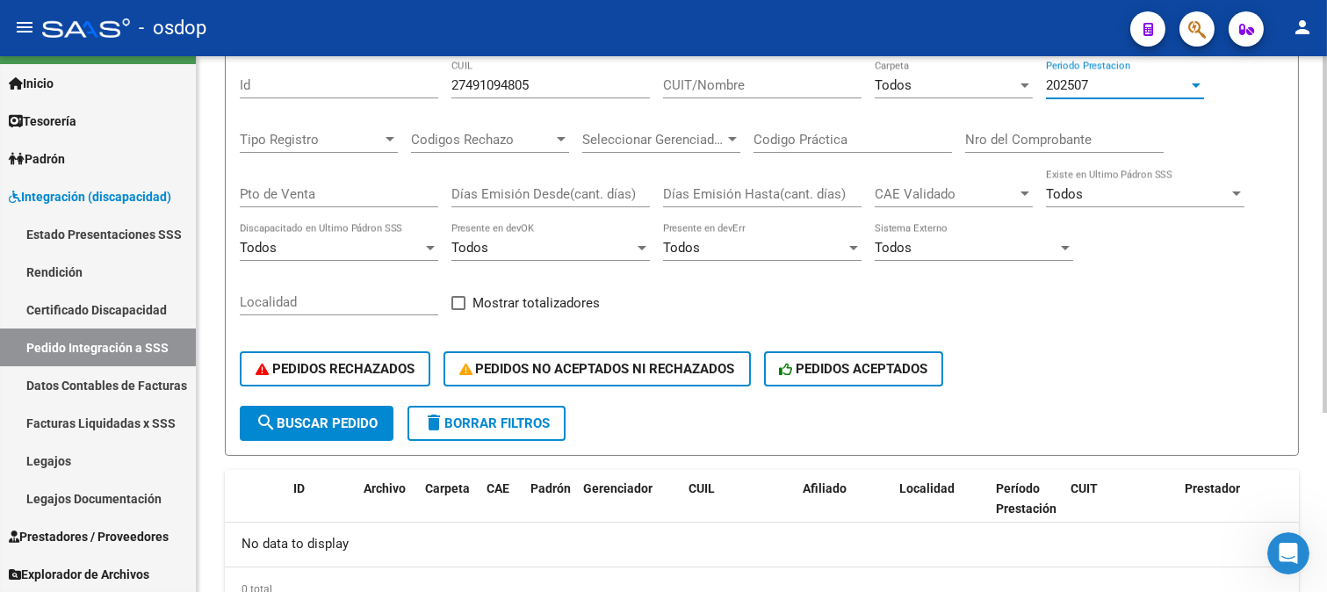
click at [332, 418] on span "search Buscar Pedido" at bounding box center [316, 423] width 122 height 16
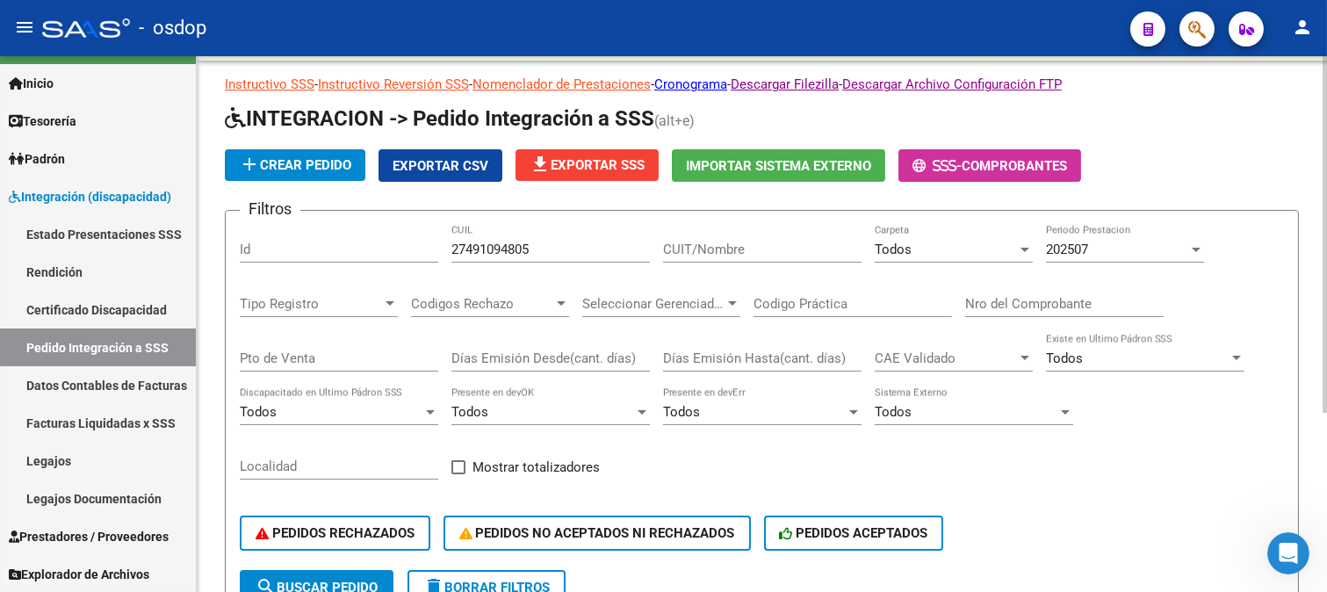
scroll to position [0, 0]
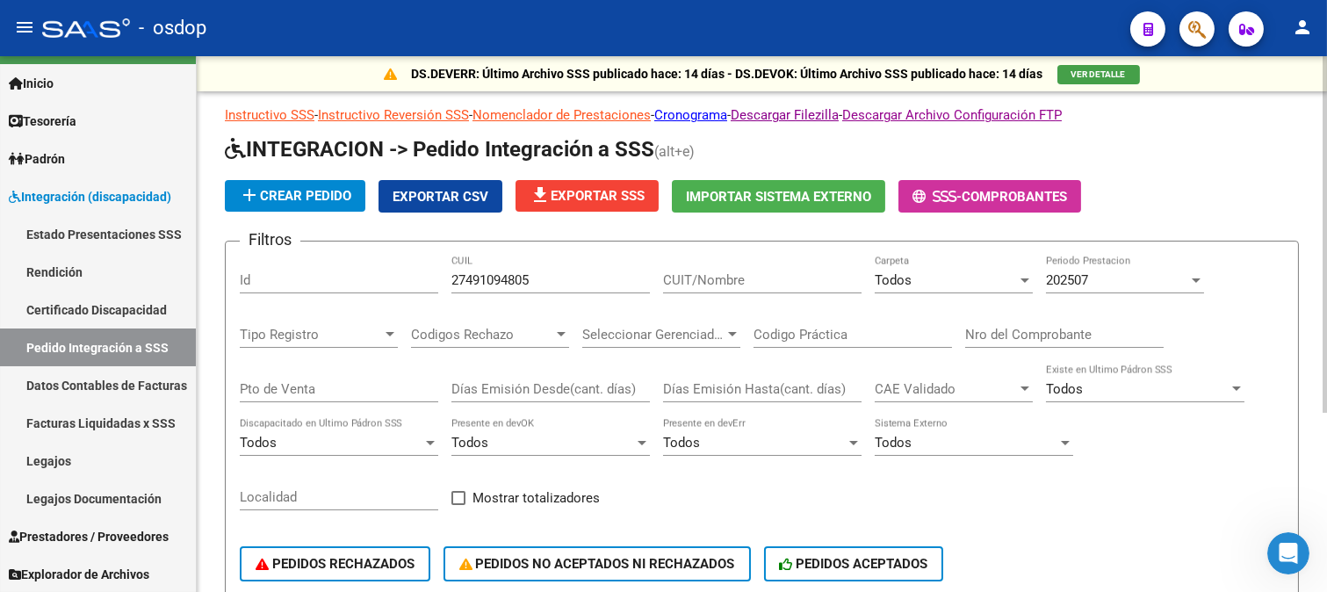
drag, startPoint x: 579, startPoint y: 270, endPoint x: 589, endPoint y: 270, distance: 9.7
click at [580, 270] on div "27491094805 CUIL" at bounding box center [550, 274] width 198 height 38
click at [609, 281] on input "27491094805" at bounding box center [550, 280] width 198 height 16
drag, startPoint x: 586, startPoint y: 266, endPoint x: 370, endPoint y: 294, distance: 218.7
click at [370, 294] on div "Filtros Id 27491094805 CUIL CUIT/Nombre Todos Carpeta 202507 Periodo Prestacion…" at bounding box center [762, 427] width 1044 height 345
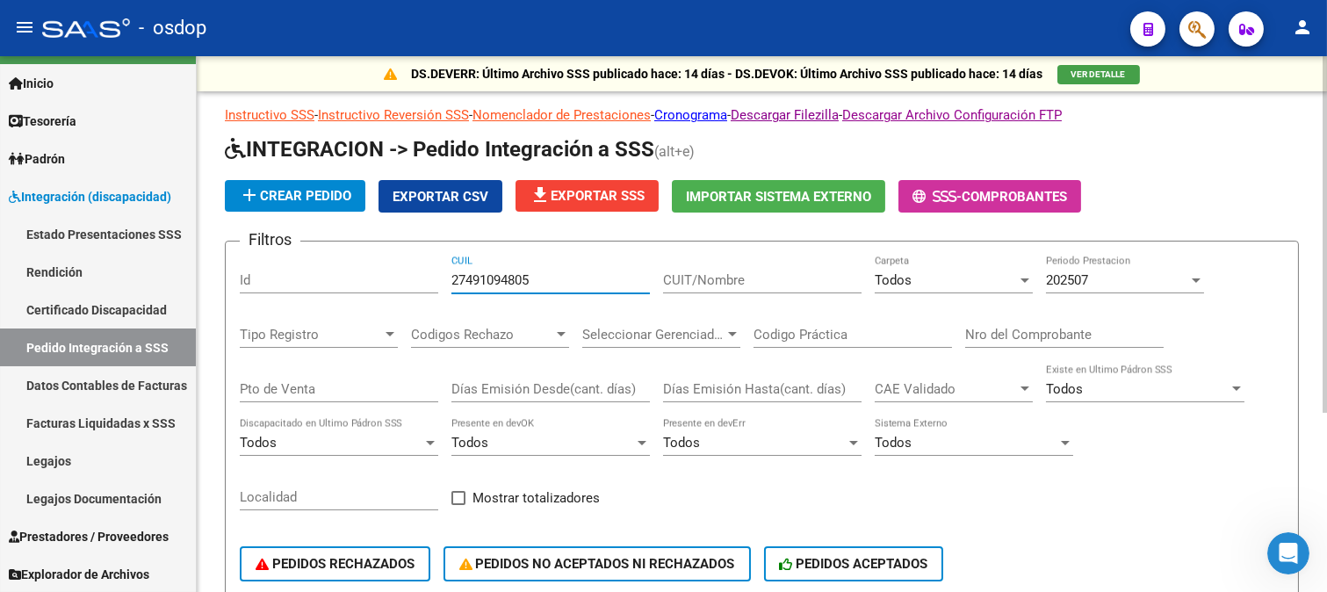
drag, startPoint x: 617, startPoint y: 282, endPoint x: 349, endPoint y: 268, distance: 268.1
click at [338, 277] on div "Filtros Id 27491094805 CUIL CUIT/Nombre Todos Carpeta 202507 Periodo Prestacion…" at bounding box center [762, 427] width 1044 height 345
click at [779, 284] on input "CUIT/Nombre" at bounding box center [762, 280] width 198 height 16
type input "27241560312"
drag, startPoint x: 775, startPoint y: 282, endPoint x: 576, endPoint y: 285, distance: 199.3
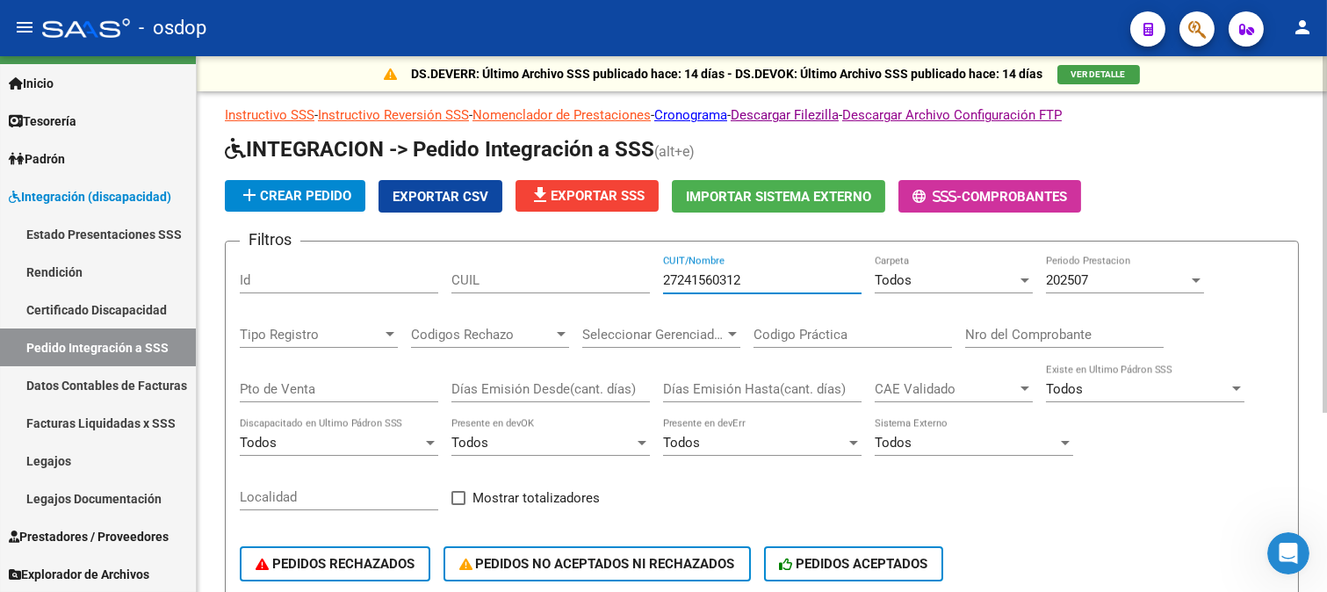
click at [576, 285] on div "Filtros Id CUIL 27241560312 CUIT/Nombre Todos Carpeta 202507 Periodo Prestacion…" at bounding box center [762, 427] width 1044 height 345
click at [839, 287] on input "27241560312" at bounding box center [762, 280] width 198 height 16
click at [955, 286] on div "Todos" at bounding box center [945, 280] width 142 height 16
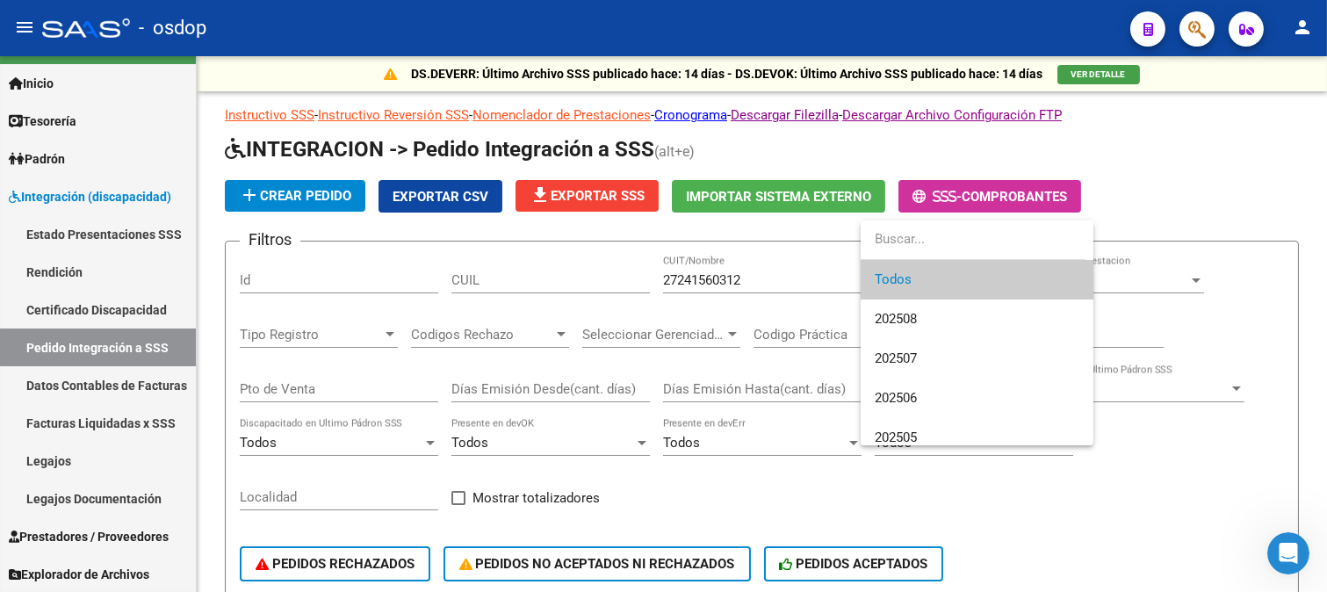
click at [1129, 282] on div at bounding box center [663, 296] width 1327 height 592
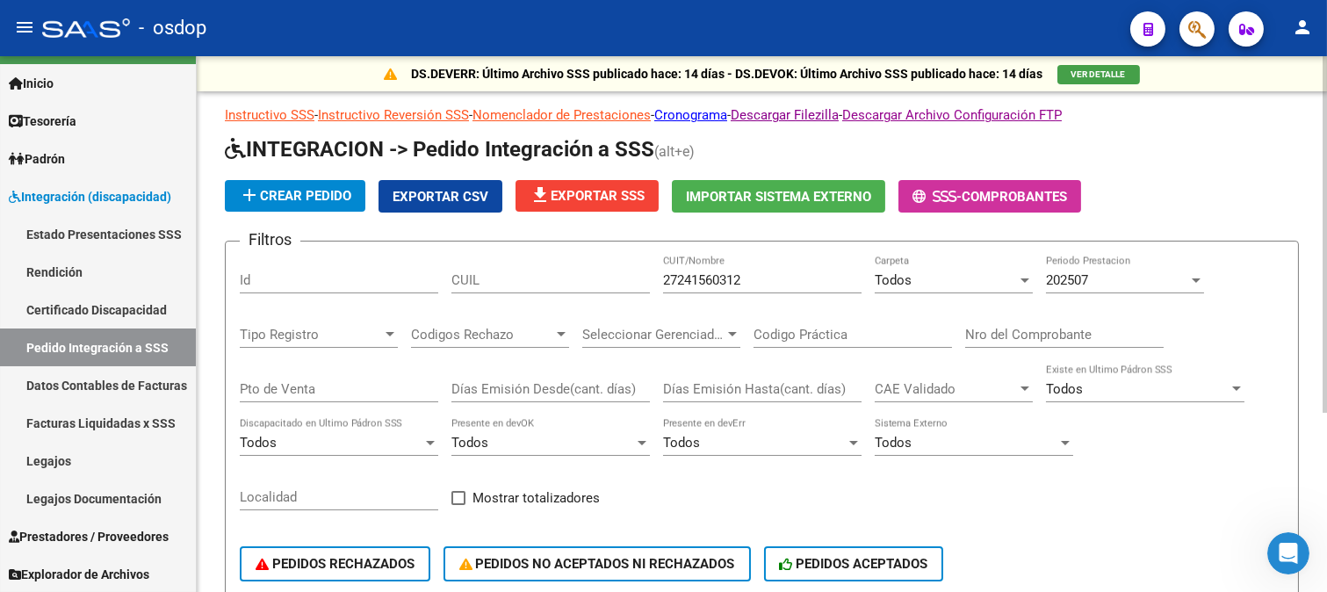
click at [1109, 284] on div "202507" at bounding box center [1117, 280] width 142 height 16
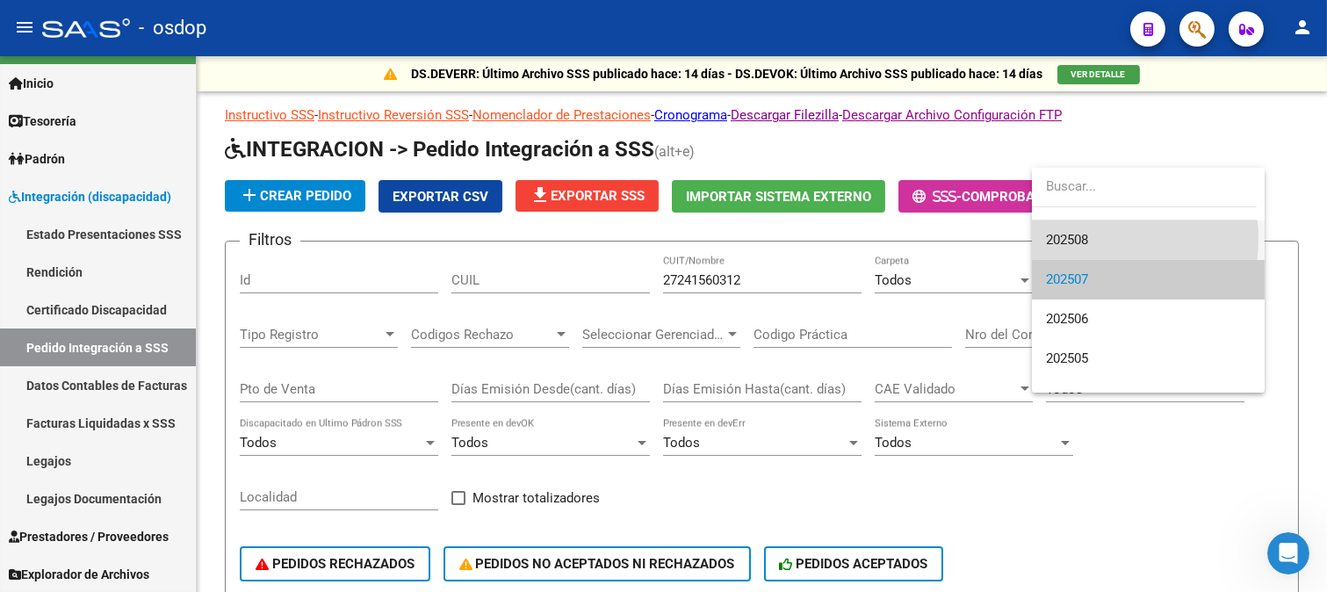
click at [1093, 239] on span "202508" at bounding box center [1148, 240] width 205 height 40
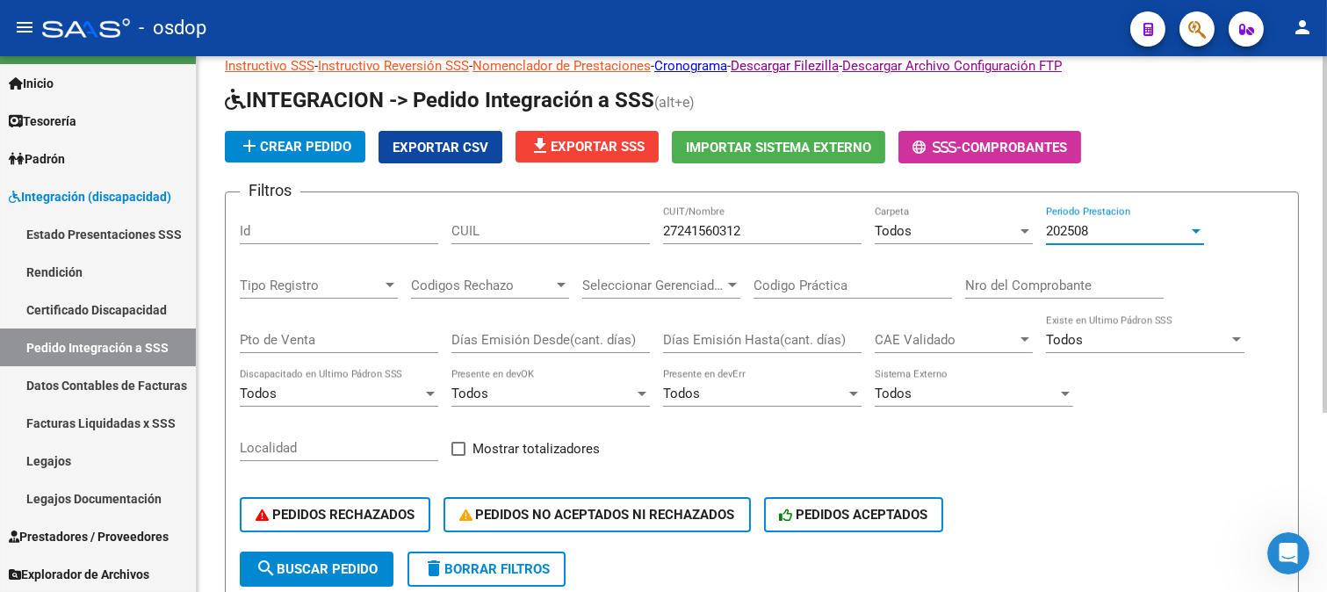
scroll to position [97, 0]
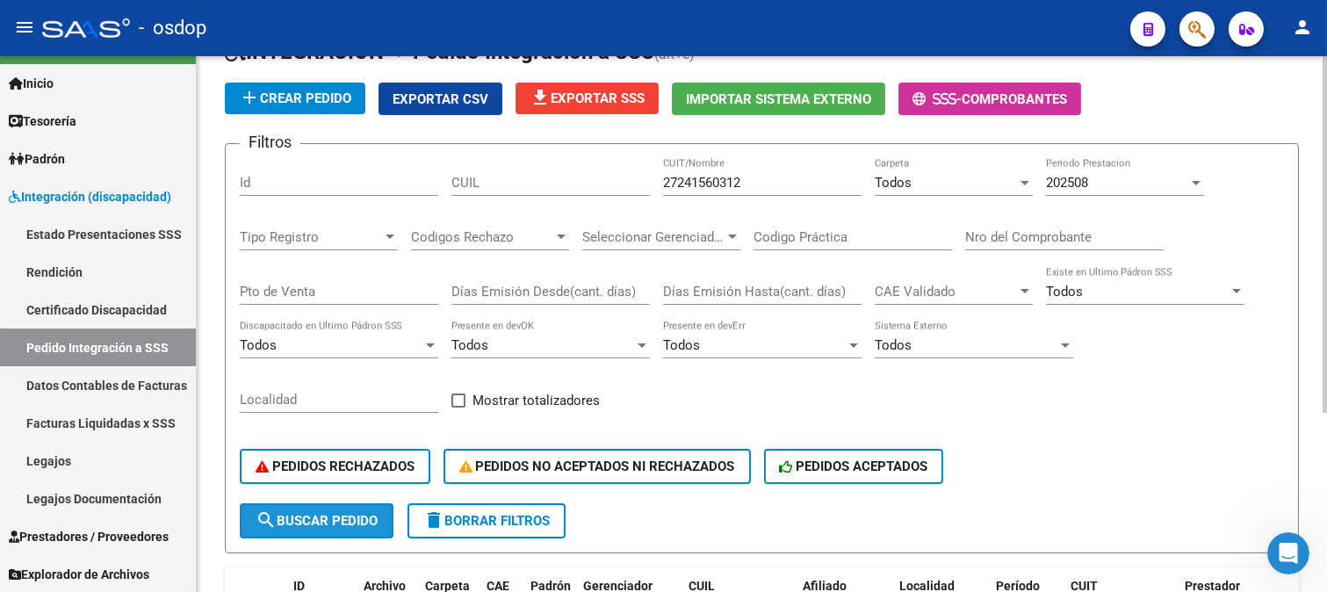
drag, startPoint x: 307, startPoint y: 516, endPoint x: 335, endPoint y: 519, distance: 28.2
click at [308, 516] on span "search Buscar Pedido" at bounding box center [316, 521] width 122 height 16
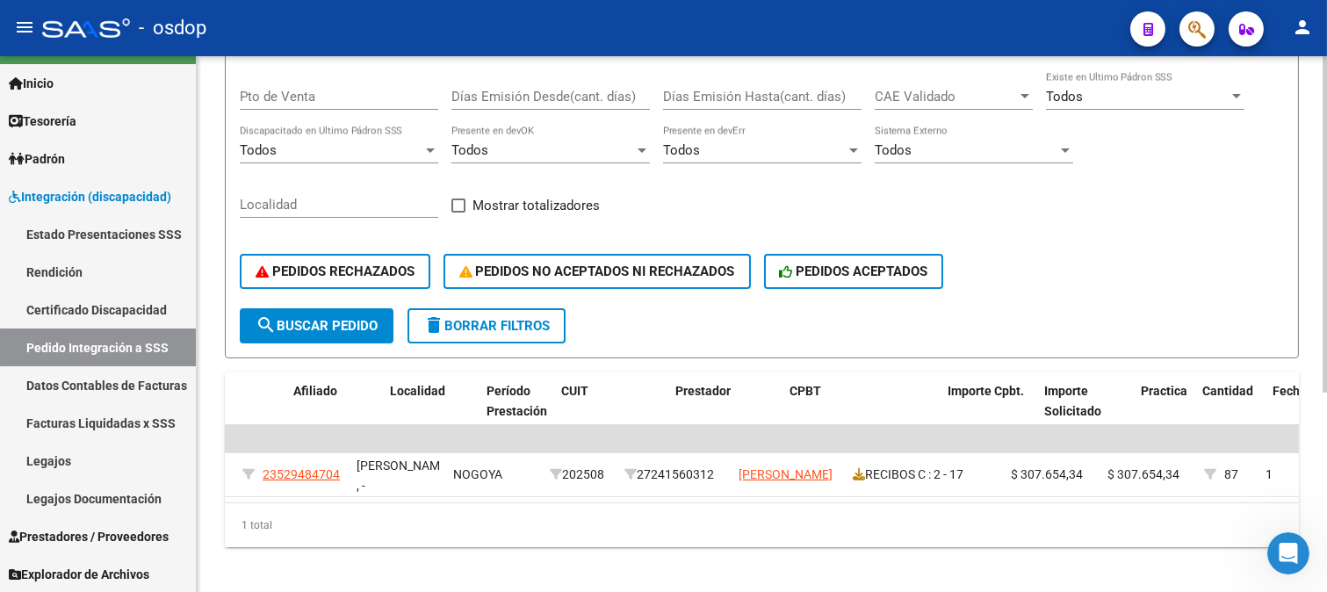
scroll to position [0, 518]
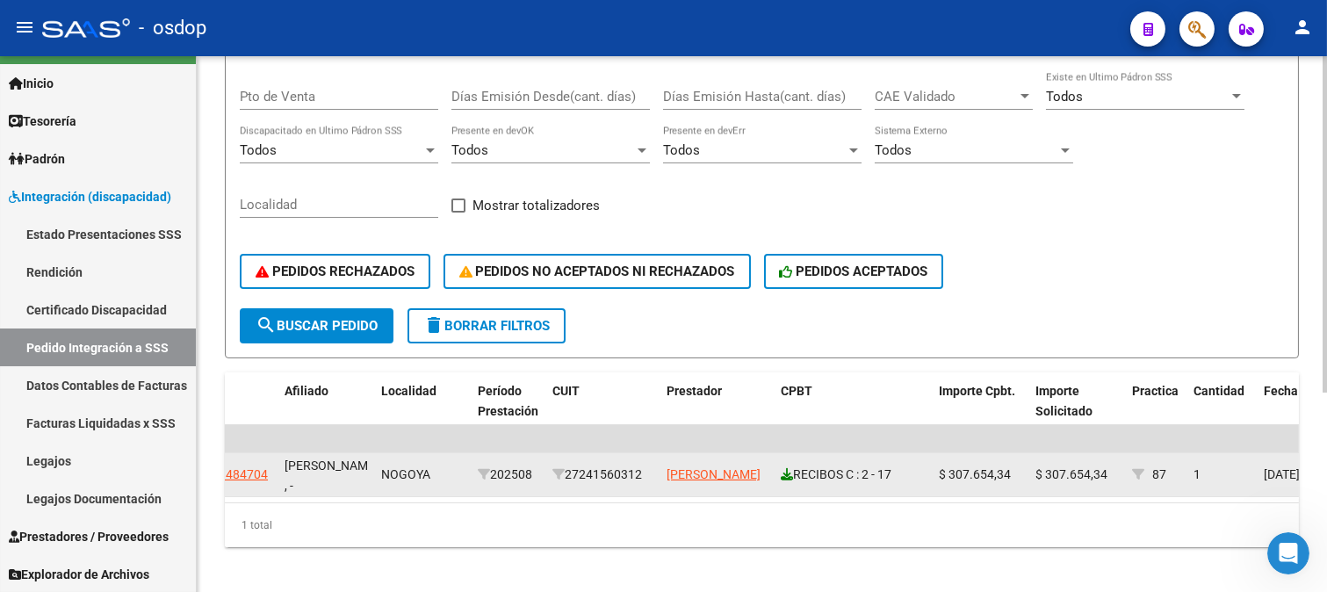
click at [785, 471] on icon at bounding box center [786, 474] width 12 height 12
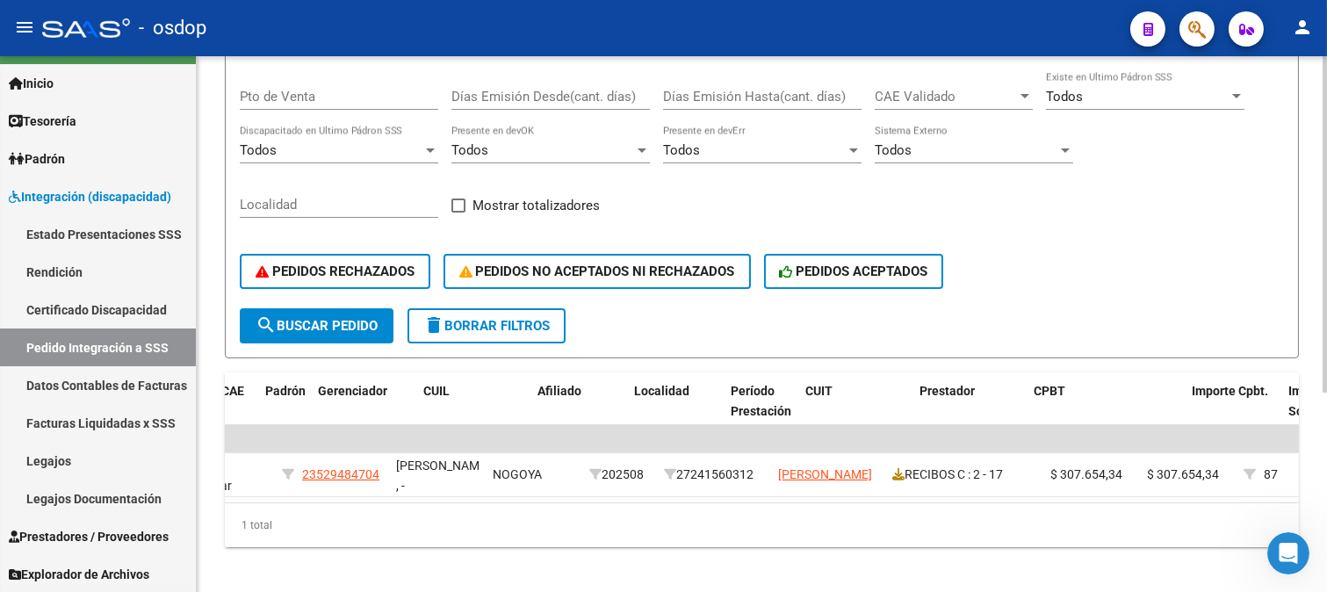
scroll to position [0, 0]
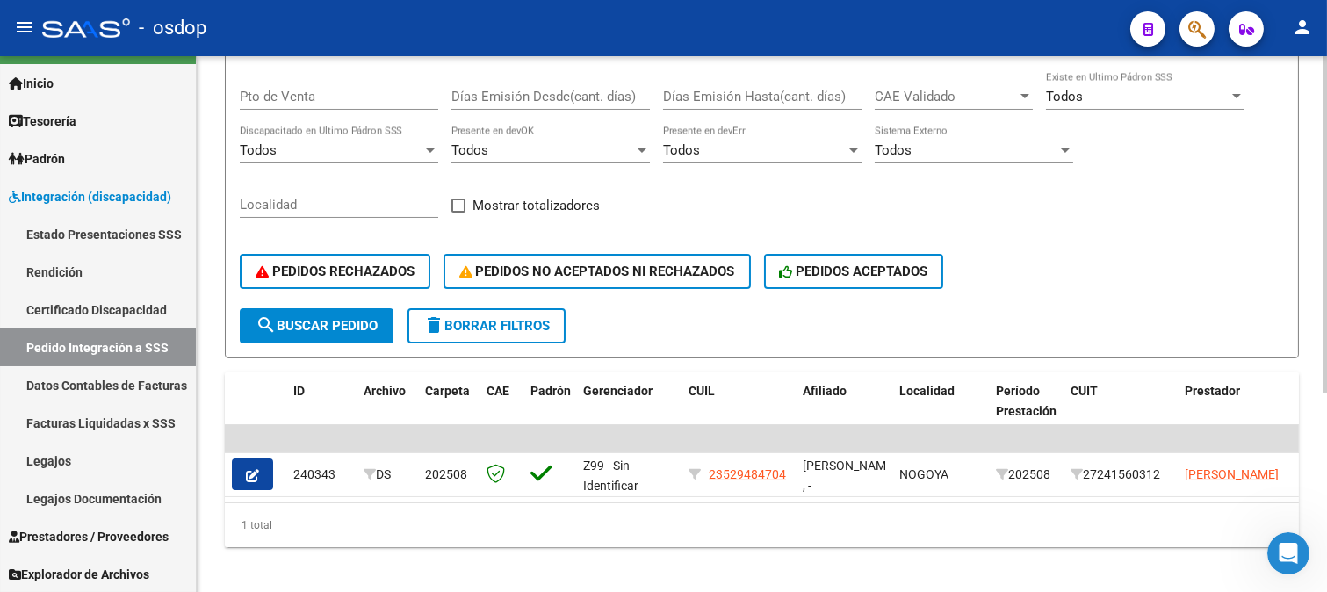
click at [818, 211] on div "Filtros Id CUIL 27241560312 CUIT/Nombre Todos Carpeta 202508 Periodo Prestacion…" at bounding box center [762, 135] width 1044 height 345
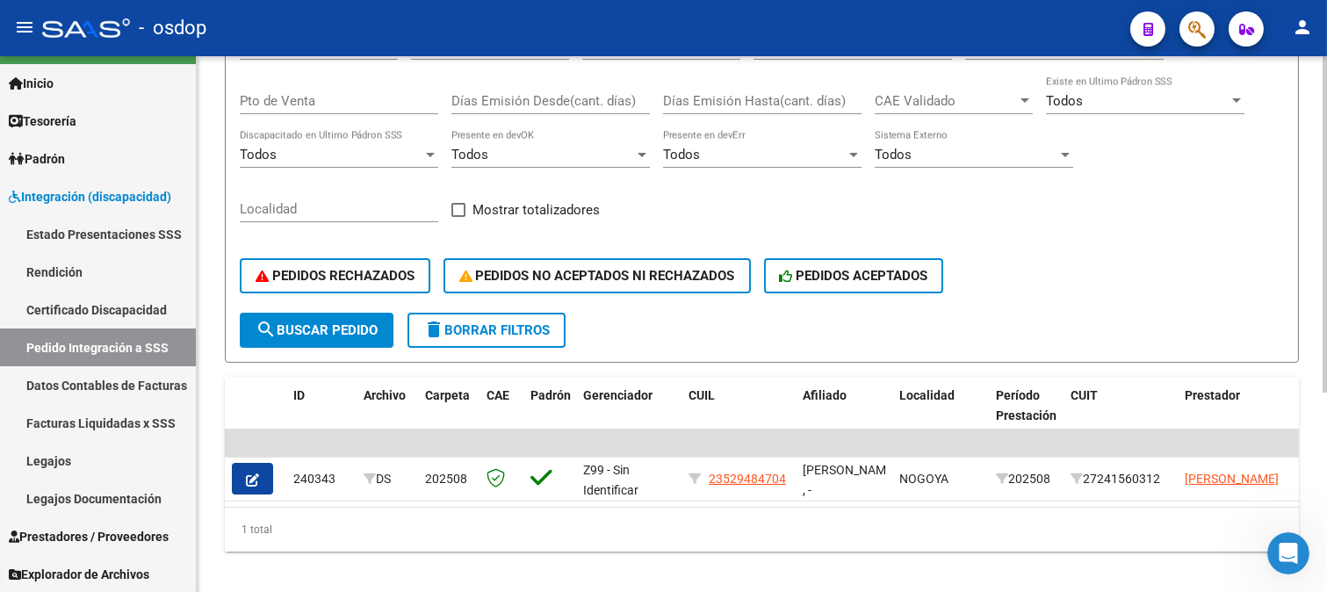
scroll to position [316, 0]
